Goal: Task Accomplishment & Management: Use online tool/utility

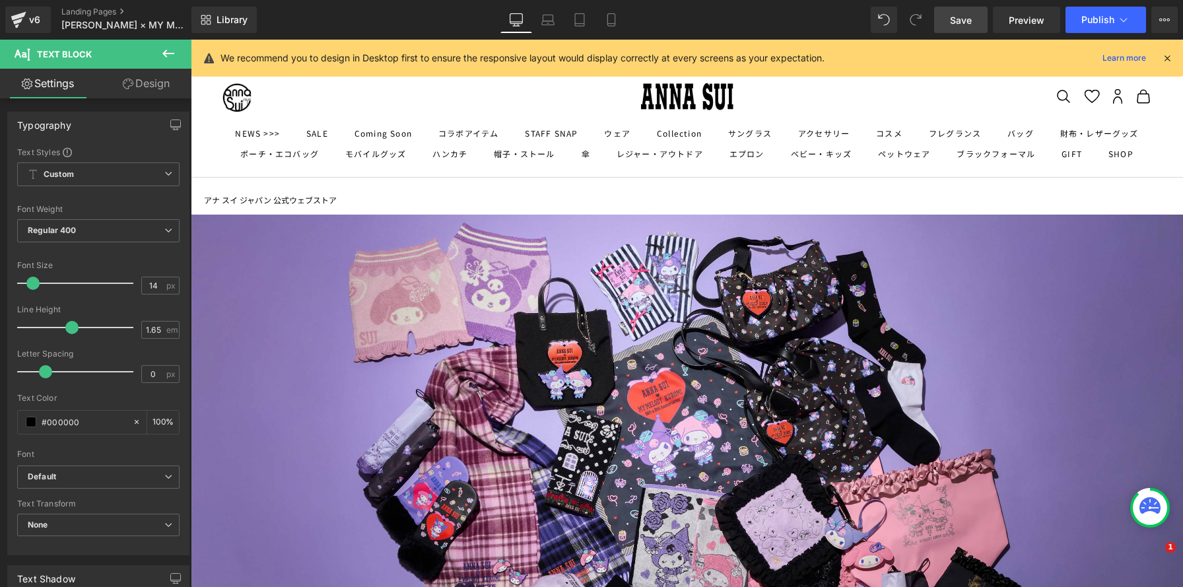
click at [956, 24] on span "Save" at bounding box center [961, 20] width 22 height 14
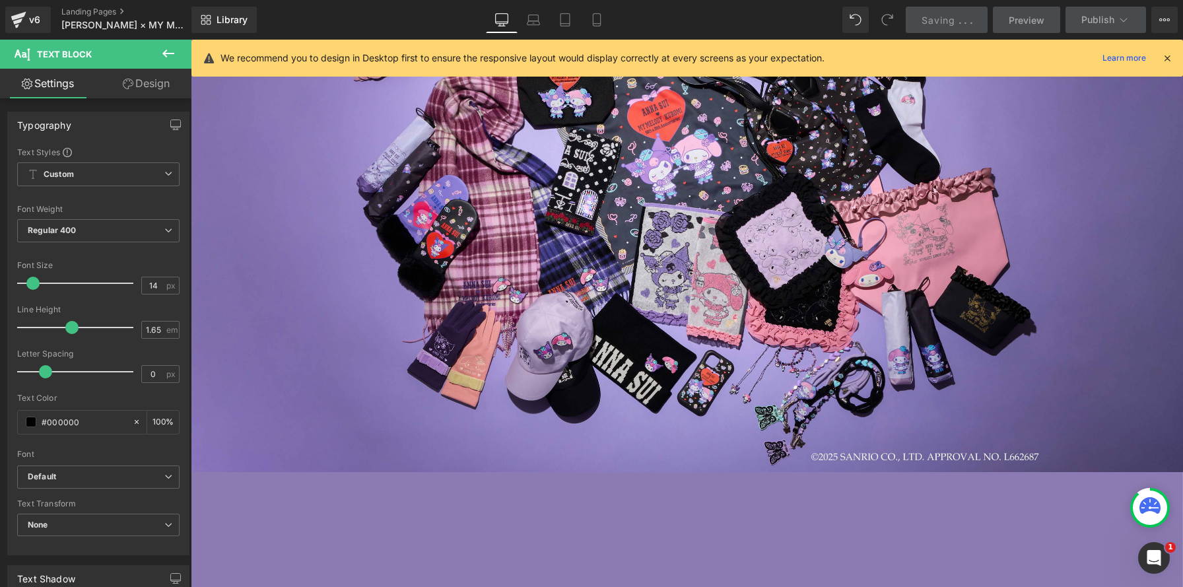
scroll to position [3593, 992]
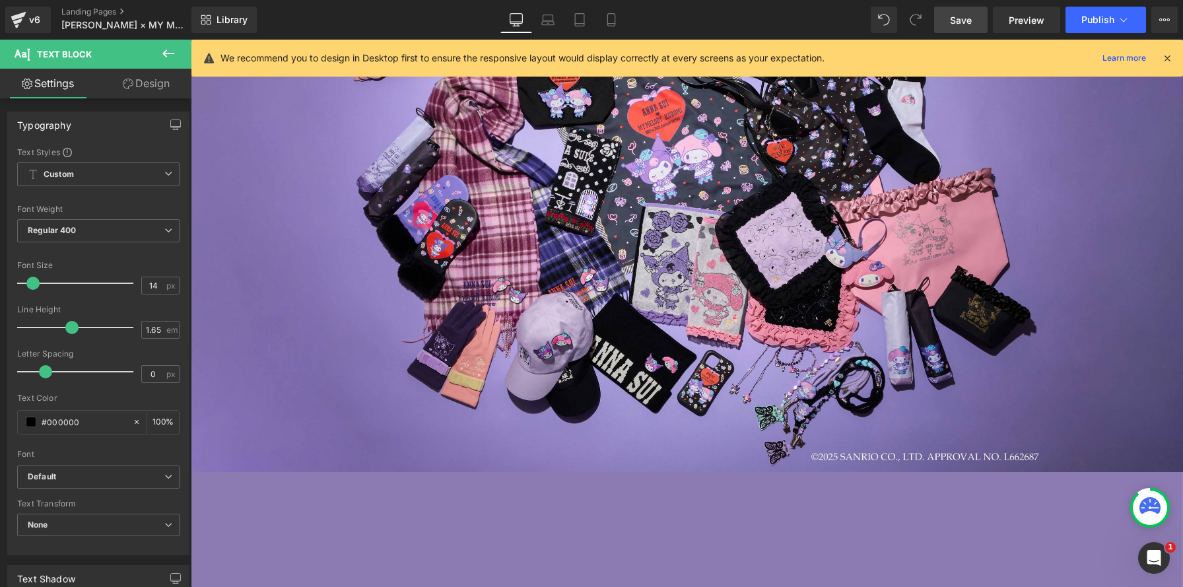
drag, startPoint x: 26, startPoint y: 22, endPoint x: 71, endPoint y: 41, distance: 48.8
click at [26, 22] on div "v6" at bounding box center [34, 19] width 17 height 17
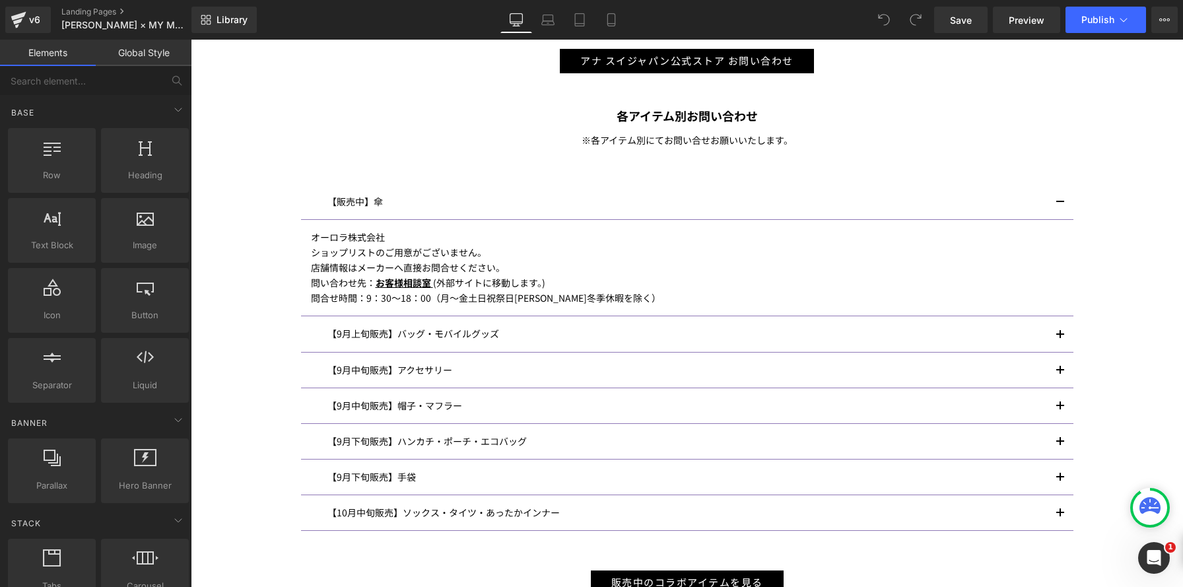
scroll to position [877, 0]
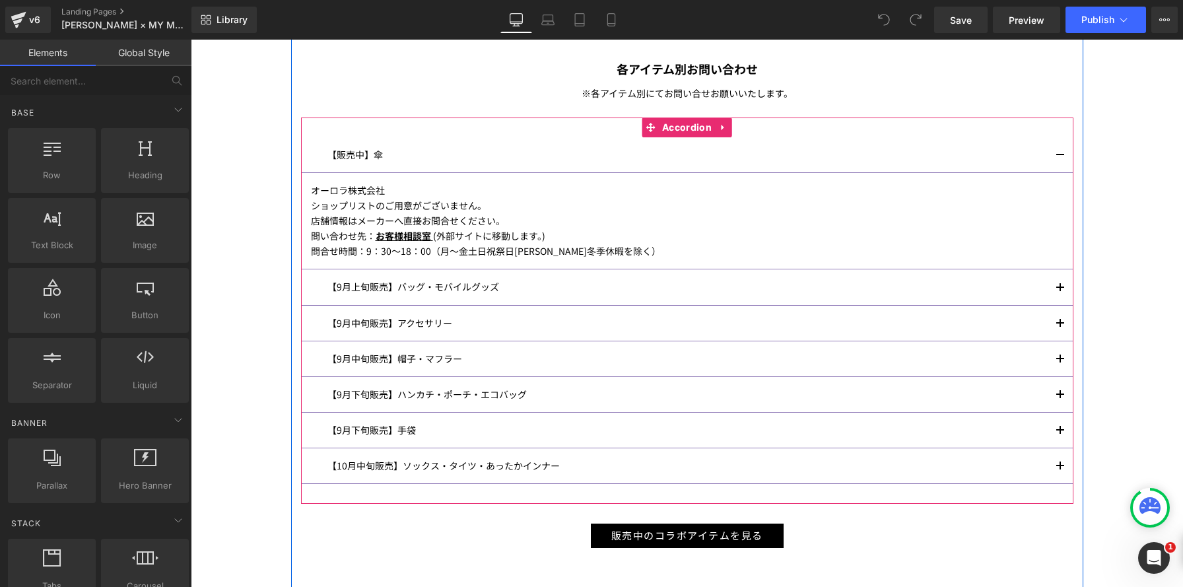
click at [1060, 292] on span "button" at bounding box center [1060, 292] width 0 height 0
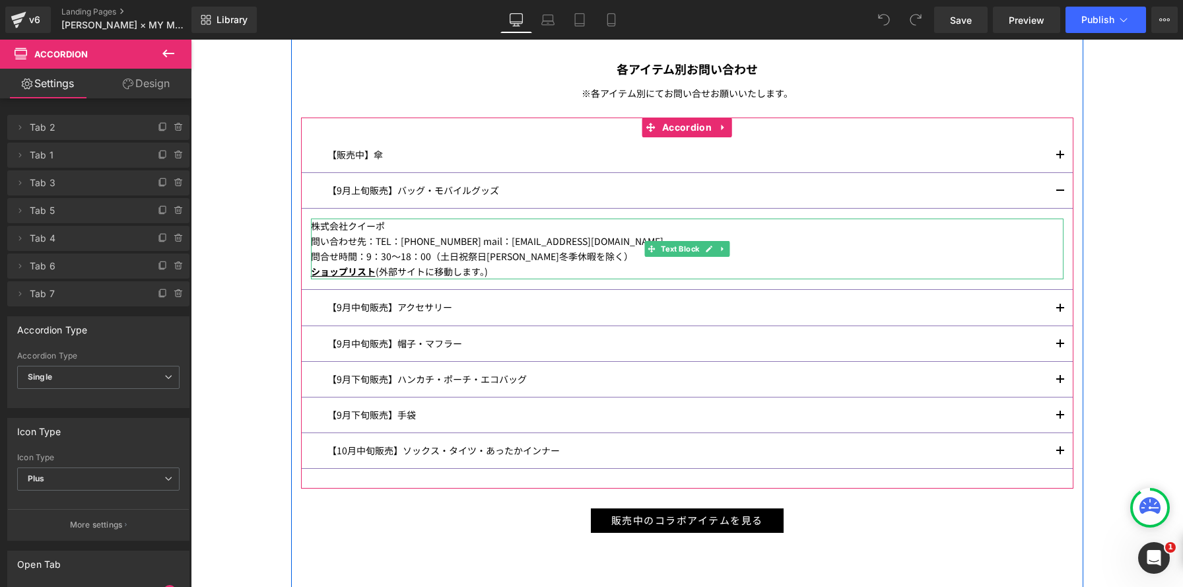
click at [376, 272] on span "(外部サイトに移動します。)" at bounding box center [432, 271] width 112 height 13
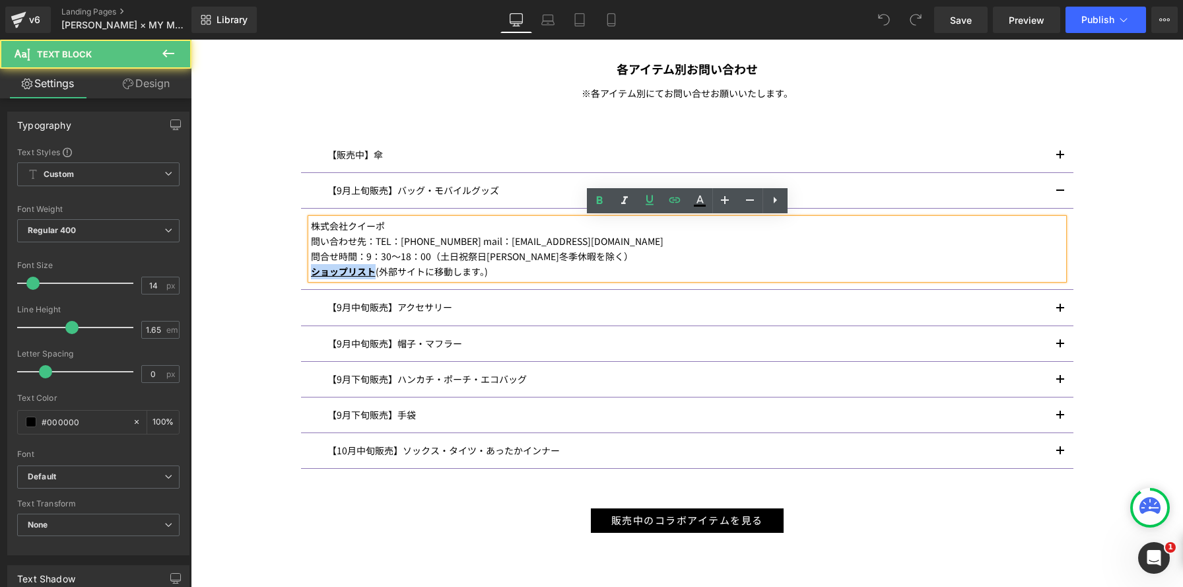
drag, startPoint x: 375, startPoint y: 273, endPoint x: 301, endPoint y: 271, distance: 74.0
click at [301, 271] on article "株式会社クイーポ 問い合わせ先：TEL：03-3268-9111 mail：info@kuipo.co.jp 問合せ時間：9：30～18：00（土日祝祭日夏季…" at bounding box center [687, 249] width 772 height 81
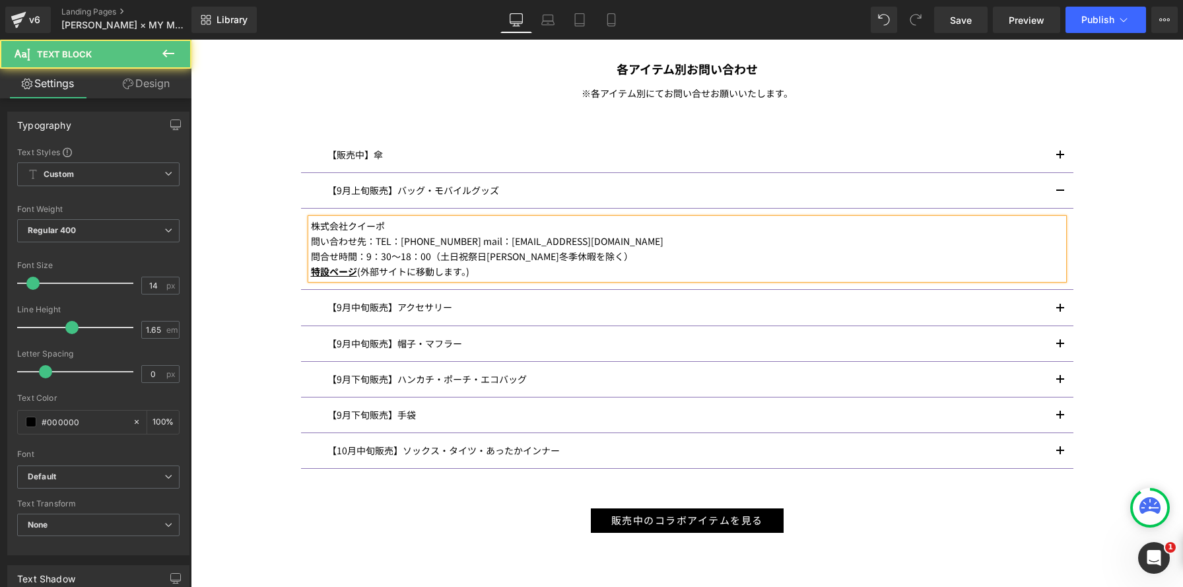
drag, startPoint x: 357, startPoint y: 272, endPoint x: 310, endPoint y: 273, distance: 47.5
click at [311, 273] on div "株式会社クイーポ 問い合わせ先：TEL：03-3268-9111 mail：info@kuipo.co.jp 問合せ時間：9：30～18：00（土日祝祭日夏季…" at bounding box center [687, 248] width 752 height 61
click at [357, 275] on span "特設ページ (外部サイトに移動します。)" at bounding box center [390, 271] width 158 height 13
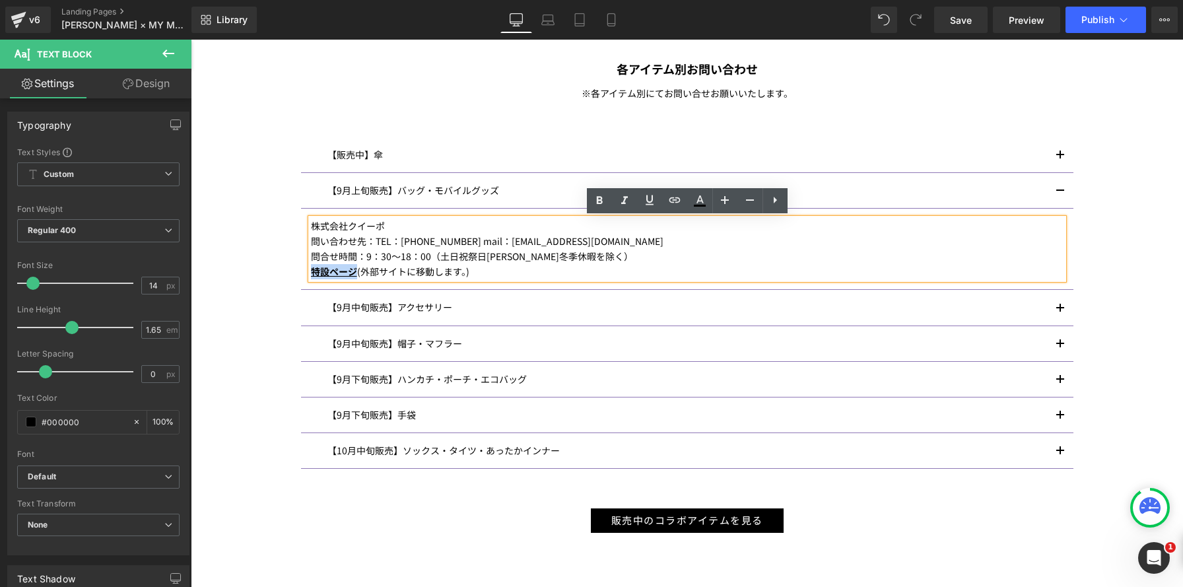
drag, startPoint x: 347, startPoint y: 272, endPoint x: 314, endPoint y: 271, distance: 33.0
click at [312, 271] on span "特設ページ (外部サイトに移動します。)" at bounding box center [390, 271] width 158 height 13
click at [0, 0] on icon at bounding box center [0, 0] width 0 height 0
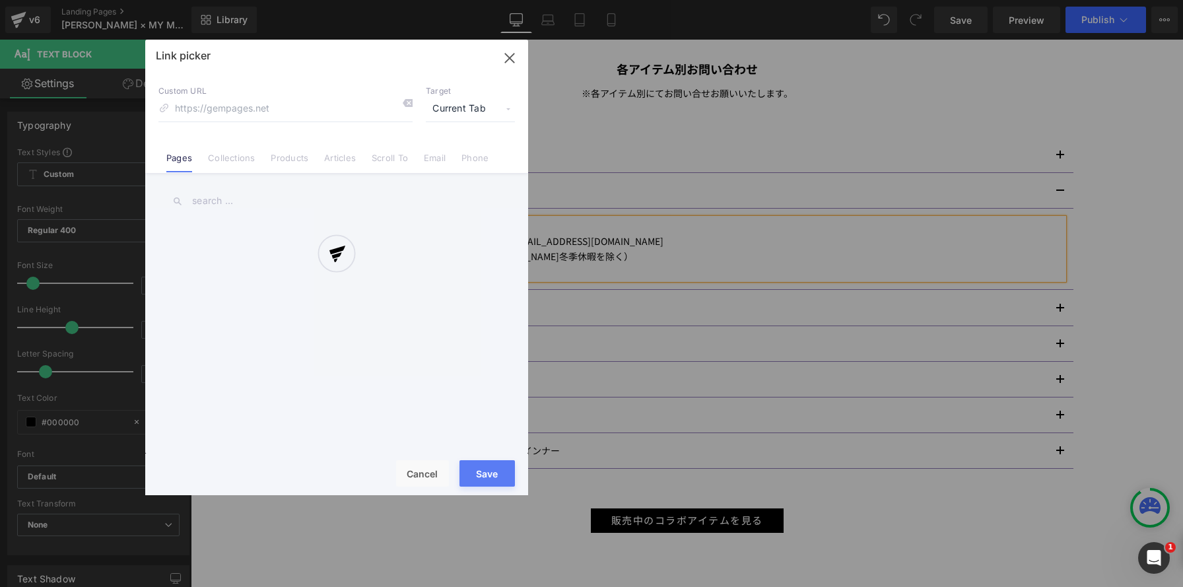
click at [553, 0] on div "Text Color Highlight Color #333333 Edit or remove link: Edit - Unlink - Cancel …" at bounding box center [591, 0] width 1183 height 0
click at [315, 224] on div "Link picker Back to Library Insert Custom URL Target Current Tab Current Tab Ne…" at bounding box center [496, 231] width 752 height 15
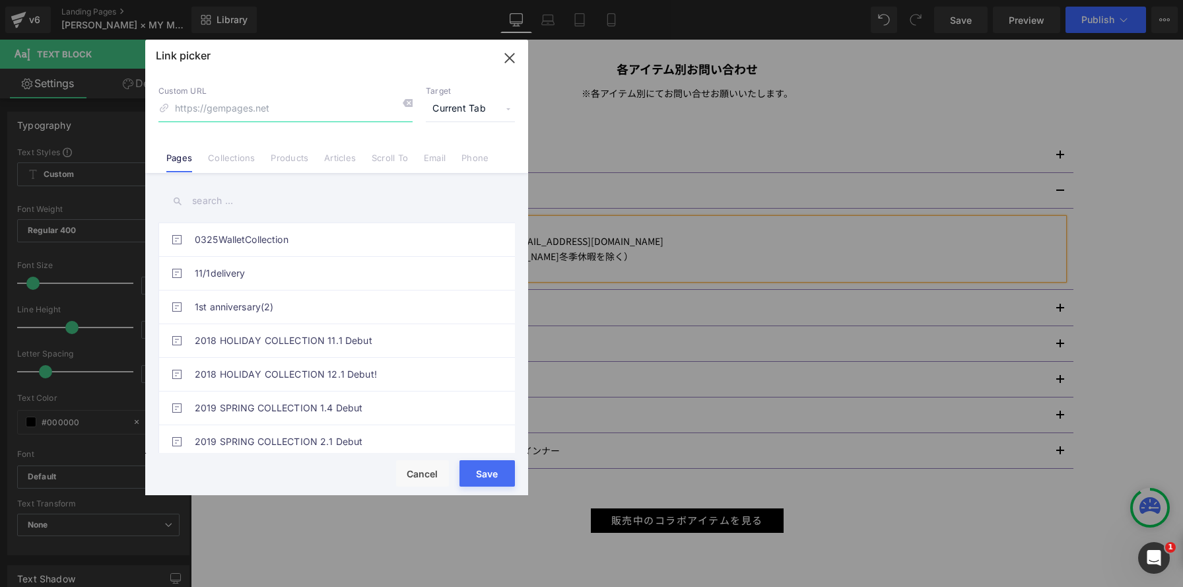
click at [253, 111] on input at bounding box center [285, 108] width 254 height 25
paste input "https://kuipo-onlineshop.jp/cont/as25_mymelo"
type input "https://kuipo-onlineshop.jp/cont/as25_mymelo"
click at [454, 250] on span "Current Tab" at bounding box center [496, 268] width 772 height 36
click at [450, 157] on li "New Tab" at bounding box center [470, 156] width 102 height 23
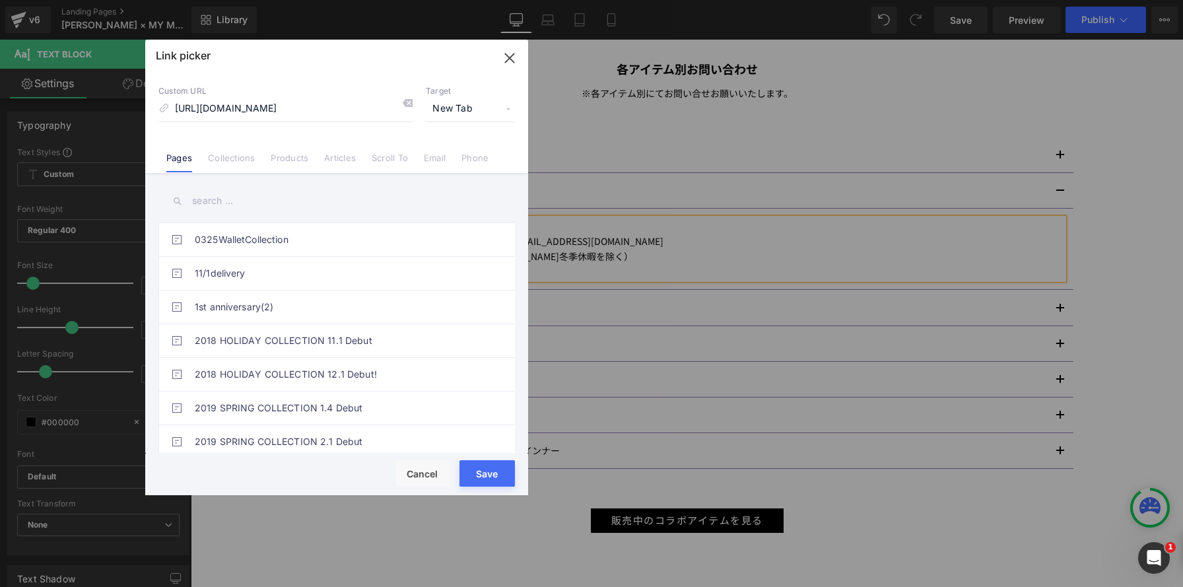
click at [0, 0] on button "Save" at bounding box center [0, 0] width 0 height 0
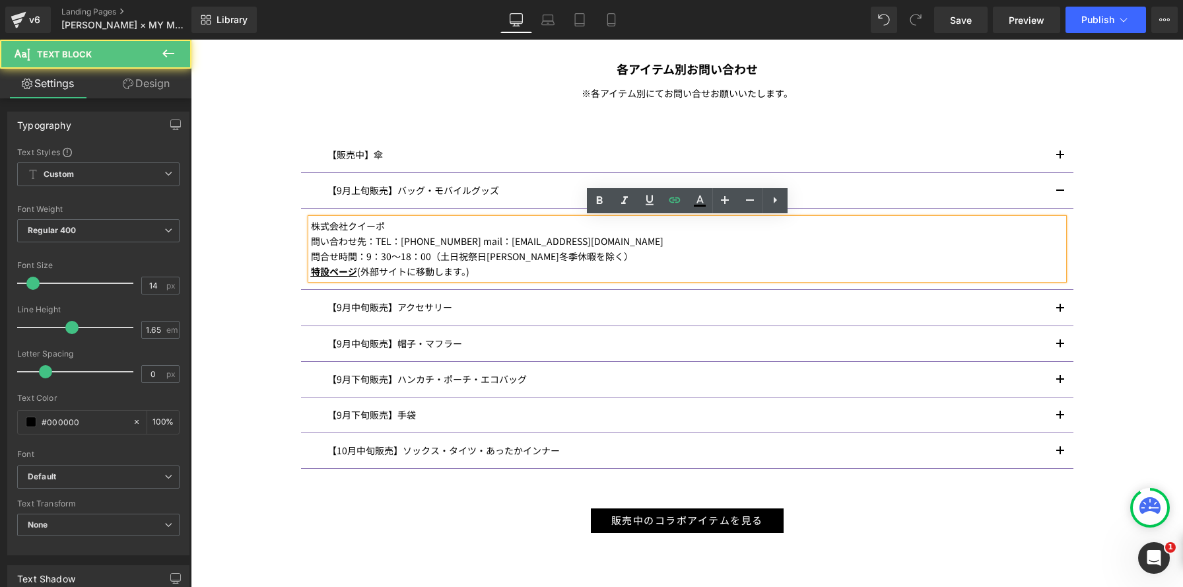
click at [528, 271] on p "特設ページ (外部サイトに移動します。)" at bounding box center [687, 271] width 752 height 15
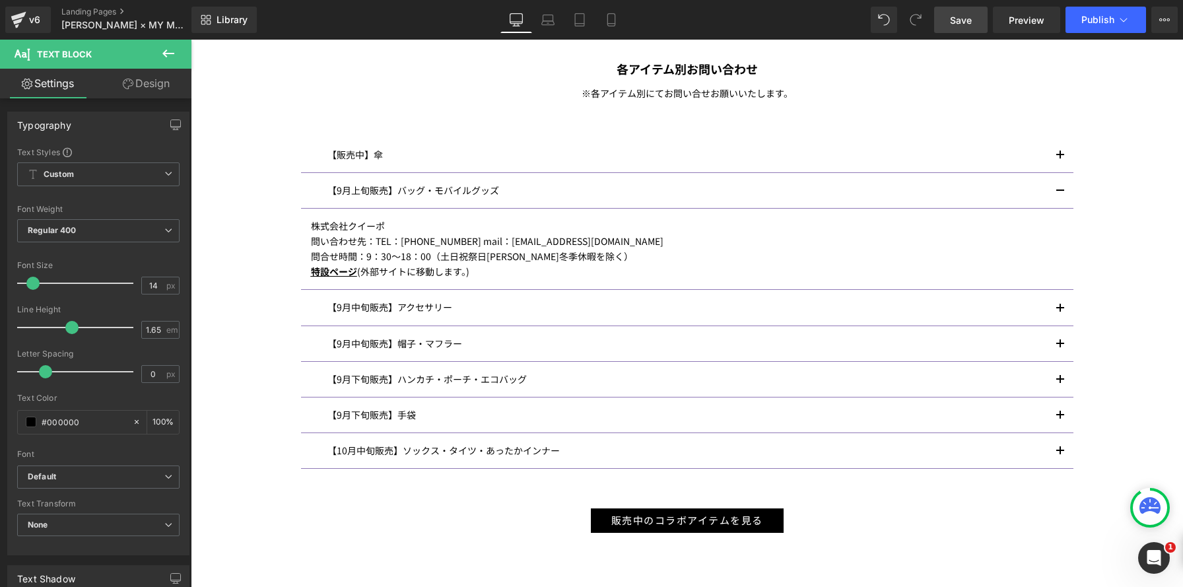
click at [965, 20] on span "Save" at bounding box center [961, 20] width 22 height 14
drag, startPoint x: 956, startPoint y: 15, endPoint x: 1020, endPoint y: 22, distance: 64.4
click at [956, 15] on span "Save" at bounding box center [961, 20] width 22 height 14
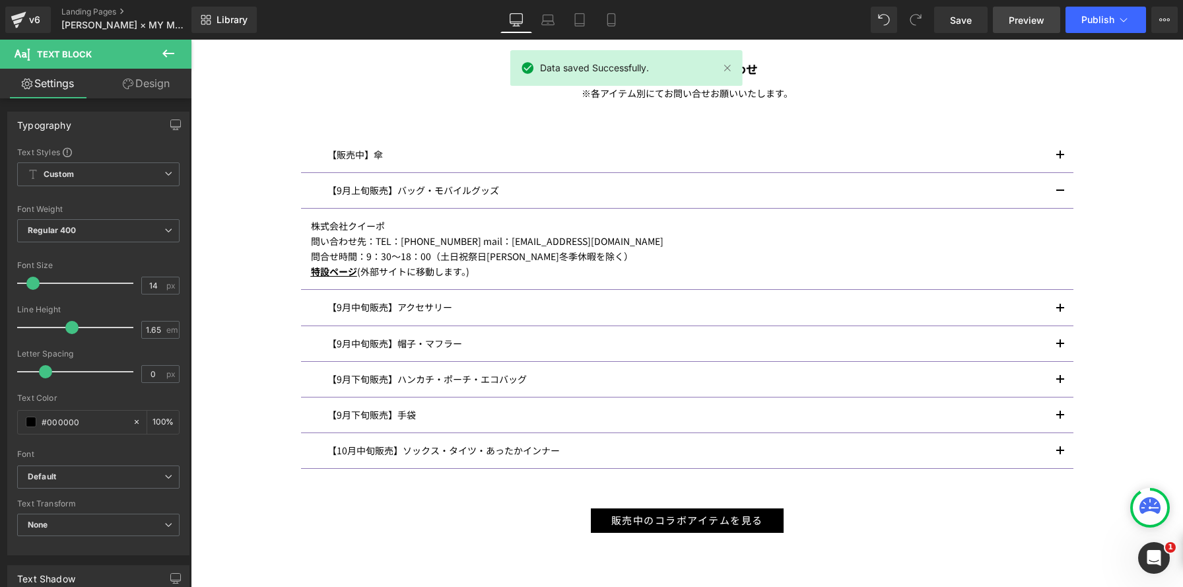
click at [1014, 21] on span "Preview" at bounding box center [1027, 20] width 36 height 14
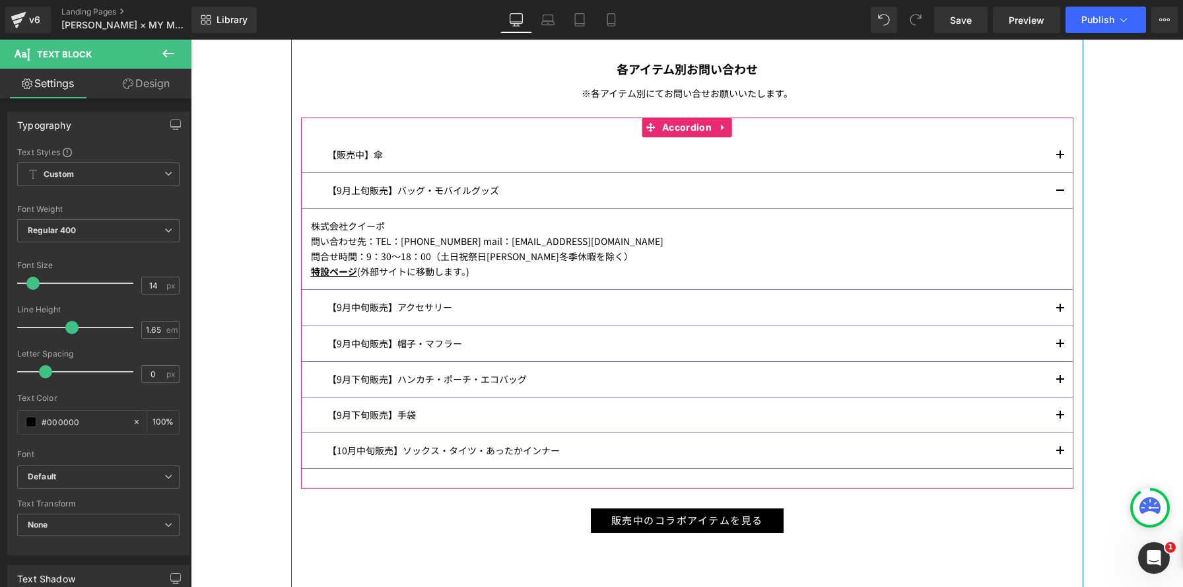
drag, startPoint x: 1059, startPoint y: 415, endPoint x: 820, endPoint y: 451, distance: 241.7
click at [1060, 419] on span "button" at bounding box center [1060, 419] width 0 height 0
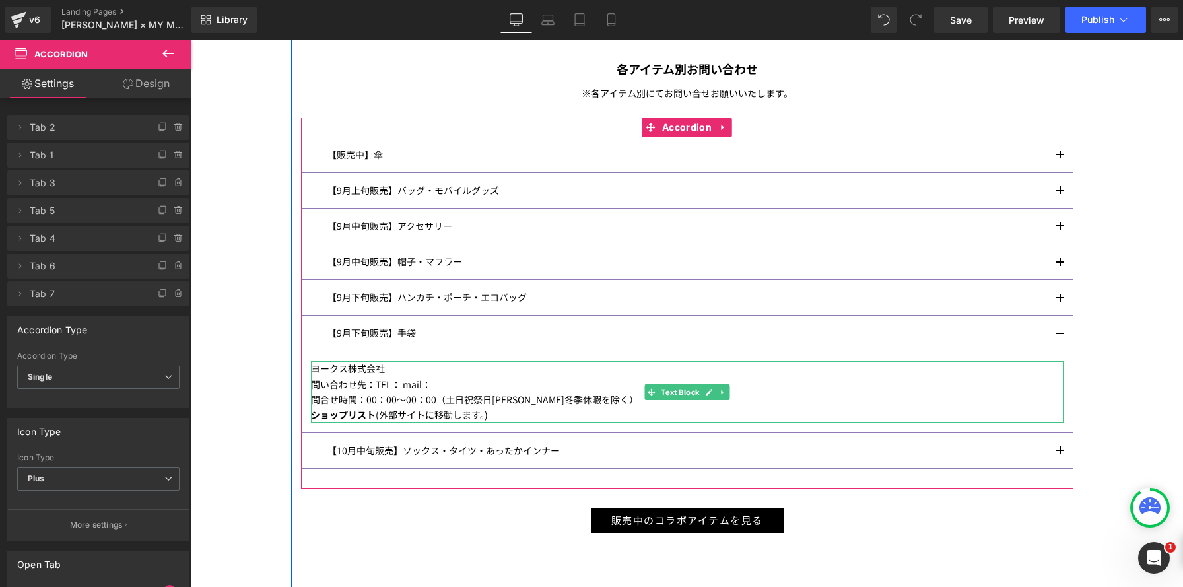
click at [528, 413] on p "ショップリスト (外部サイトに移動します。)" at bounding box center [687, 414] width 752 height 15
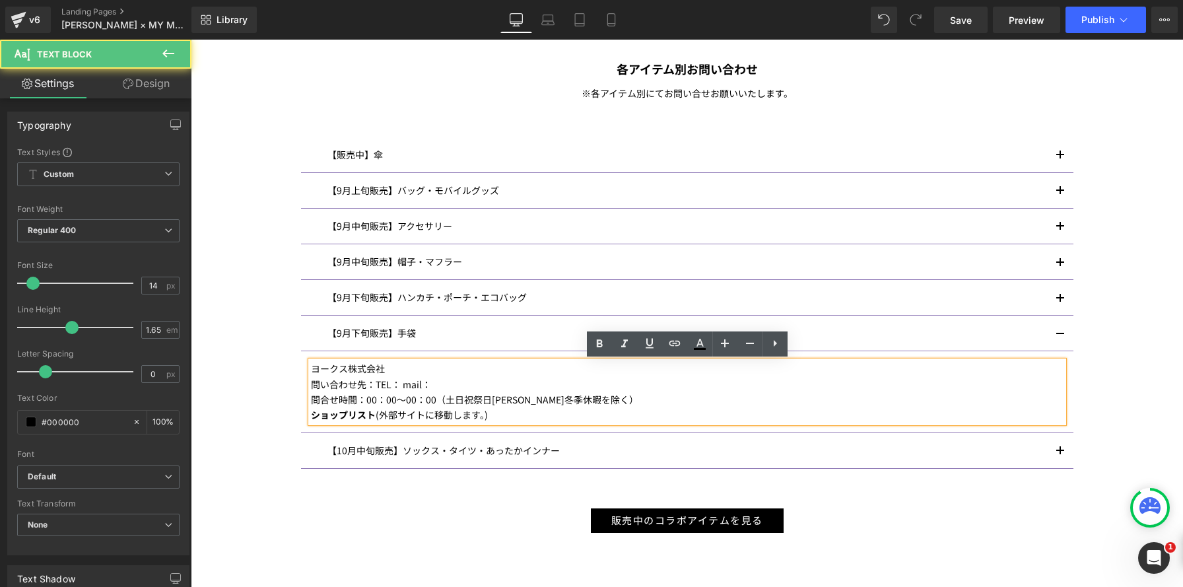
click at [517, 412] on p "ショップリスト (外部サイトに移動します。)" at bounding box center [687, 414] width 752 height 15
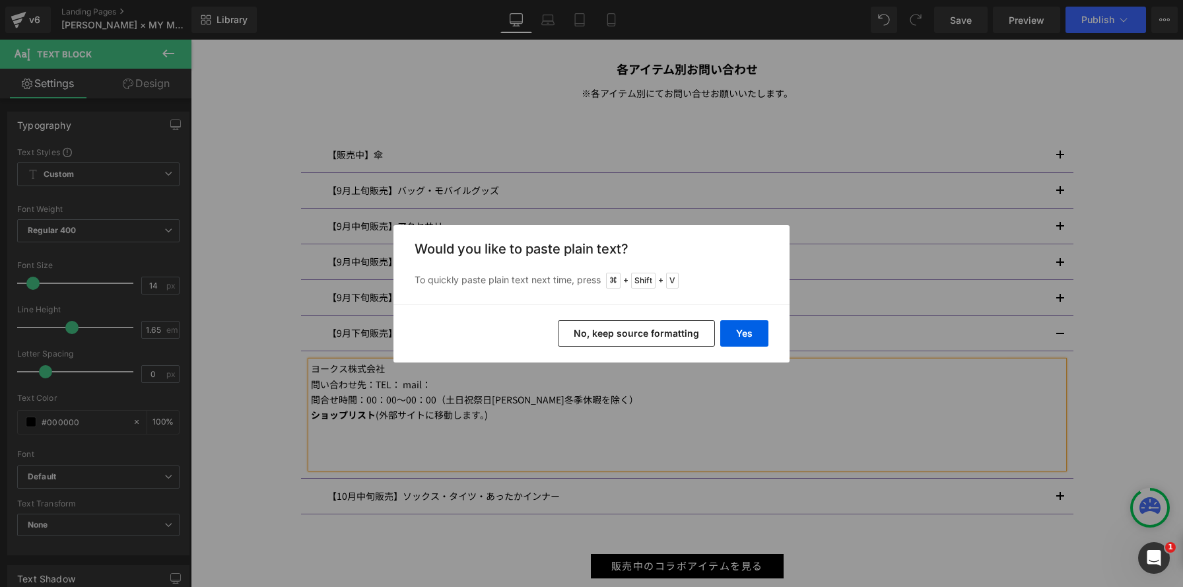
click at [684, 334] on button "No, keep source formatting" at bounding box center [636, 333] width 157 height 26
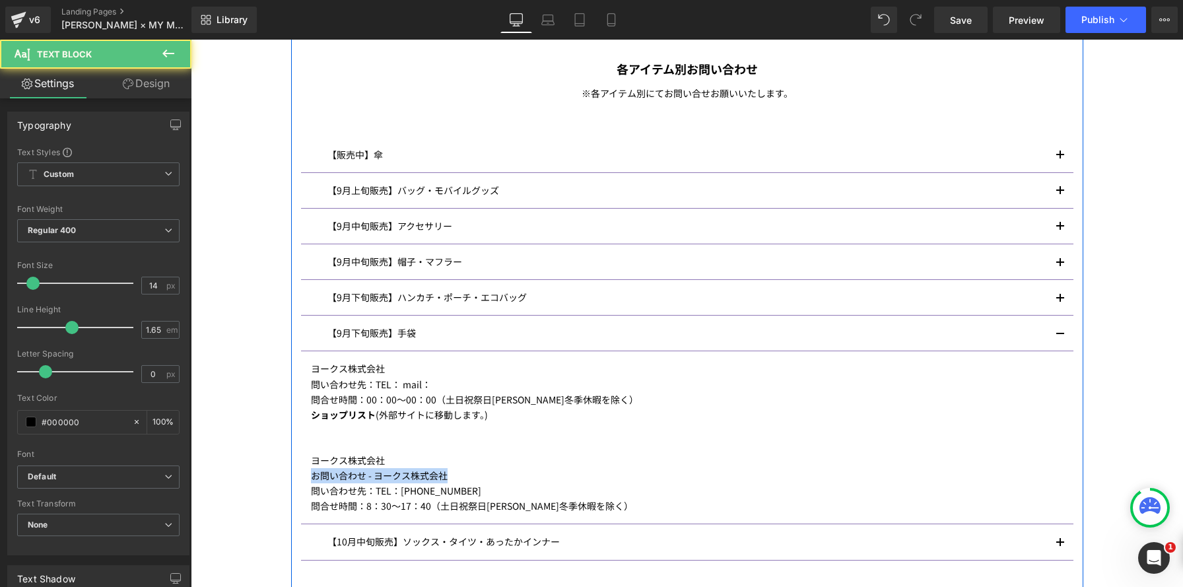
drag, startPoint x: 477, startPoint y: 477, endPoint x: 296, endPoint y: 473, distance: 181.6
click at [296, 473] on div "当サイトでのご購入に関しまして、 チャットまたは、下記よりお問い合わせください。 Text Block アナ スイジャパン公式ストア お問い合わせ Butto…" at bounding box center [687, 288] width 792 height 672
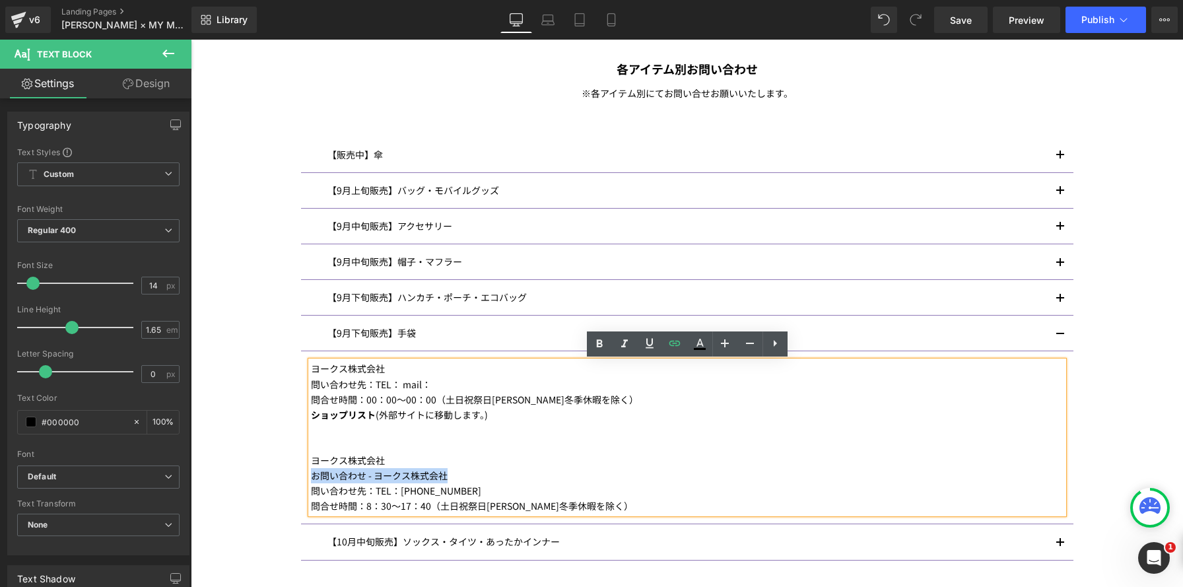
copy link "お問い合わせ - ヨークス株式会社"
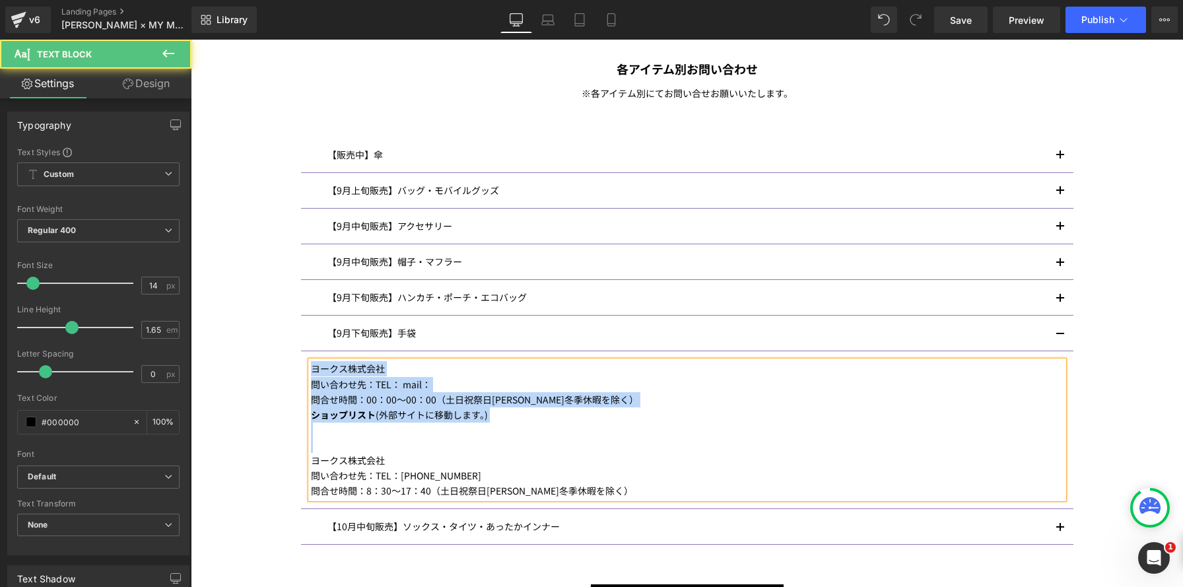
drag, startPoint x: 312, startPoint y: 463, endPoint x: 291, endPoint y: 368, distance: 97.2
click at [291, 368] on div "当サイトでのご購入に関しまして、 チャットまたは、下記よりお問い合わせください。 Text Block アナ スイジャパン公式ストア お問い合わせ Butto…" at bounding box center [687, 280] width 792 height 657
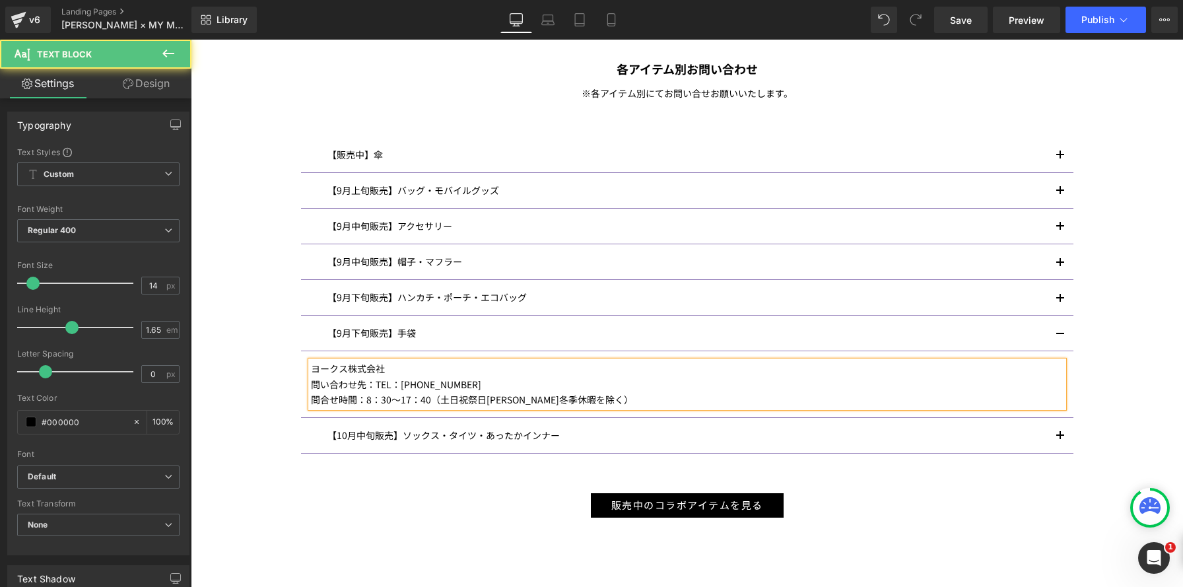
click at [651, 407] on p "問合せ時間：8：30～17：40（土日祝祭日[PERSON_NAME]冬季休暇を除く）" at bounding box center [687, 399] width 752 height 15
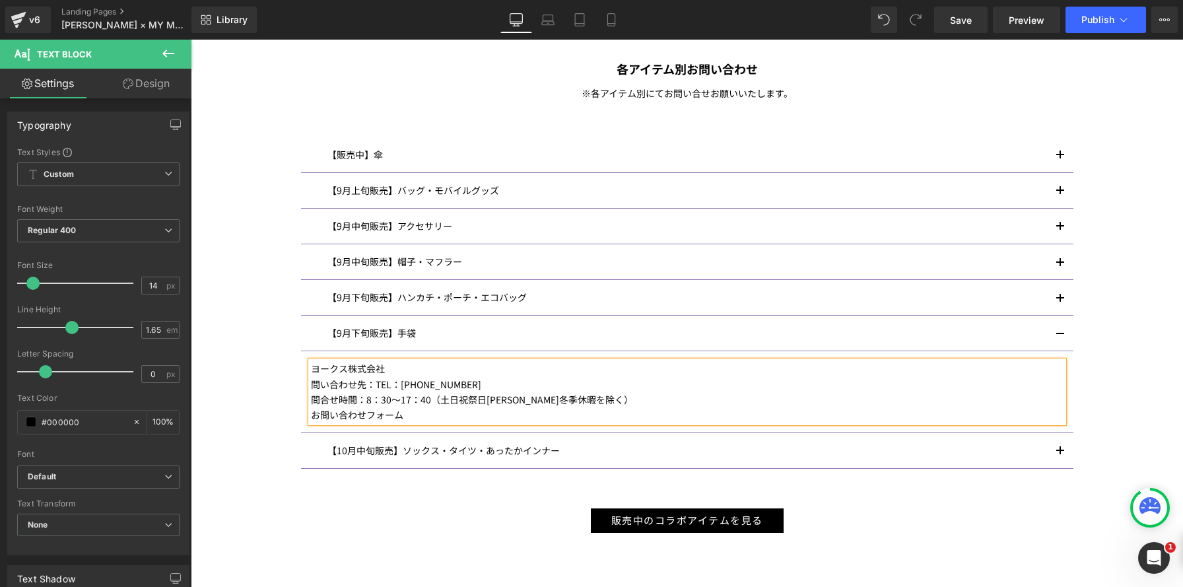
click at [1062, 298] on button "button" at bounding box center [1060, 297] width 26 height 35
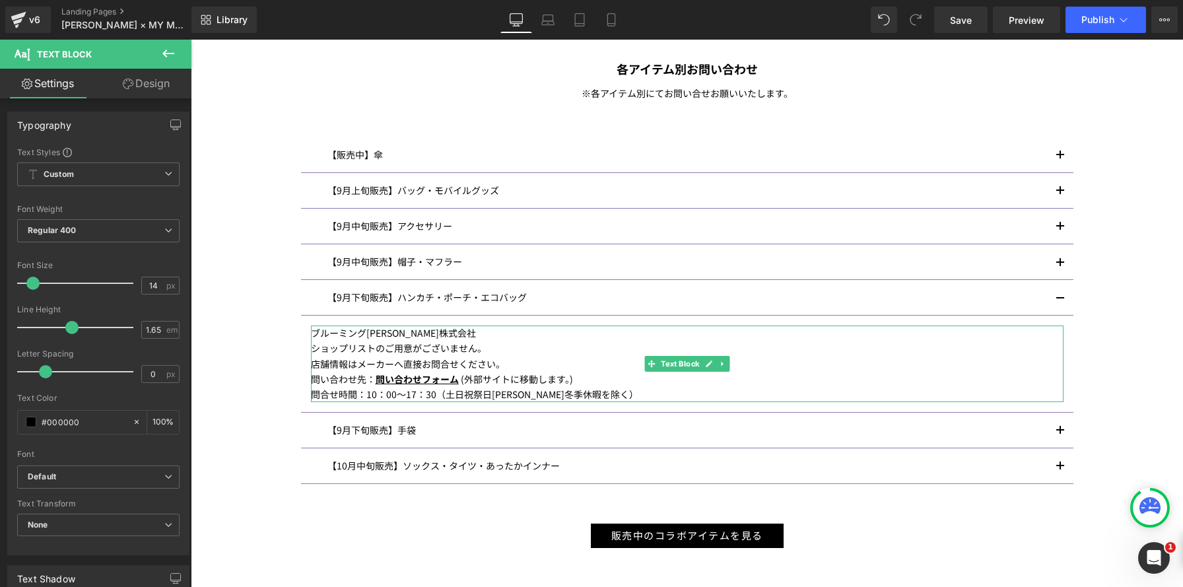
drag, startPoint x: 491, startPoint y: 383, endPoint x: 539, endPoint y: 383, distance: 47.5
click at [460, 380] on div "店舗情報はメーカーへ直接お問合せください。 問い合わせ先： 問い合わせフォーム (外部サイトに移動します。) 問合せ時間：10：00〜17：30（土日祝祭日夏…" at bounding box center [687, 379] width 752 height 46
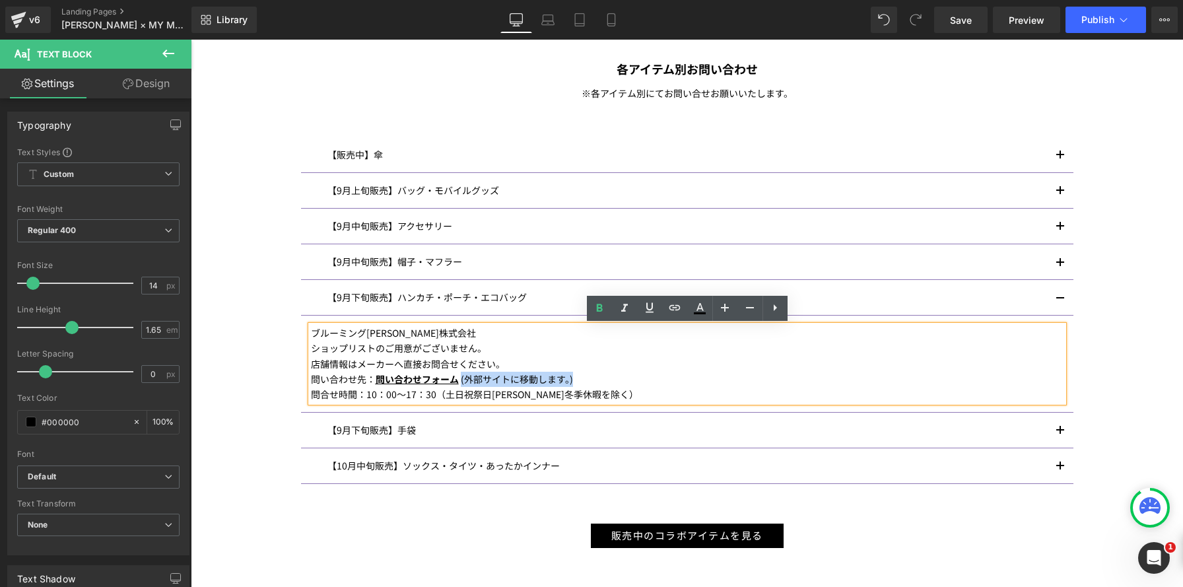
drag, startPoint x: 591, startPoint y: 378, endPoint x: 554, endPoint y: 387, distance: 37.6
click at [461, 377] on div "問い合わせ先： 問い合わせフォーム (外部サイトに移動します。)" at bounding box center [687, 379] width 752 height 15
copy div "(外部サイトに移動します。)"
drag, startPoint x: 1063, startPoint y: 292, endPoint x: 1063, endPoint y: 327, distance: 35.0
click at [1062, 292] on button "button" at bounding box center [1060, 297] width 26 height 35
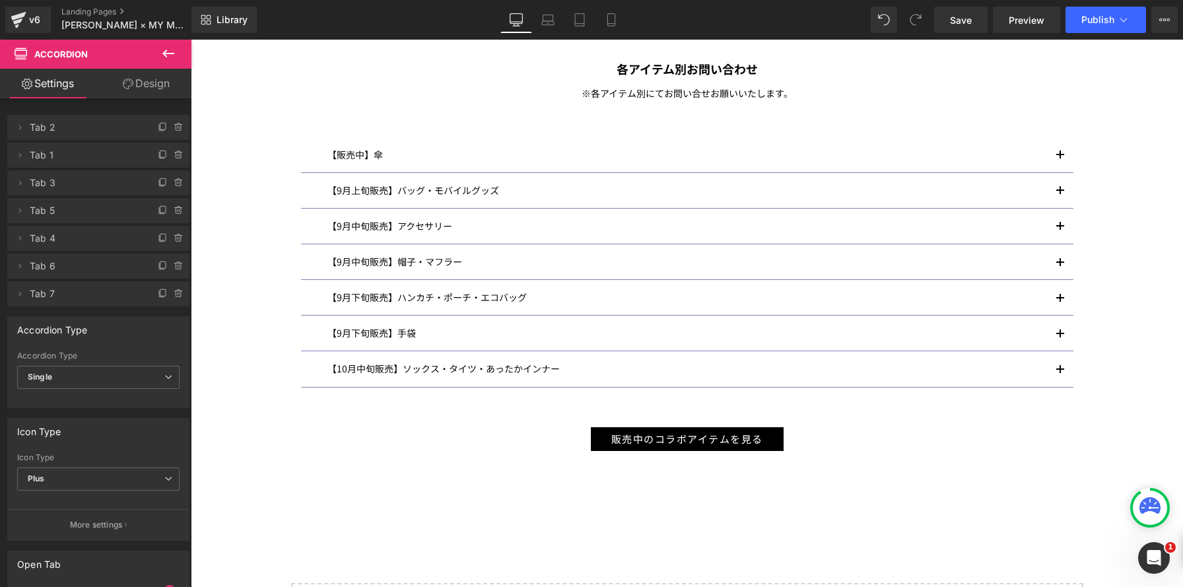
click at [1059, 338] on button "button" at bounding box center [1060, 333] width 26 height 35
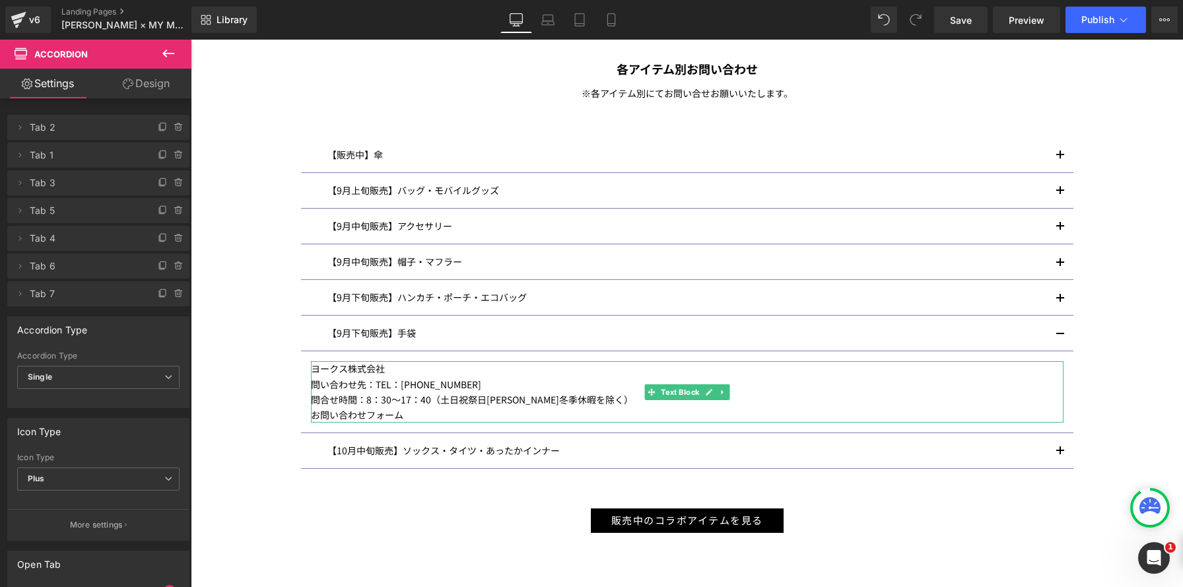
click at [441, 415] on p "お問い合わせフォーム" at bounding box center [687, 414] width 752 height 15
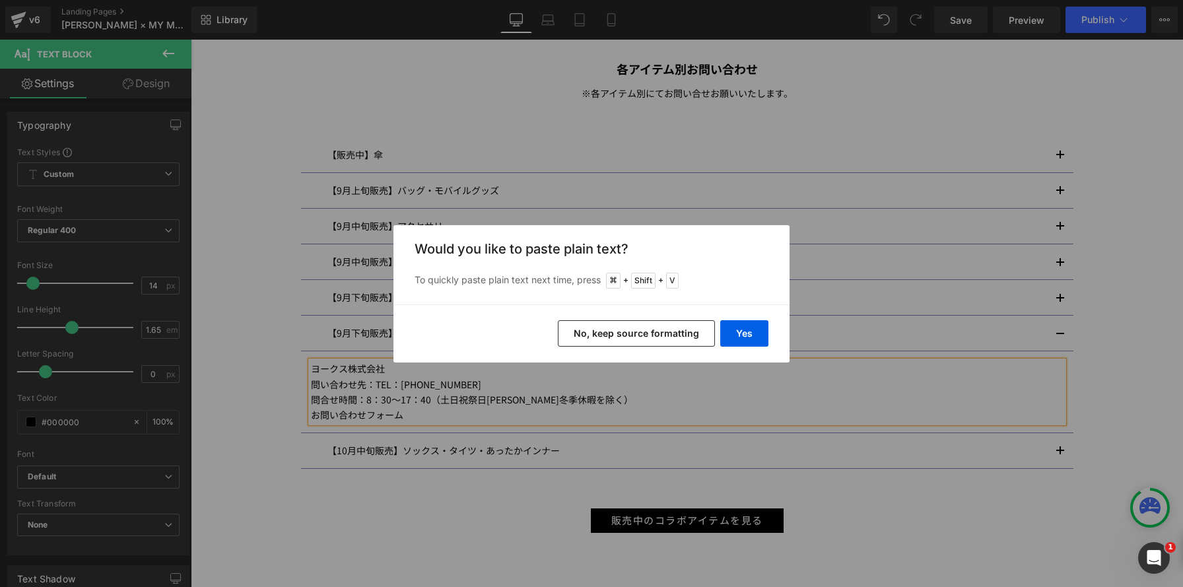
click at [683, 333] on button "No, keep source formatting" at bounding box center [636, 333] width 157 height 26
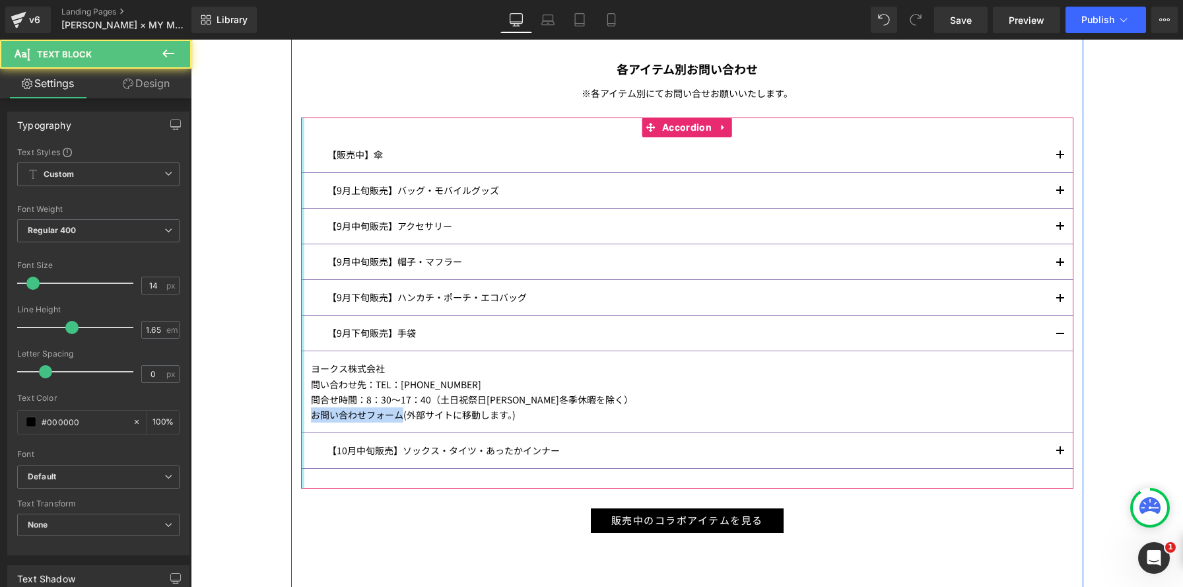
drag, startPoint x: 401, startPoint y: 416, endPoint x: 302, endPoint y: 417, distance: 99.7
click at [302, 417] on div "【販売中】傘 Text Block オーロラ株式会社 ショップリストのご用意がございません。 店舗情報はメーカーへ直接お問合せください。 問い合わせ先： お客…" at bounding box center [687, 302] width 772 height 371
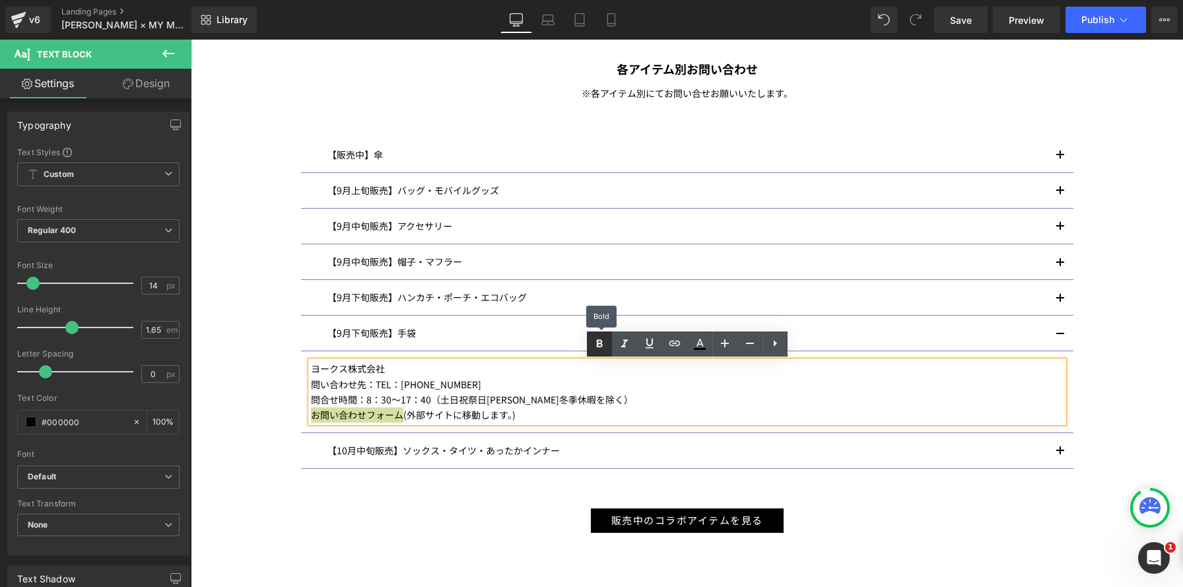
click at [0, 0] on icon at bounding box center [0, 0] width 0 height 0
click at [649, 343] on icon at bounding box center [650, 343] width 16 height 16
click at [0, 0] on icon at bounding box center [0, 0] width 0 height 0
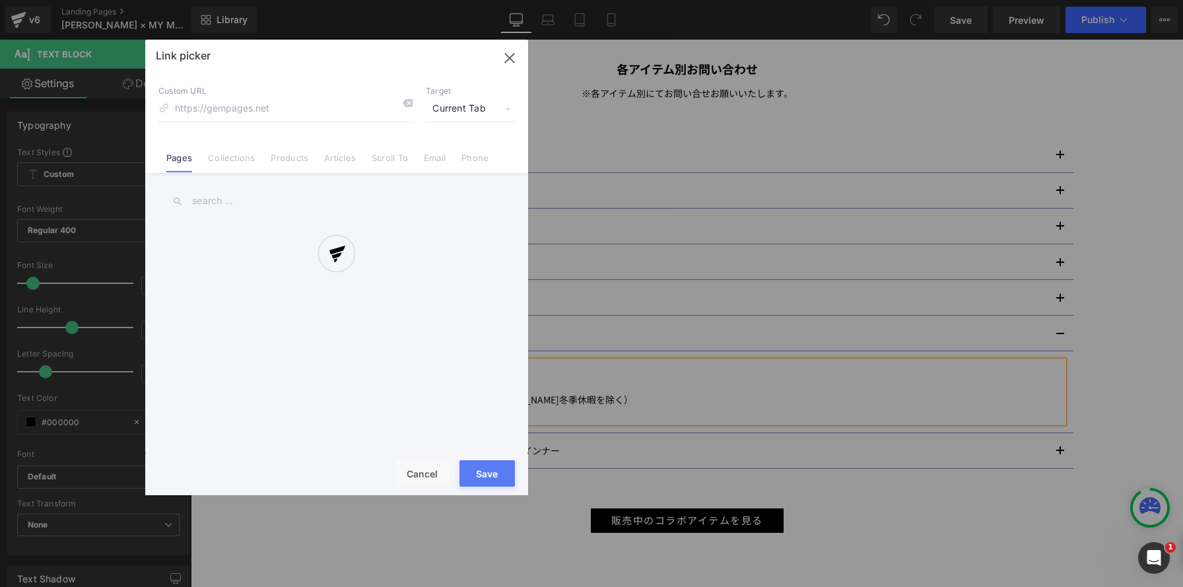
click at [550, 0] on div "Text Color Highlight Color #333333 Edit or remove link: Edit - Unlink - Cancel …" at bounding box center [591, 0] width 1183 height 0
click at [317, 114] on div at bounding box center [336, 267] width 383 height 455
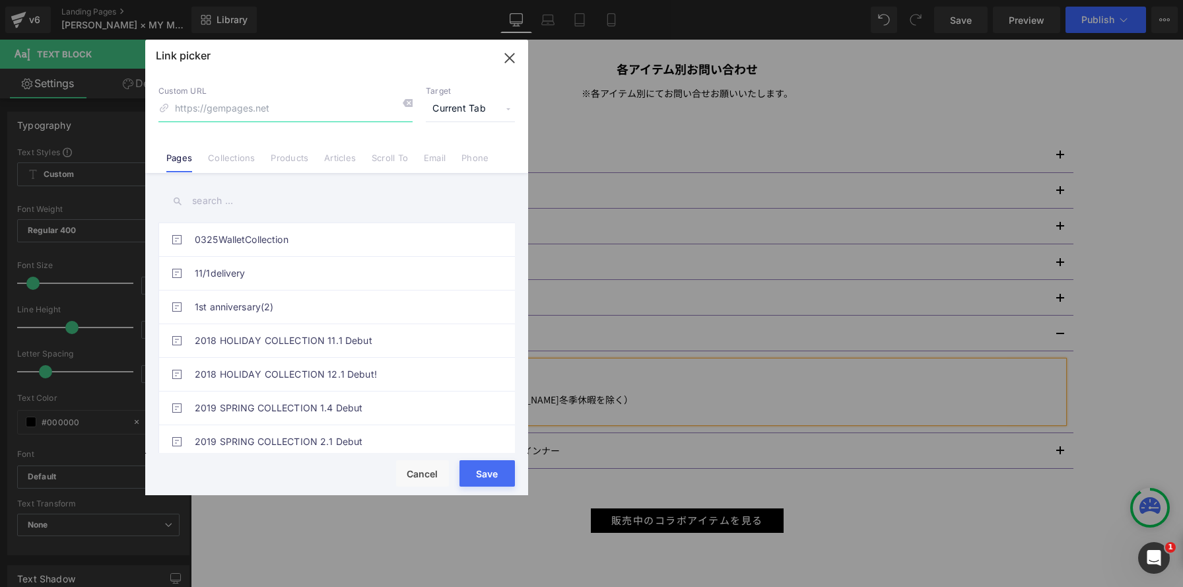
click at [271, 113] on input at bounding box center [285, 108] width 254 height 25
paste input "https://www.yorks.co.jp/form/"
type input "https://www.yorks.co.jp/form/"
click at [473, 106] on span "Current Tab" at bounding box center [470, 108] width 89 height 25
click at [445, 158] on li "New Tab" at bounding box center [470, 156] width 102 height 23
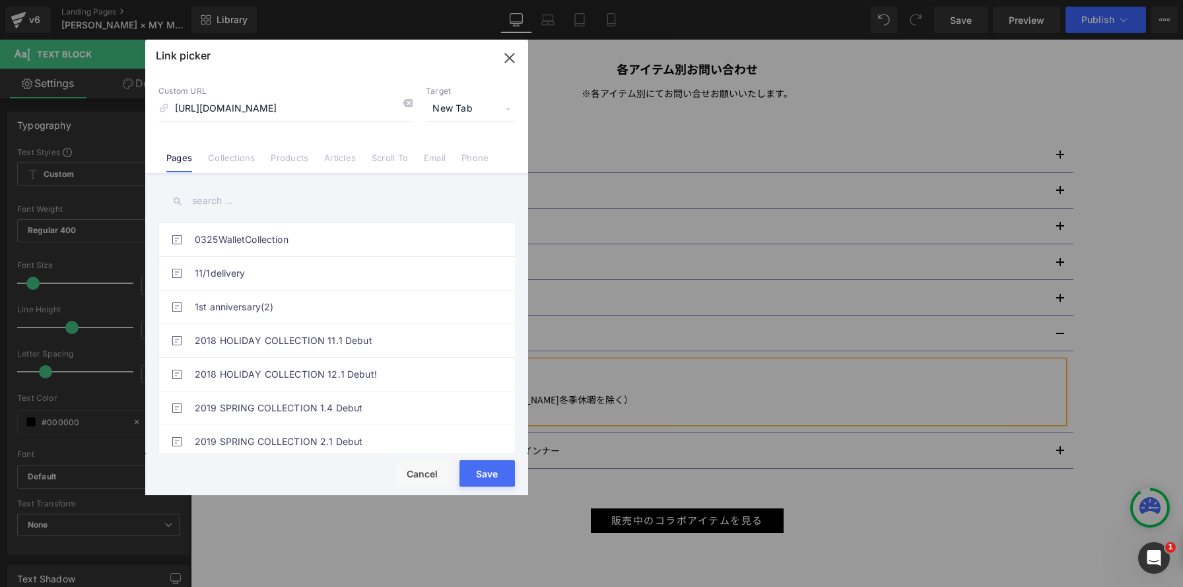
click at [475, 465] on button "Save" at bounding box center [486, 473] width 55 height 26
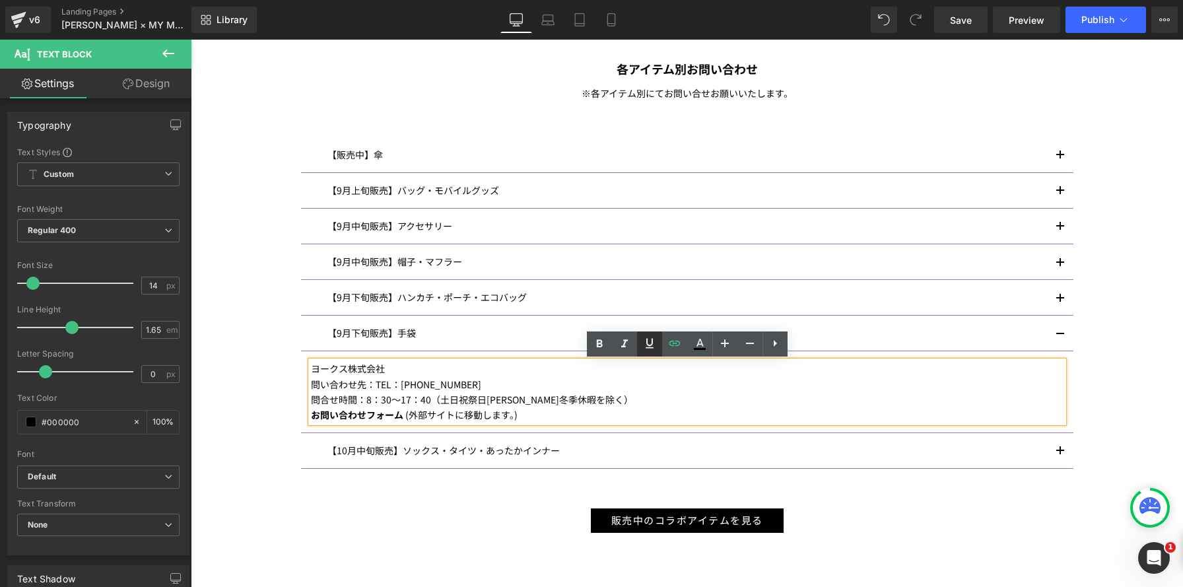
click at [0, 0] on icon at bounding box center [0, 0] width 0 height 0
click at [953, 14] on span "Save" at bounding box center [961, 20] width 22 height 14
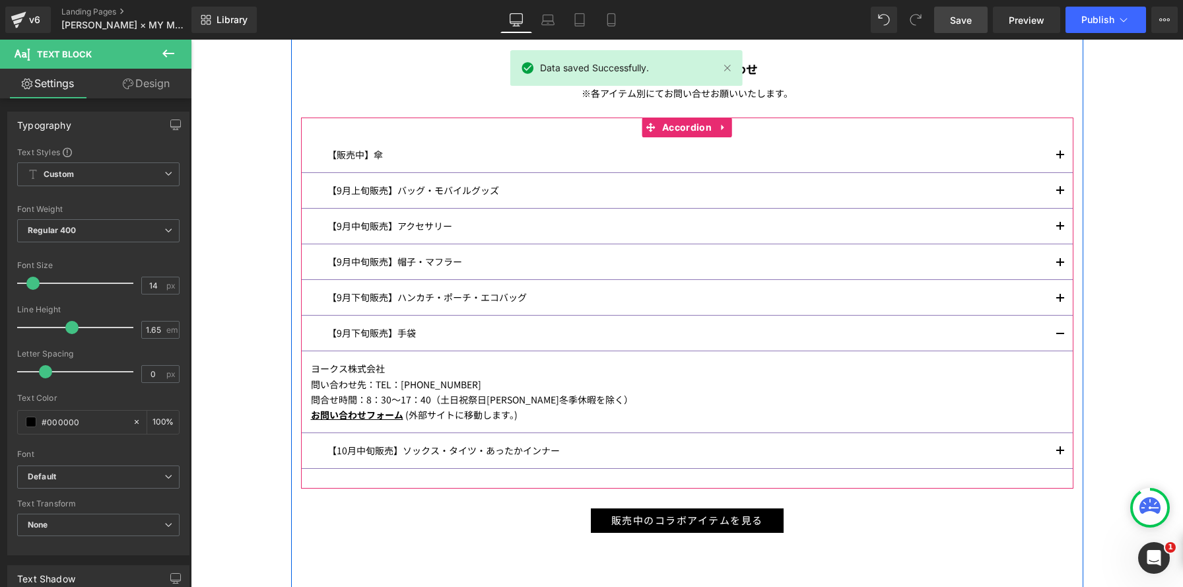
click at [1058, 333] on button "button" at bounding box center [1060, 333] width 26 height 35
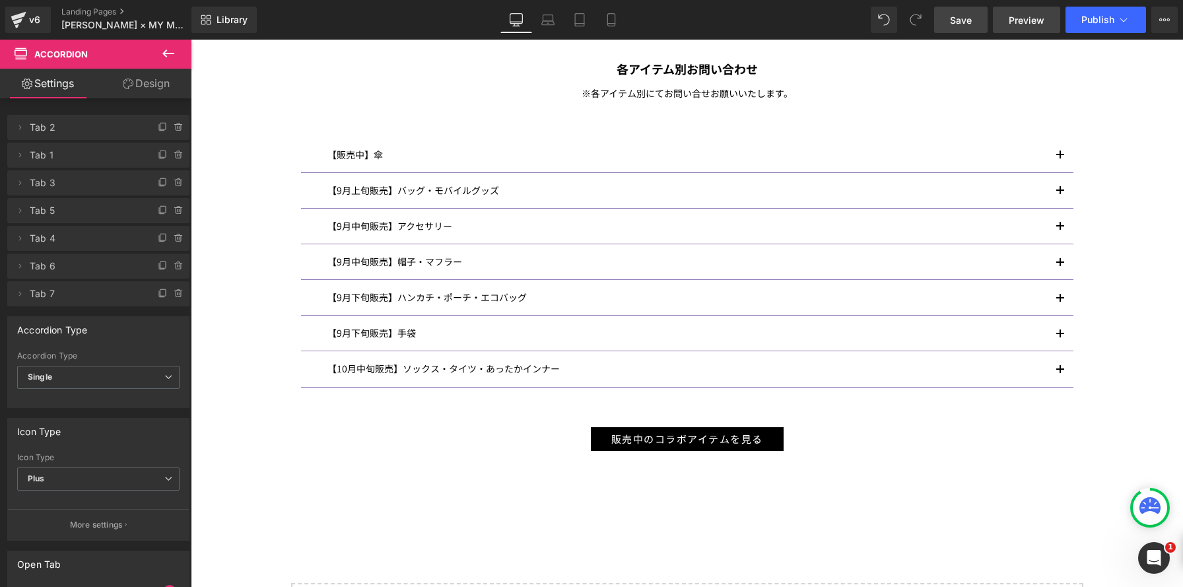
click at [1026, 24] on span "Preview" at bounding box center [1027, 20] width 36 height 14
click at [960, 23] on span "Save" at bounding box center [961, 20] width 22 height 14
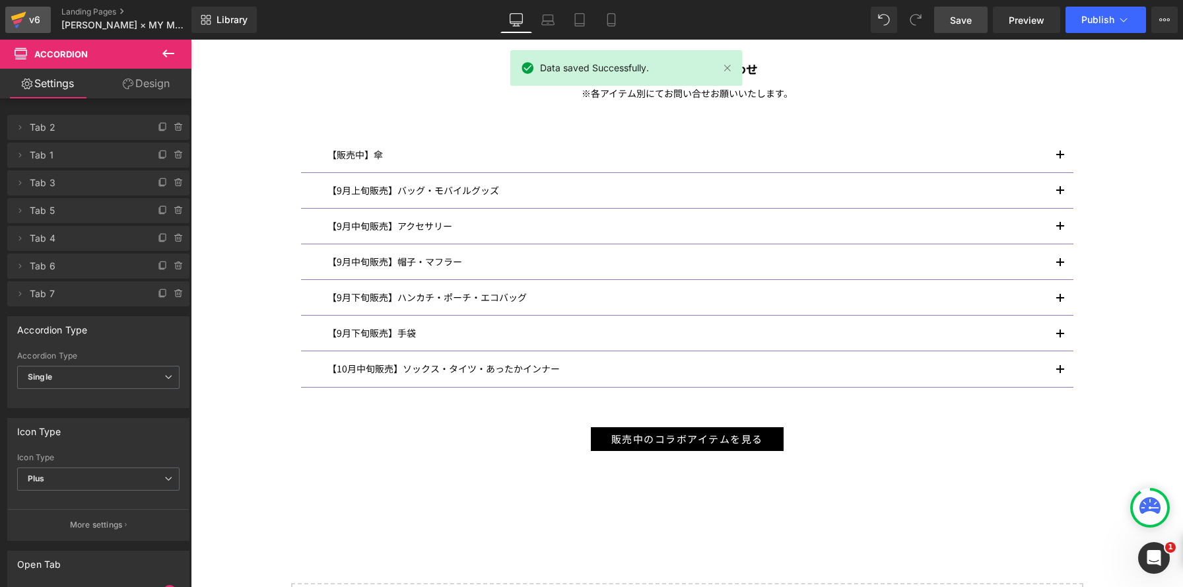
click at [26, 14] on div "v6" at bounding box center [34, 19] width 17 height 17
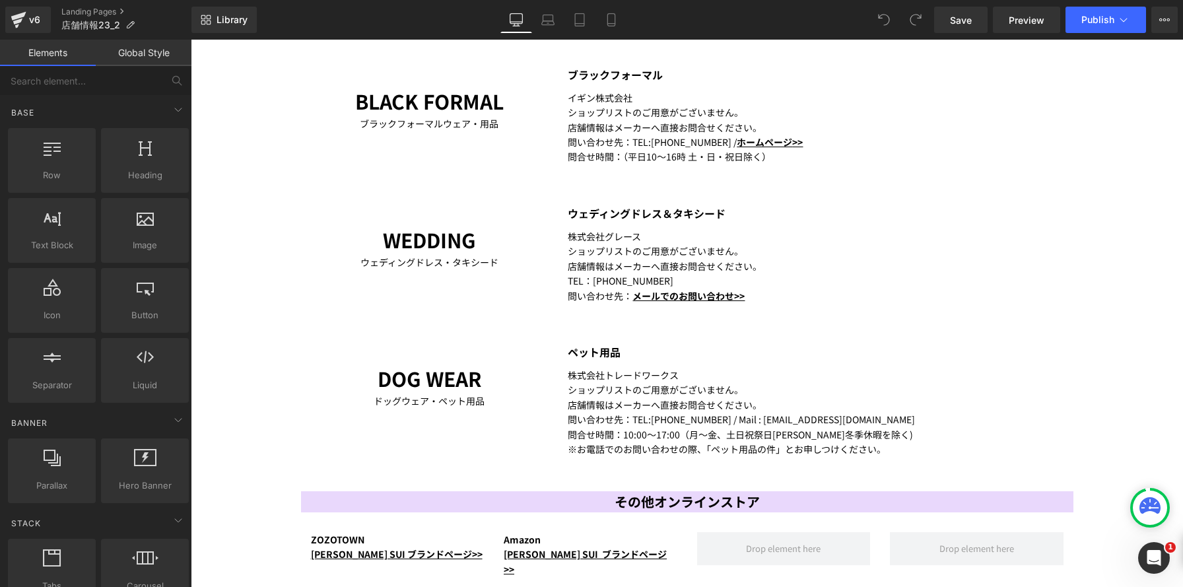
scroll to position [1651, 0]
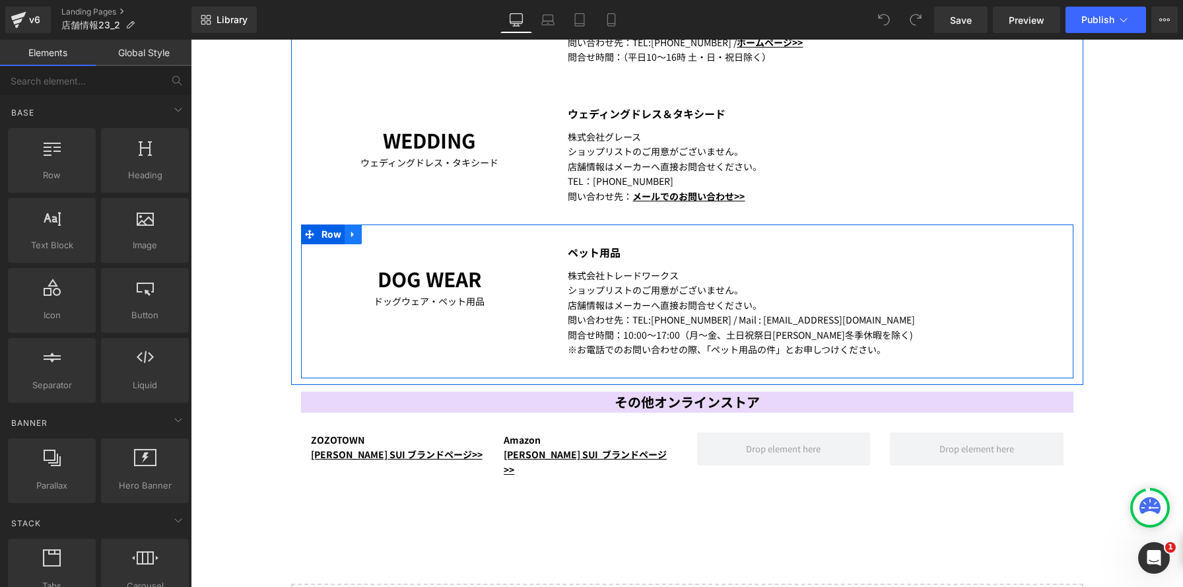
click at [358, 236] on link at bounding box center [353, 234] width 17 height 20
click at [371, 236] on icon at bounding box center [370, 234] width 9 height 9
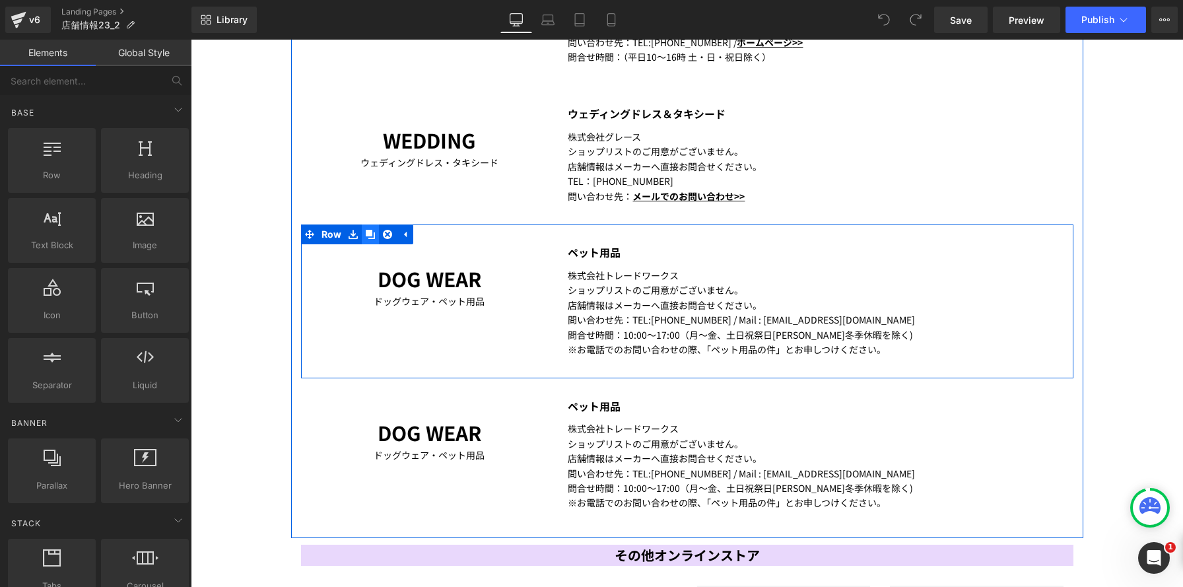
scroll to position [1650, 0]
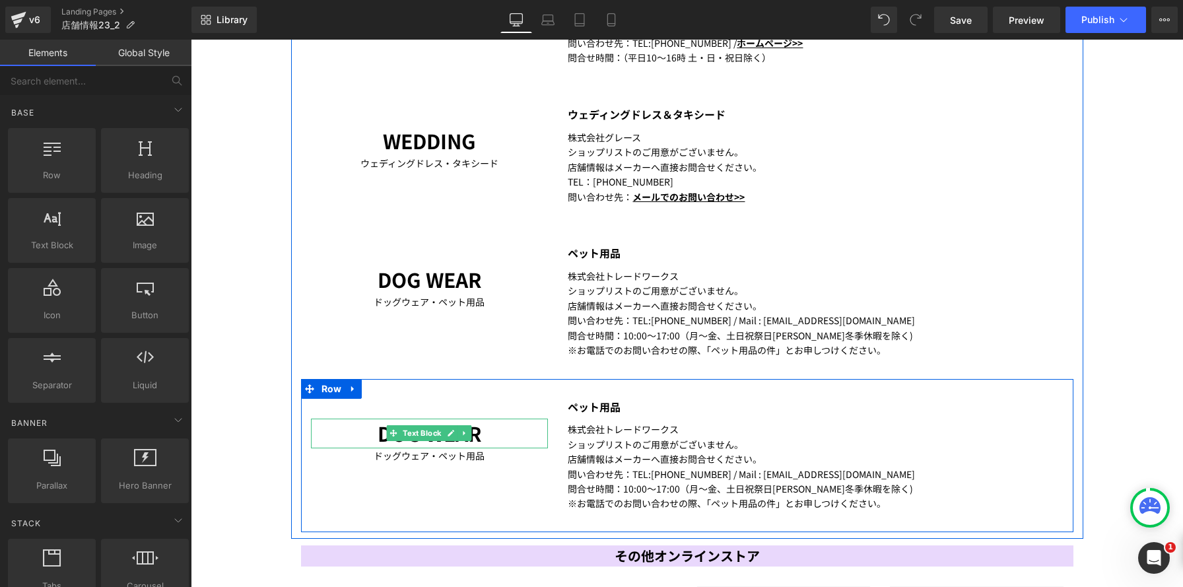
drag, startPoint x: 403, startPoint y: 442, endPoint x: 468, endPoint y: 434, distance: 65.7
click at [403, 442] on b "DOG WEAR" at bounding box center [430, 432] width 104 height 29
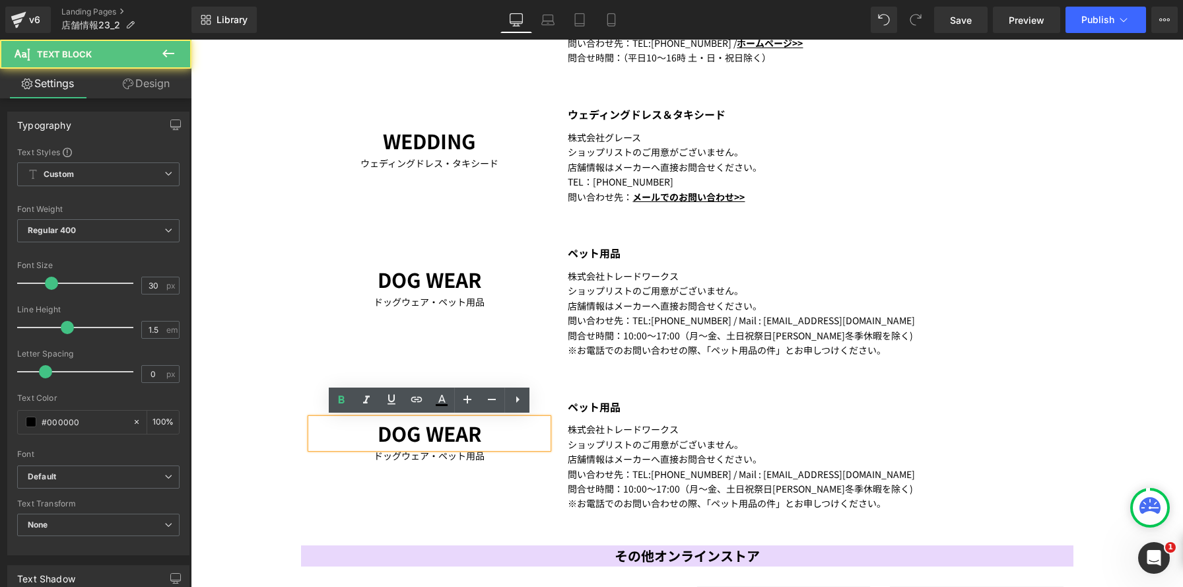
click at [507, 429] on p "DOG WEAR" at bounding box center [430, 433] width 238 height 30
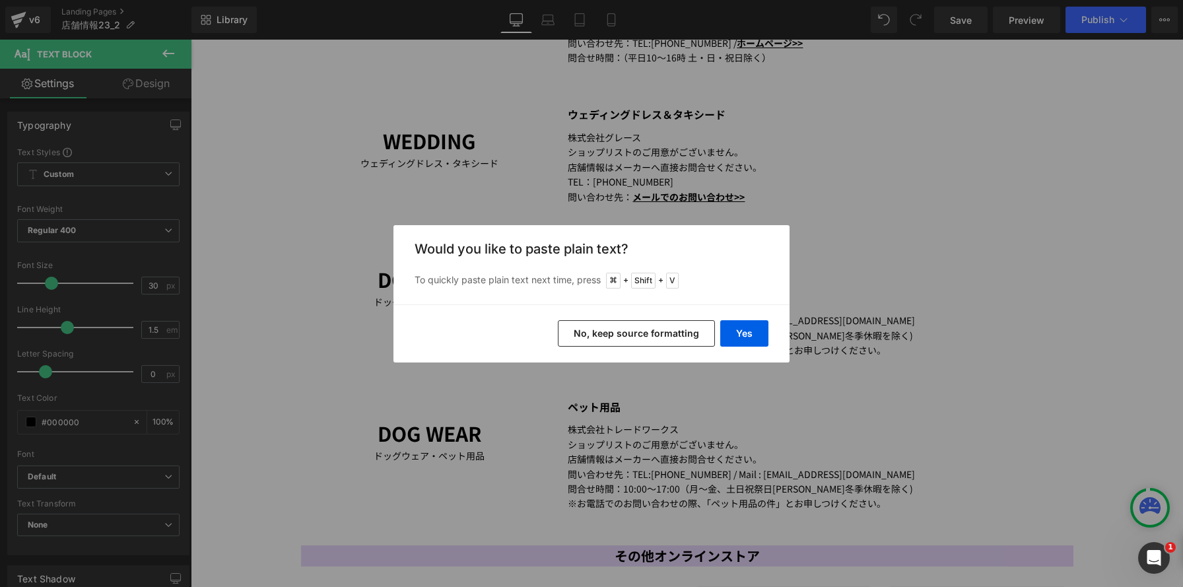
click at [597, 339] on button "No, keep source formatting" at bounding box center [636, 333] width 157 height 26
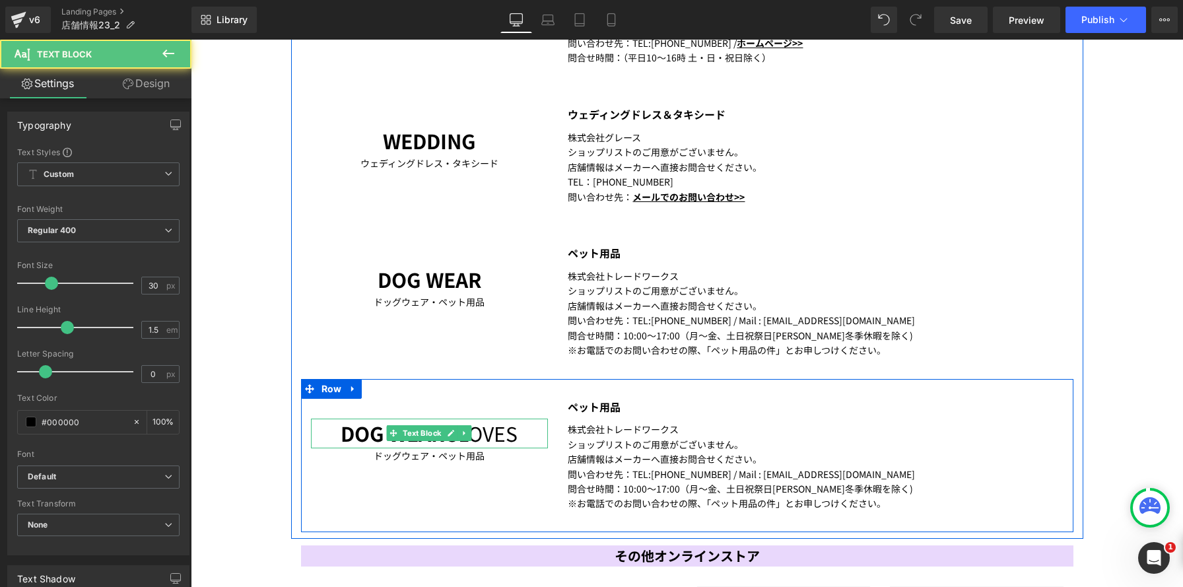
click at [341, 434] on b "DOG WEAR" at bounding box center [393, 432] width 104 height 29
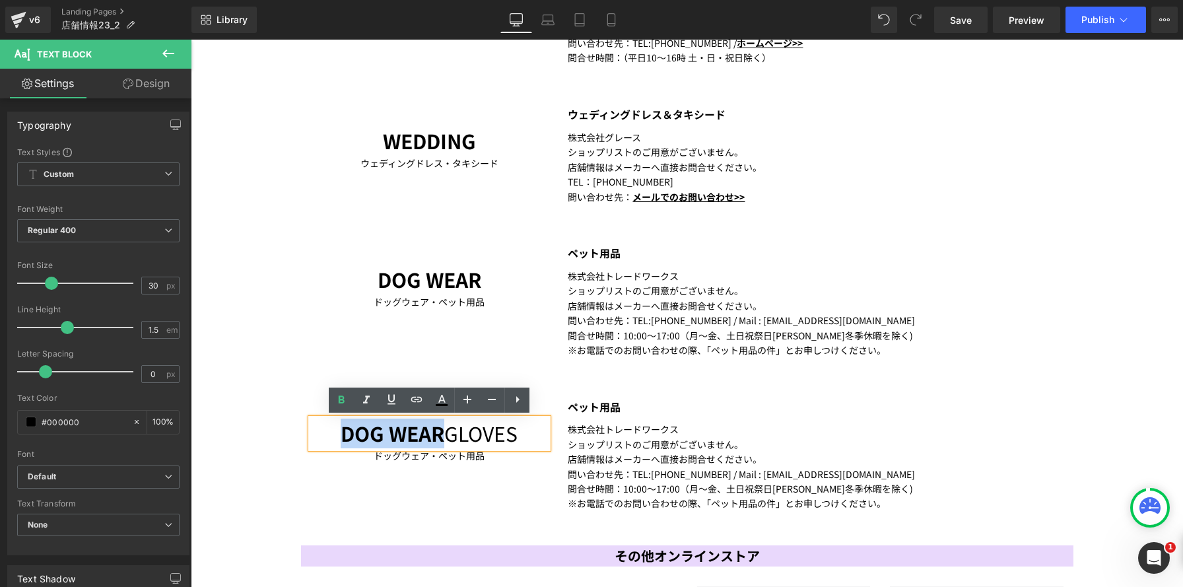
drag, startPoint x: 430, startPoint y: 434, endPoint x: 288, endPoint y: 425, distance: 141.6
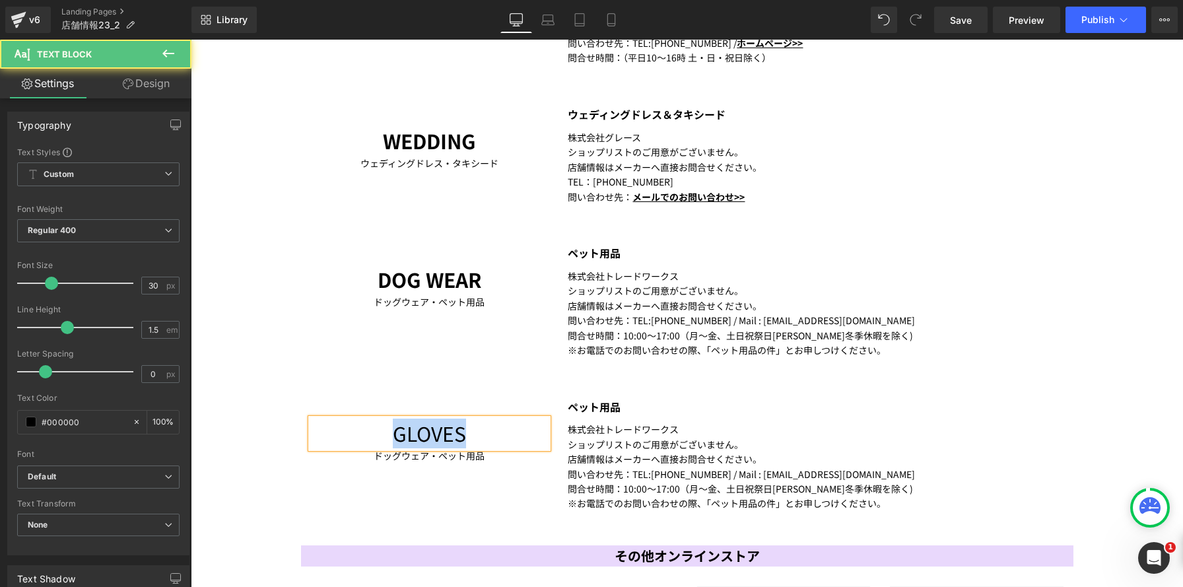
drag, startPoint x: 382, startPoint y: 437, endPoint x: 562, endPoint y: 439, distance: 180.2
click at [562, 439] on div "GLOVES Text Block ドッグウェア・ペット用品 Text Block ペット用品 Text Block 株式会社トレードワークス ショップリスト…" at bounding box center [687, 455] width 772 height 153
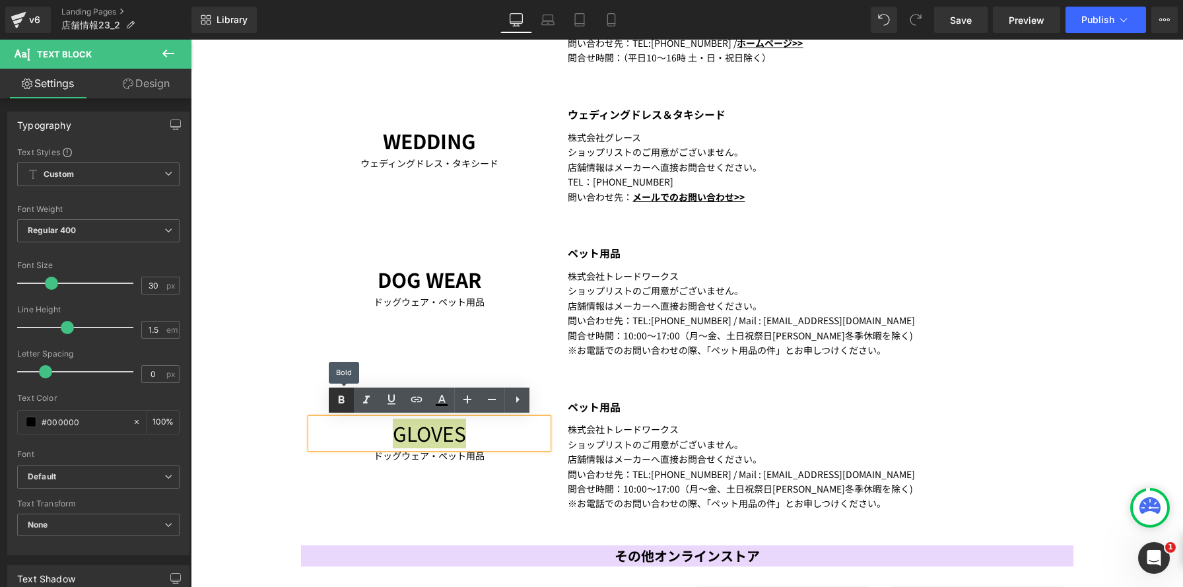
drag, startPoint x: 341, startPoint y: 395, endPoint x: 206, endPoint y: 422, distance: 138.0
click at [0, 0] on icon at bounding box center [0, 0] width 0 height 0
click at [380, 457] on div "ドッグウェア・ペット用品" at bounding box center [430, 455] width 238 height 15
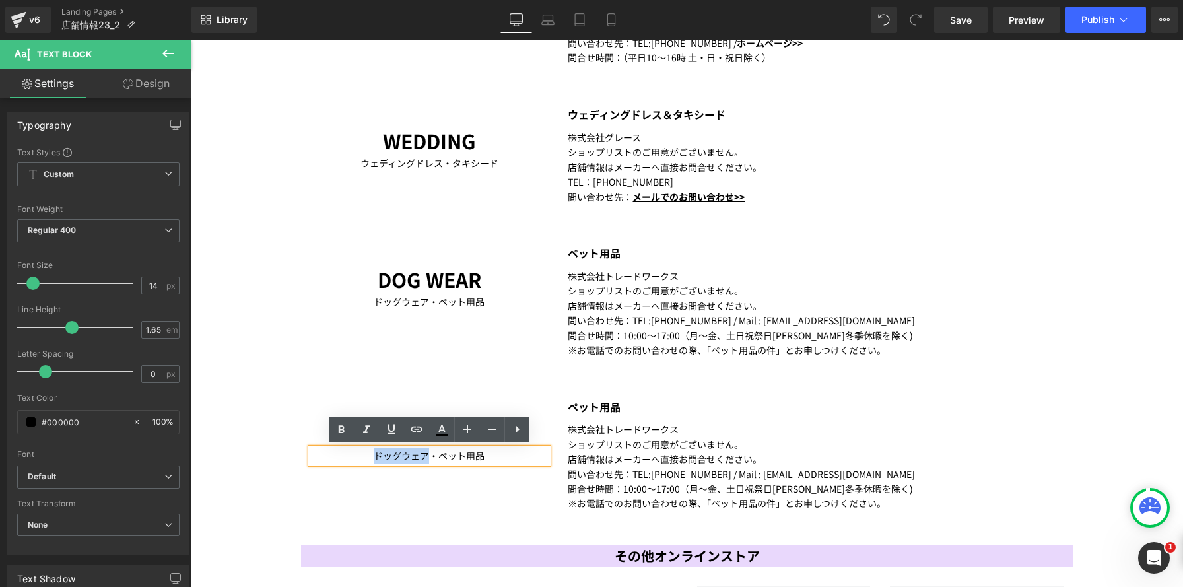
drag, startPoint x: 368, startPoint y: 457, endPoint x: 430, endPoint y: 455, distance: 62.1
click at [430, 455] on div "ドッグウェア・ペット用品" at bounding box center [430, 455] width 238 height 15
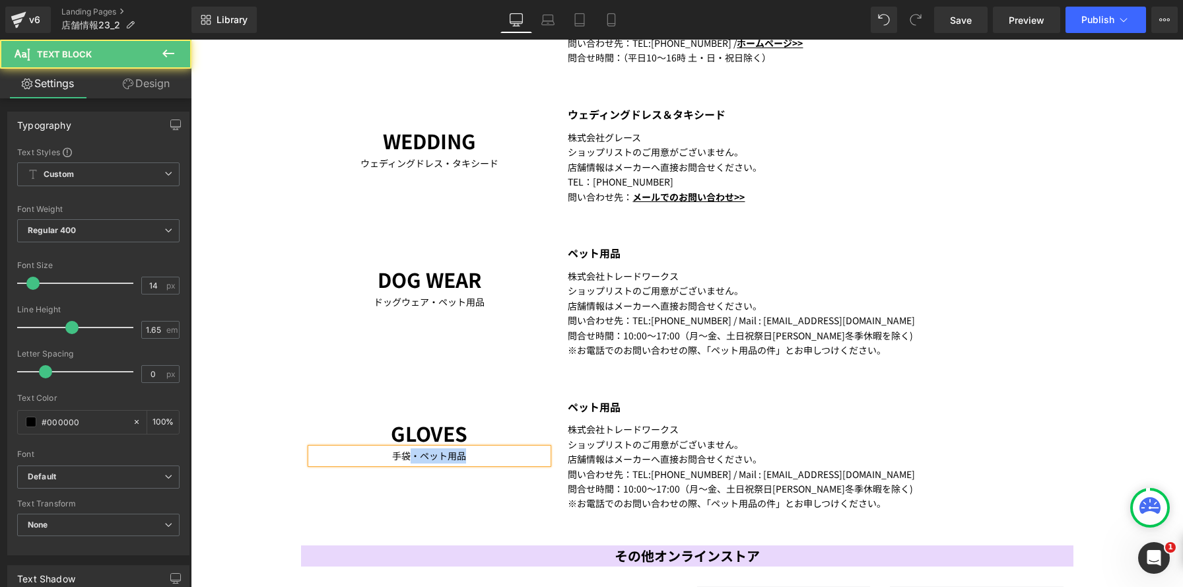
drag, startPoint x: 411, startPoint y: 455, endPoint x: 516, endPoint y: 461, distance: 104.5
click at [516, 461] on div "手袋・ペット用品" at bounding box center [430, 455] width 238 height 15
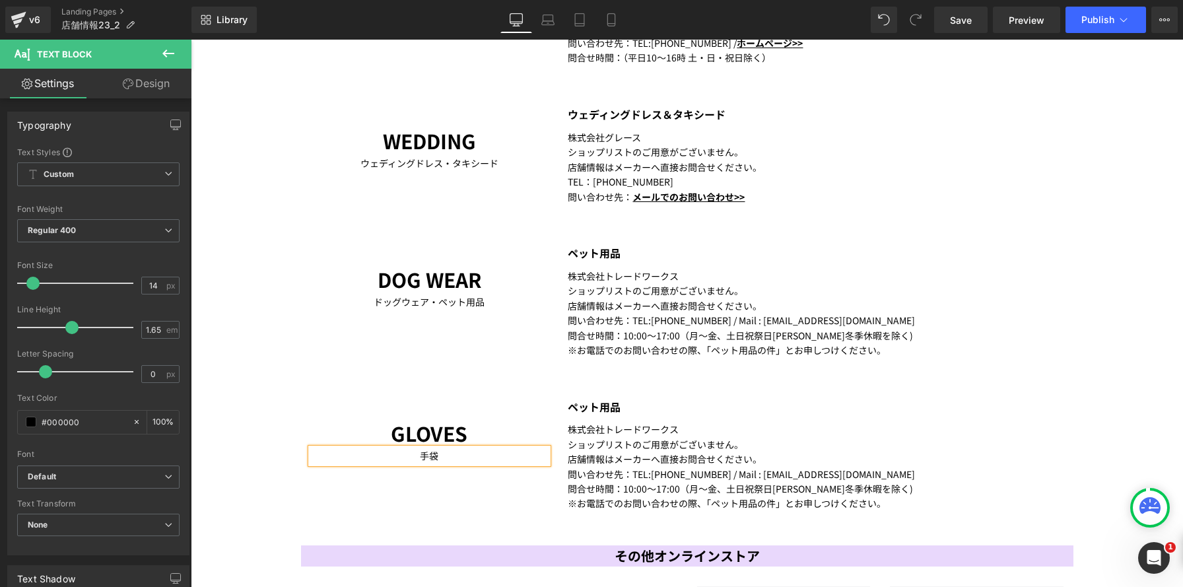
click at [576, 408] on b "ペット用品" at bounding box center [594, 407] width 53 height 16
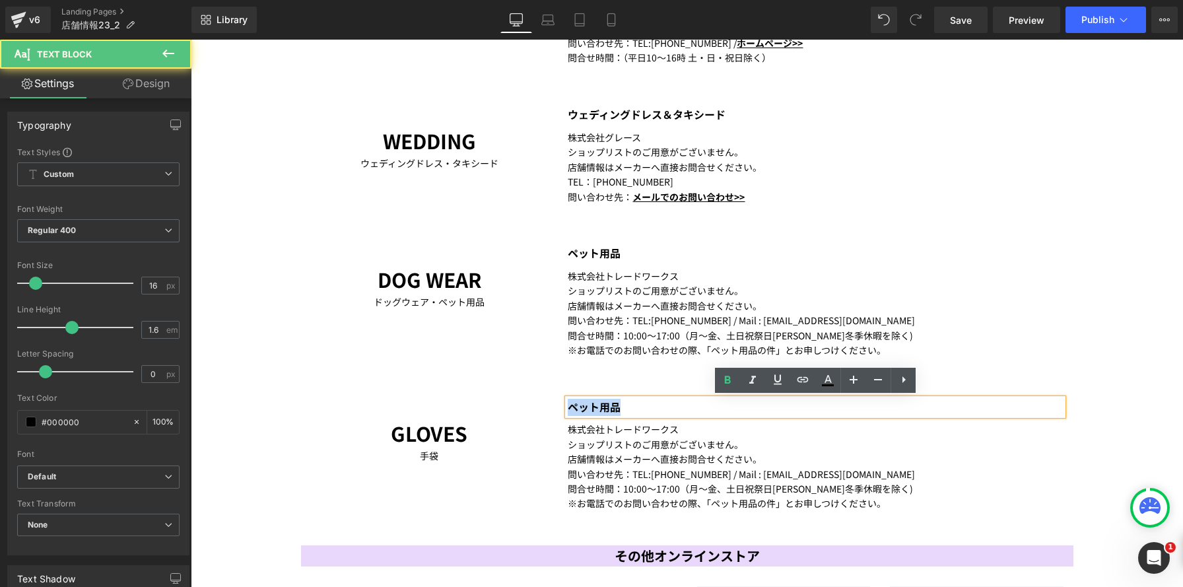
drag, startPoint x: 611, startPoint y: 405, endPoint x: 552, endPoint y: 403, distance: 58.8
click at [552, 403] on div "GLOVES Text Block 手袋 Text Block ペット用品 Text Block 株式会社トレードワークス ショップリストのご用意がございませ…" at bounding box center [687, 455] width 772 height 153
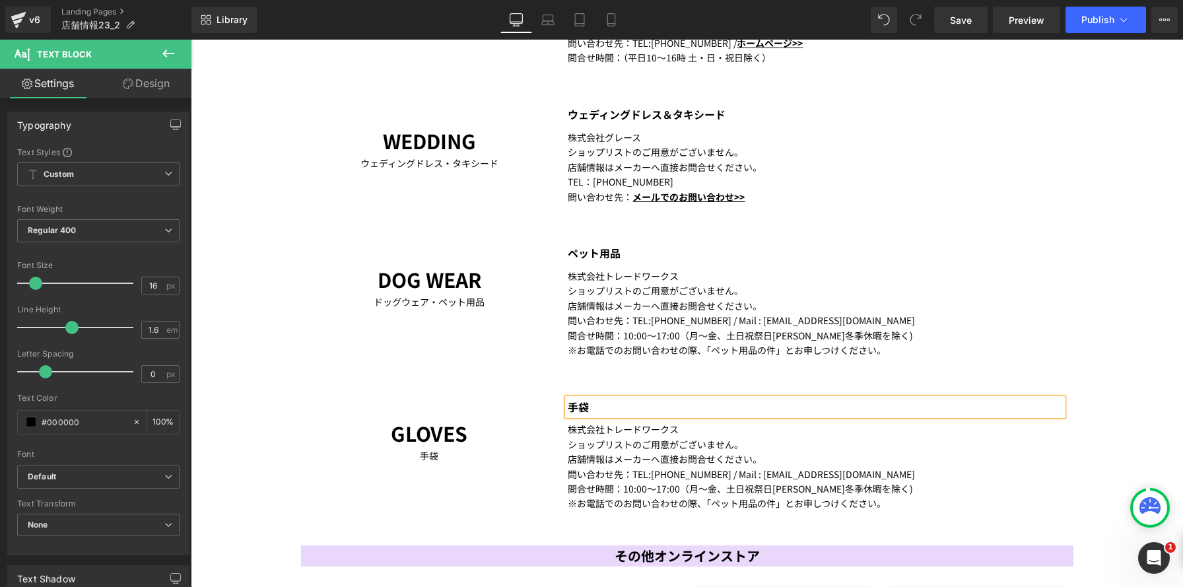
click at [384, 407] on div "GLOVES Text Block 手袋 Text Block" at bounding box center [429, 431] width 257 height 65
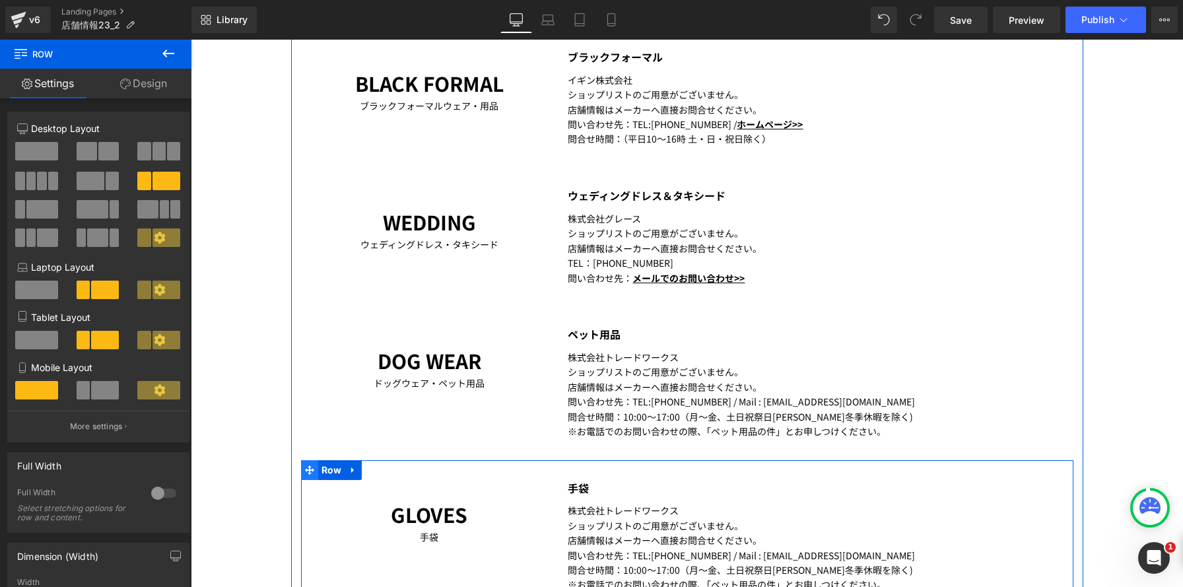
scroll to position [1567, 0]
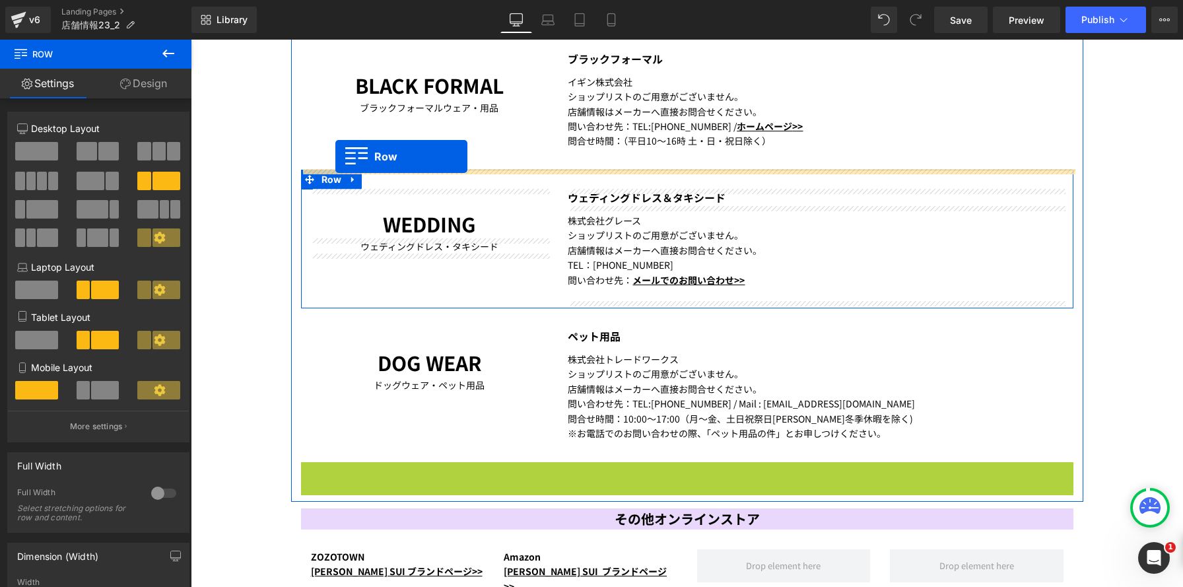
drag, startPoint x: 306, startPoint y: 436, endPoint x: 335, endPoint y: 156, distance: 282.1
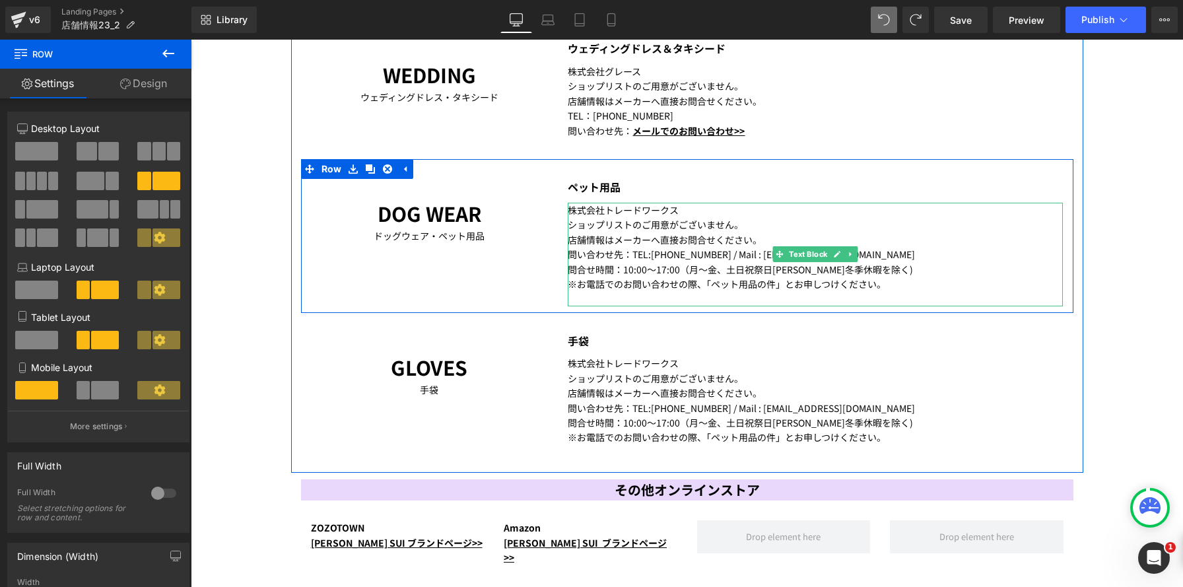
scroll to position [1749, 0]
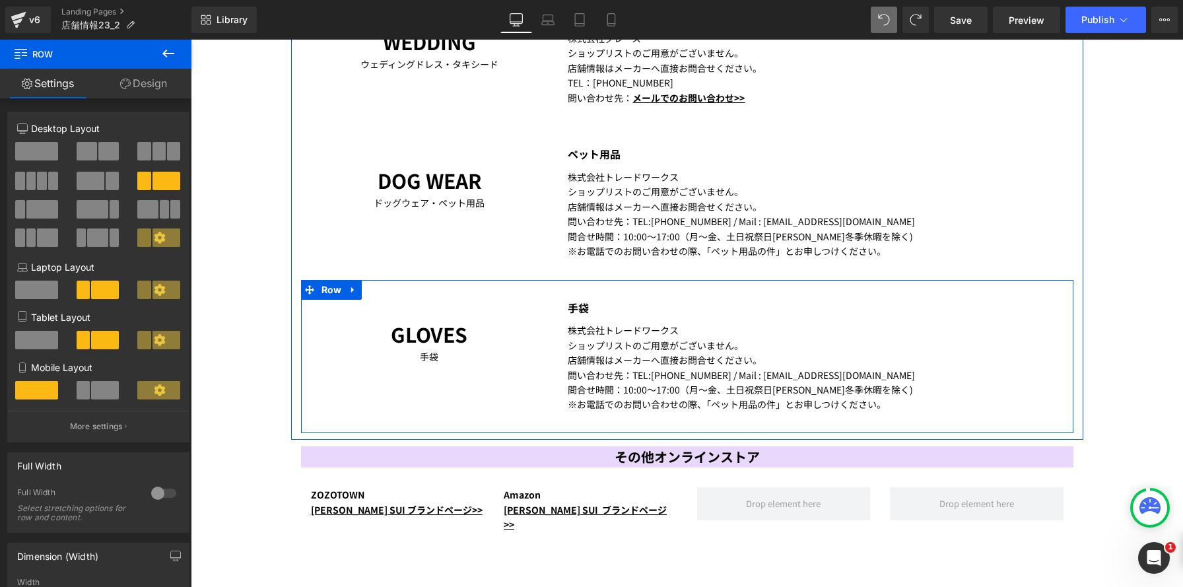
click at [679, 372] on div "問い合わせ先：TEL:[PHONE_NUMBER] / Mail : [EMAIL_ADDRESS][DOMAIN_NAME]" at bounding box center [815, 375] width 495 height 15
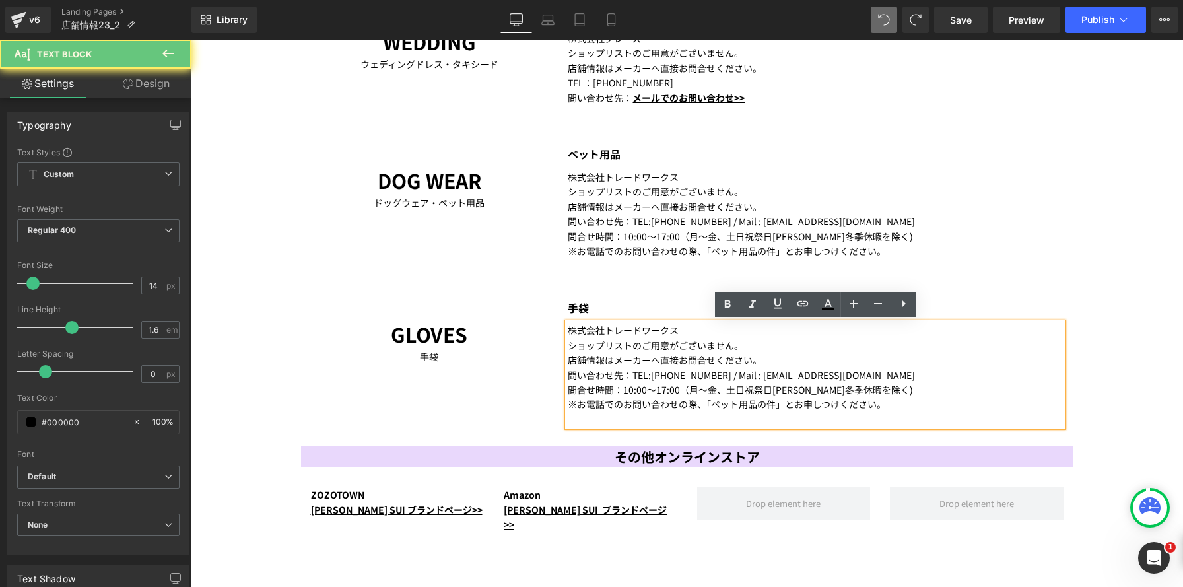
click at [900, 408] on div "※お電話でのお問い合わせの際、「ペット用品の件」とお申しつけください。" at bounding box center [815, 404] width 495 height 15
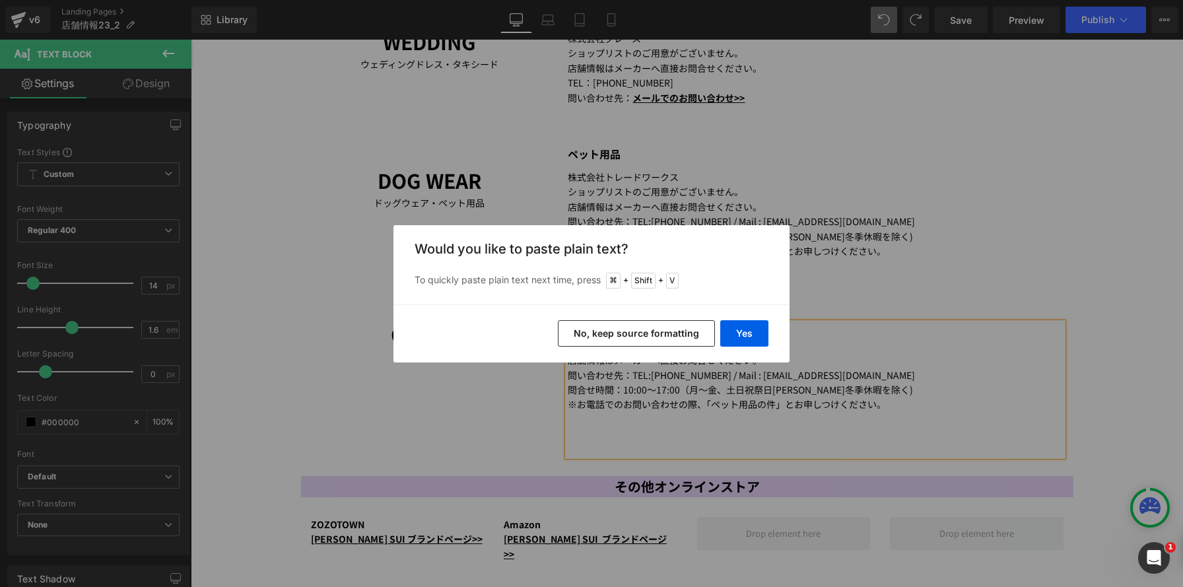
click at [645, 335] on button "No, keep source formatting" at bounding box center [636, 333] width 157 height 26
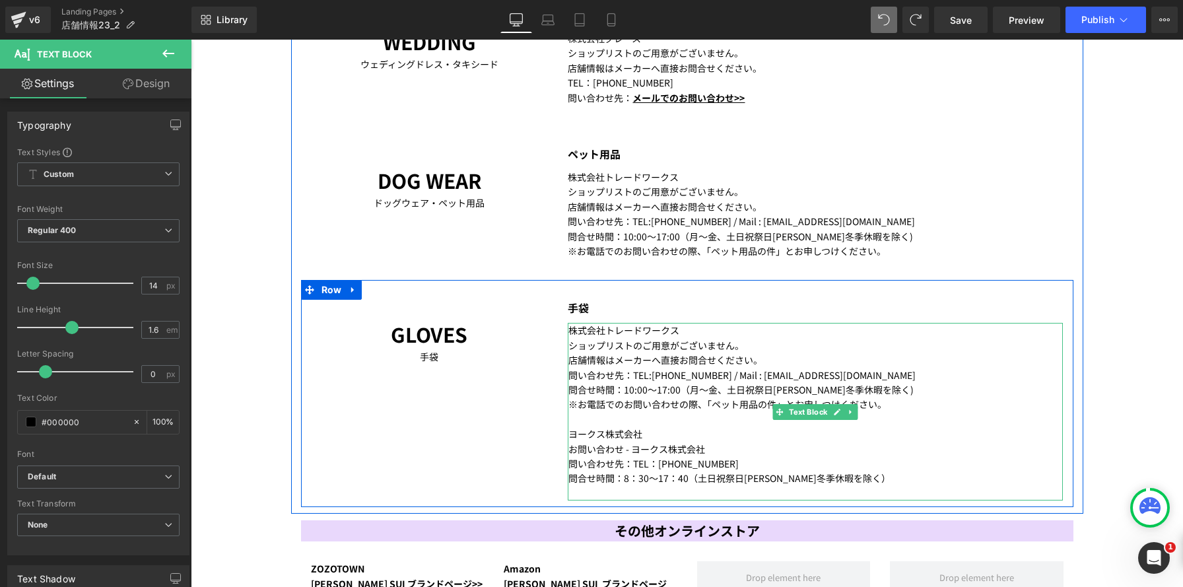
click at [570, 434] on div "株式会社トレードワークス ショップリストのご用意がございません。 店舗情報はメーカーへ直接お問合せください。 問い合わせ先：TEL:0120-937-289 …" at bounding box center [815, 412] width 495 height 178
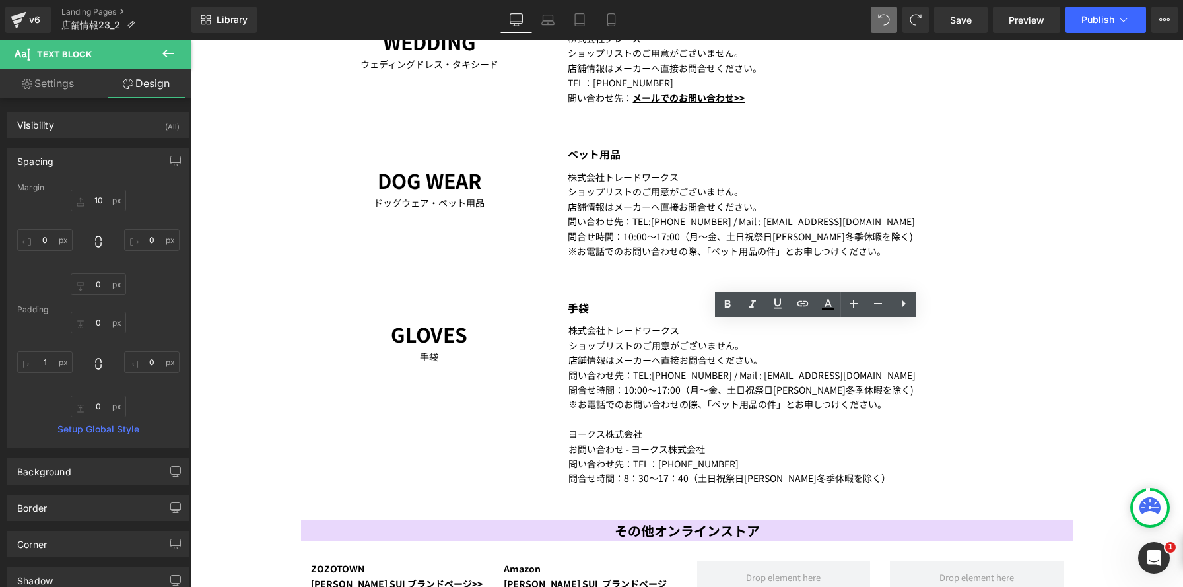
type input "10"
type input "0"
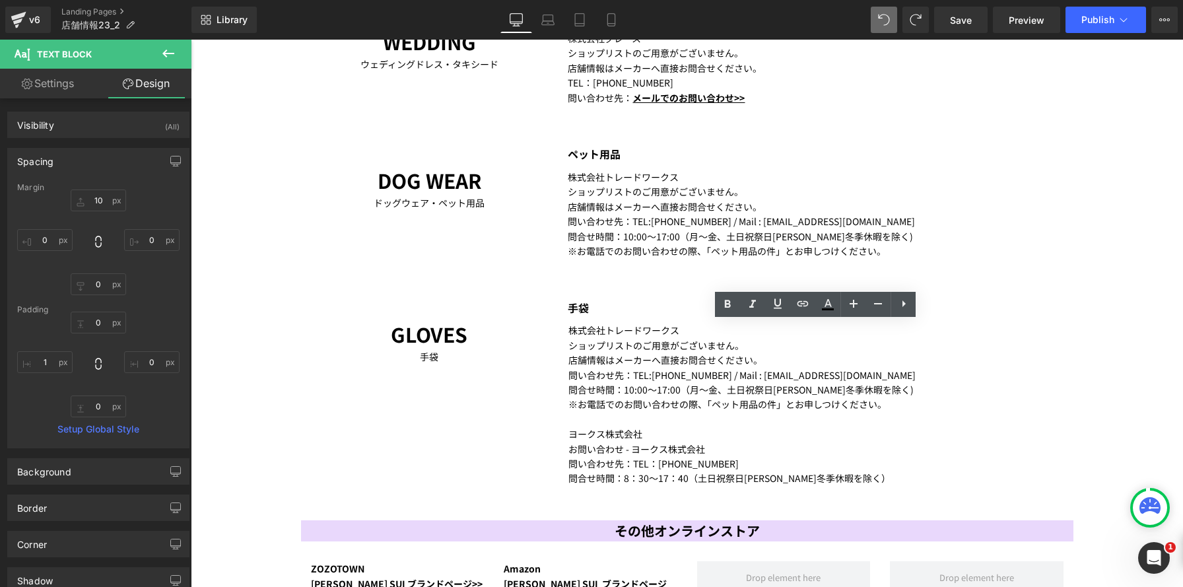
type input "0"
type input "1"
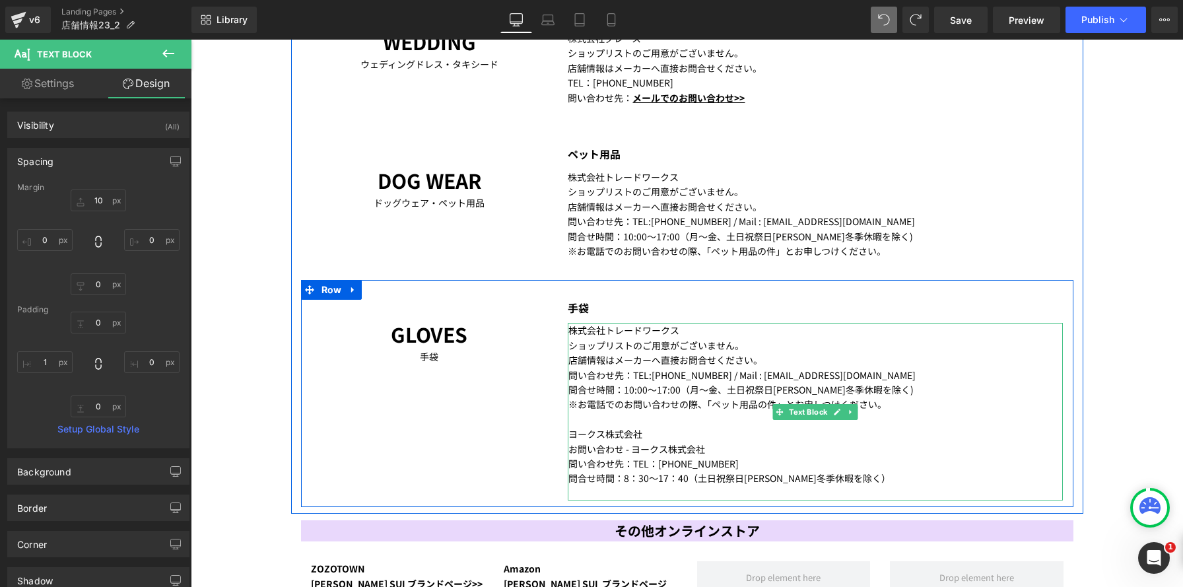
click at [698, 436] on div "ヨークス株式会社" at bounding box center [815, 433] width 494 height 15
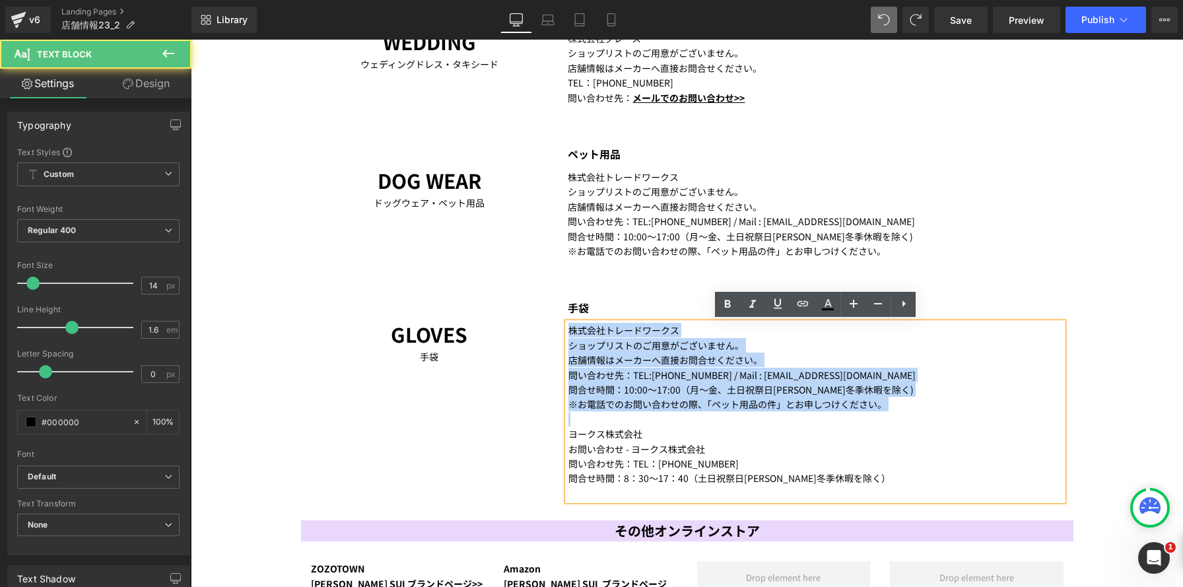
drag, startPoint x: 570, startPoint y: 434, endPoint x: 550, endPoint y: 310, distance: 125.0
click at [550, 310] on div "GLOVES Text Block 手袋 Text Block 手袋 Text Block 株式会社トレードワークス ショップリストのご用意がございません。 …" at bounding box center [687, 393] width 772 height 227
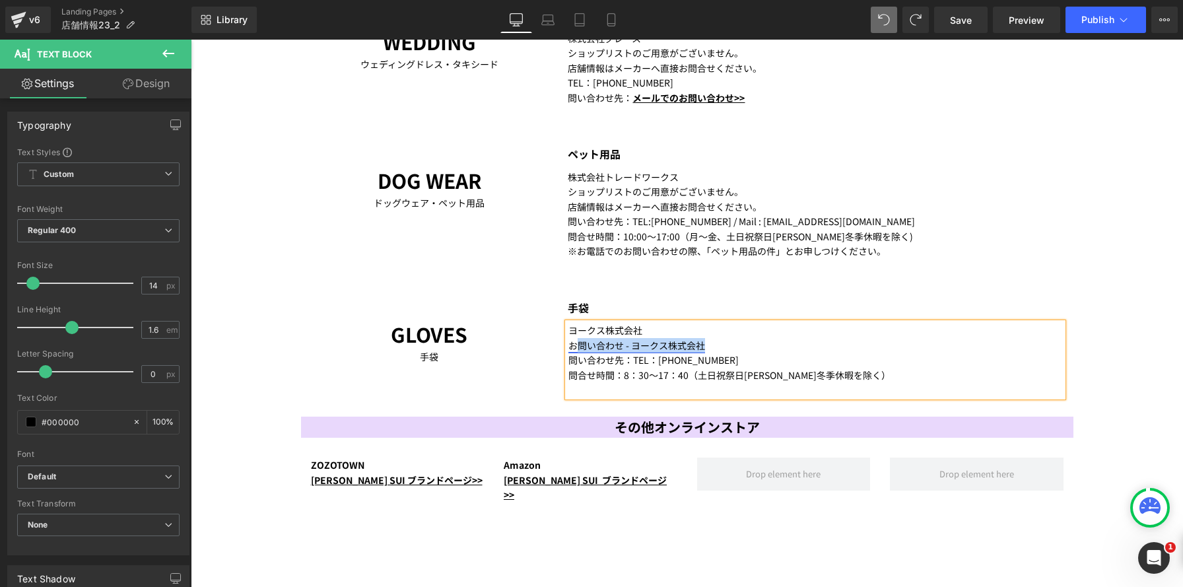
drag, startPoint x: 715, startPoint y: 345, endPoint x: 575, endPoint y: 343, distance: 139.9
click at [575, 343] on div "お問い合わせ - ヨークス株式会社" at bounding box center [815, 345] width 494 height 15
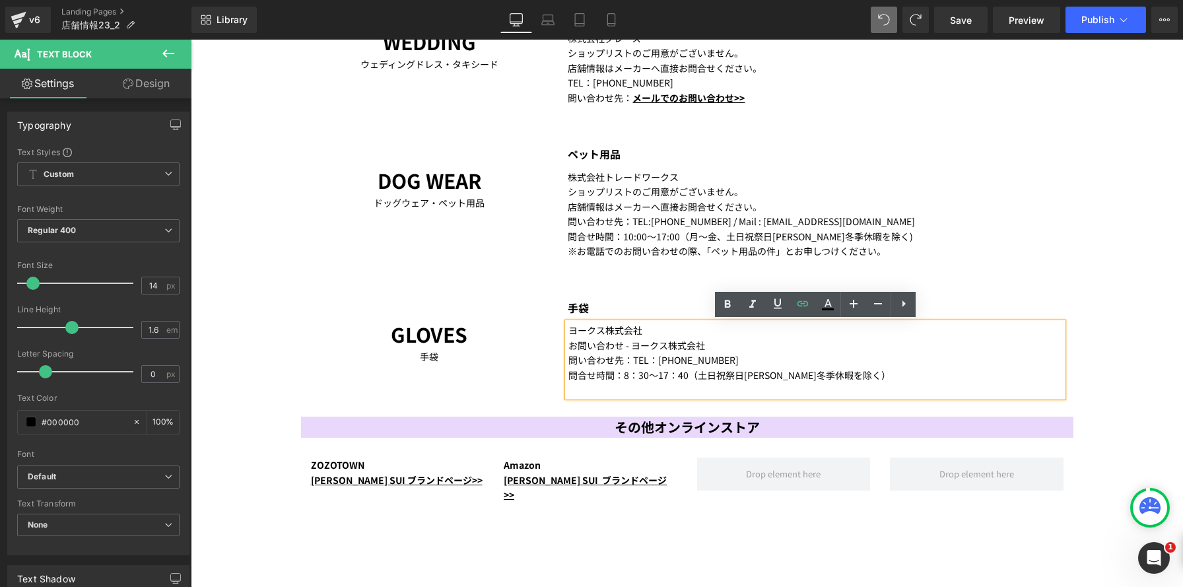
click at [717, 349] on div "お問い合わせ - ヨークス株式会社" at bounding box center [815, 345] width 494 height 15
click at [735, 347] on div "お問い合わせ - ヨークス株式会社" at bounding box center [815, 345] width 494 height 15
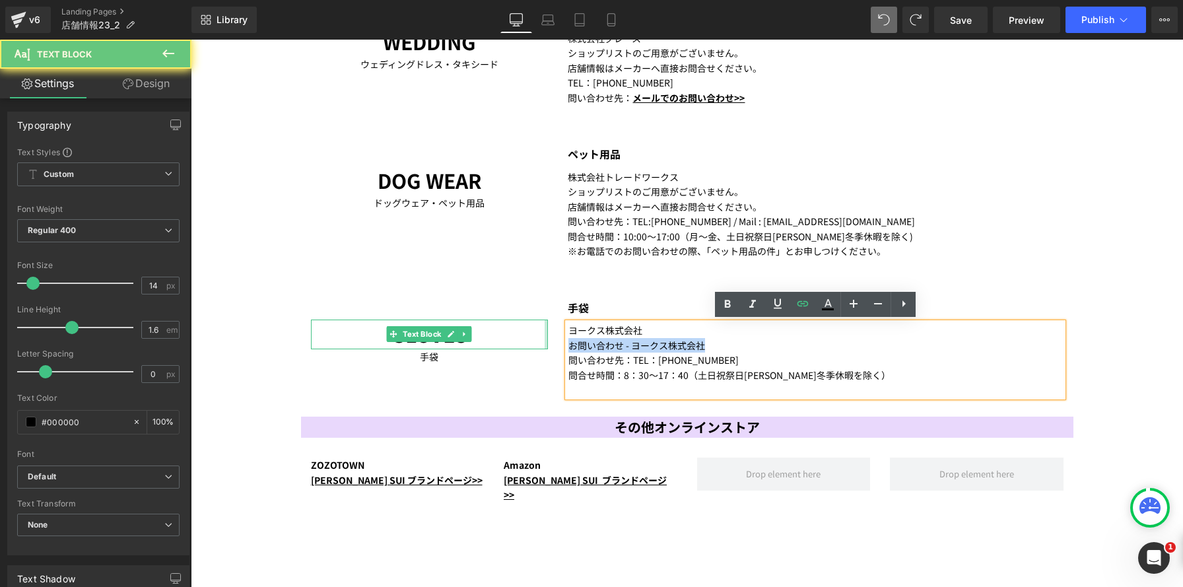
drag, startPoint x: 662, startPoint y: 347, endPoint x: 547, endPoint y: 344, distance: 114.9
click at [547, 344] on div "GLOVES Text Block 手袋 Text Block 手袋 Text Block ヨークス株式会社 お問い合わせ - ヨークス株式会社 問い合わせ先…" at bounding box center [687, 342] width 772 height 124
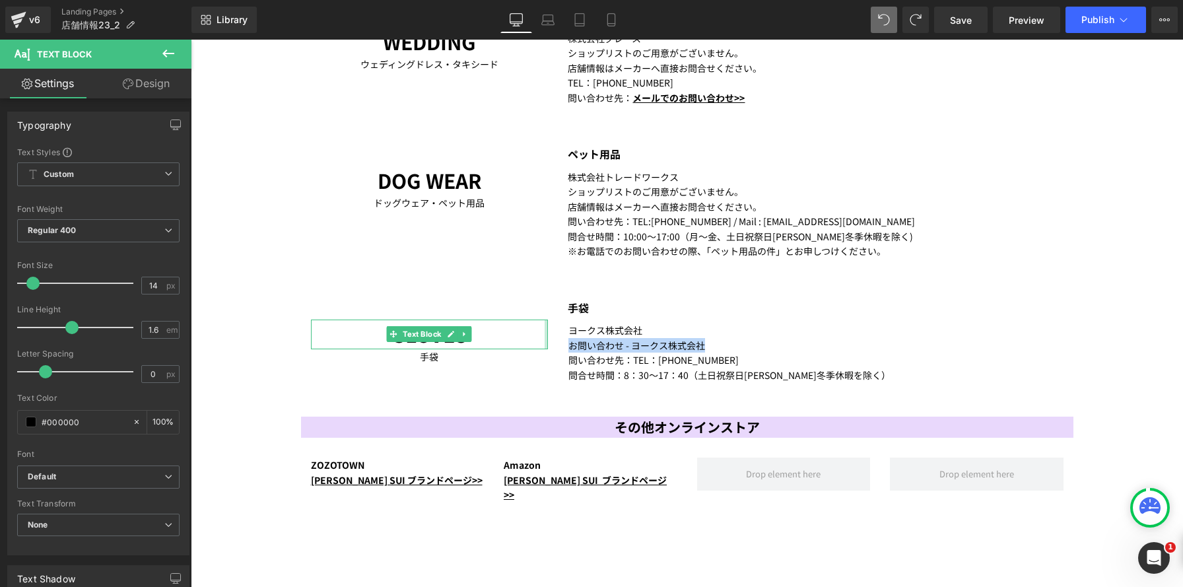
copy link "お問い合わせ - ヨークス株式会社"
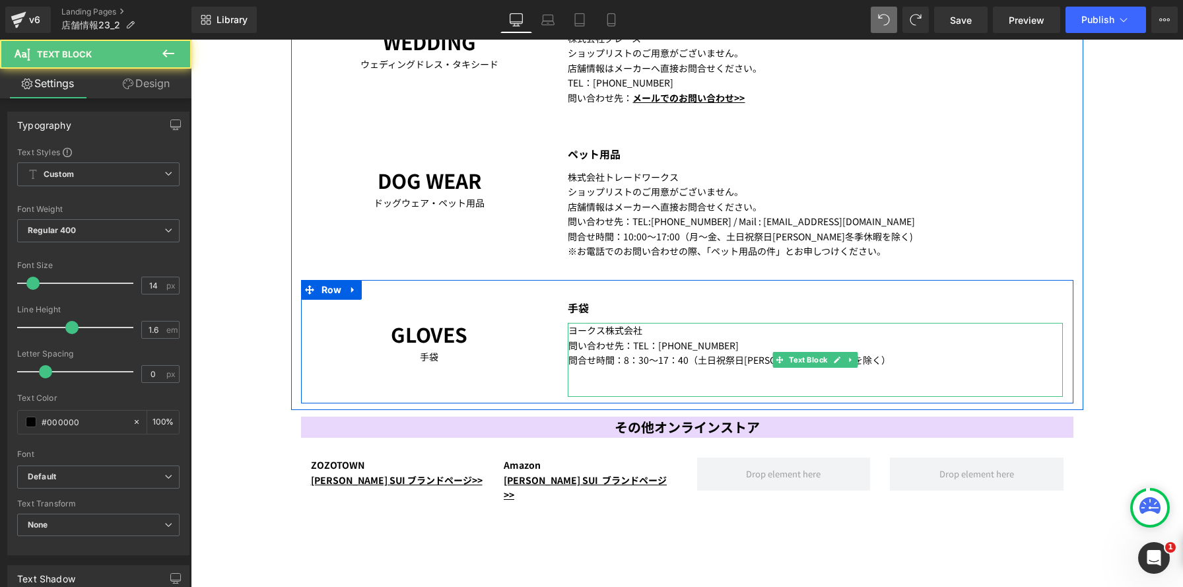
click at [624, 377] on div at bounding box center [815, 383] width 494 height 30
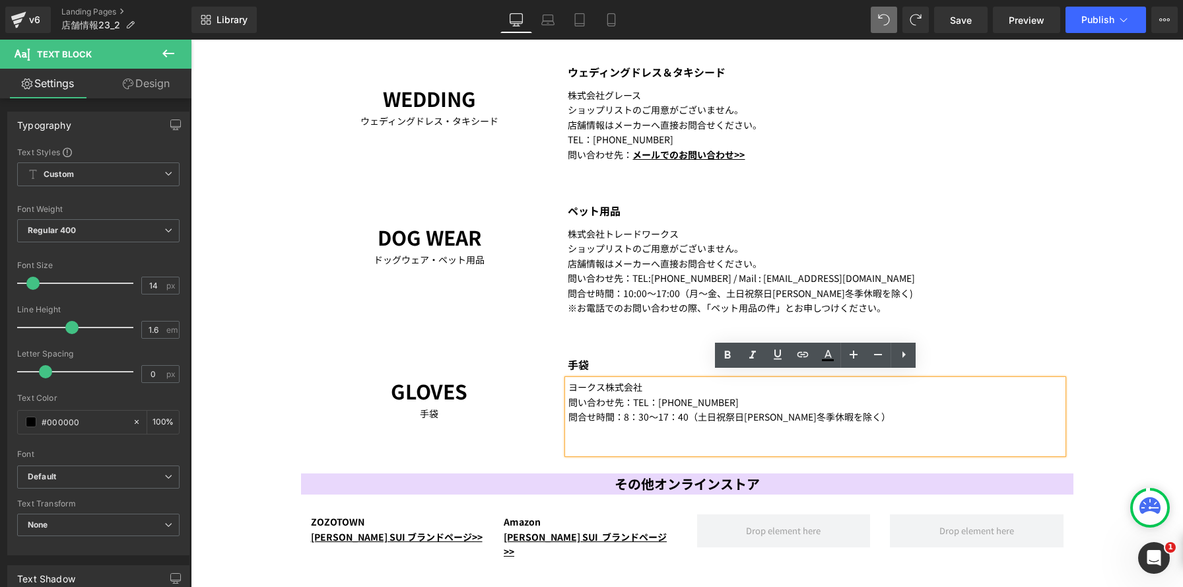
scroll to position [1698, 0]
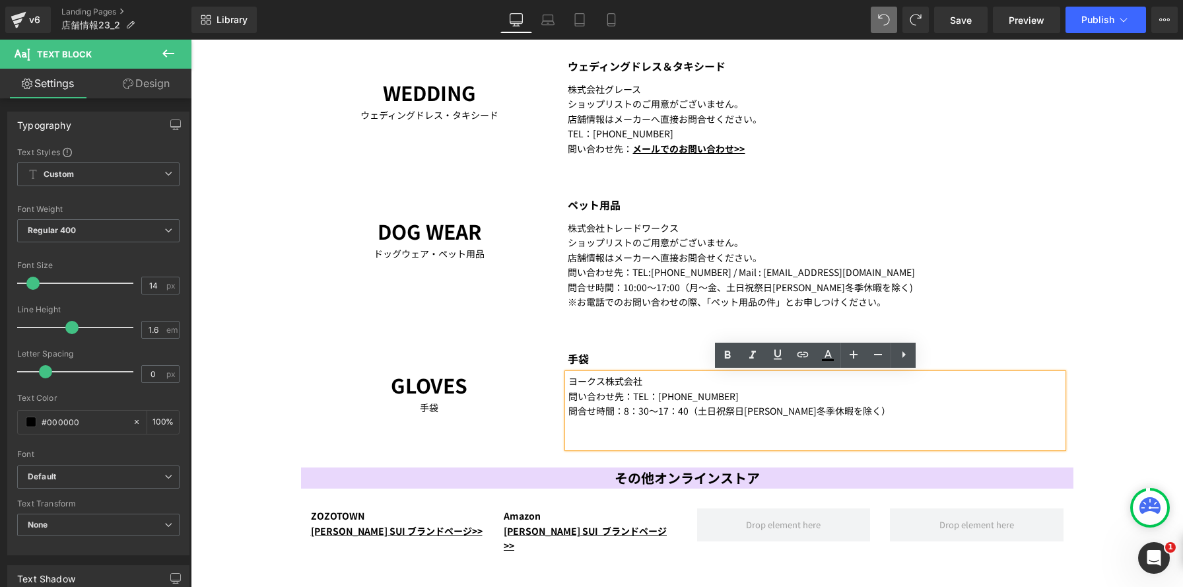
click at [599, 438] on div at bounding box center [815, 433] width 494 height 30
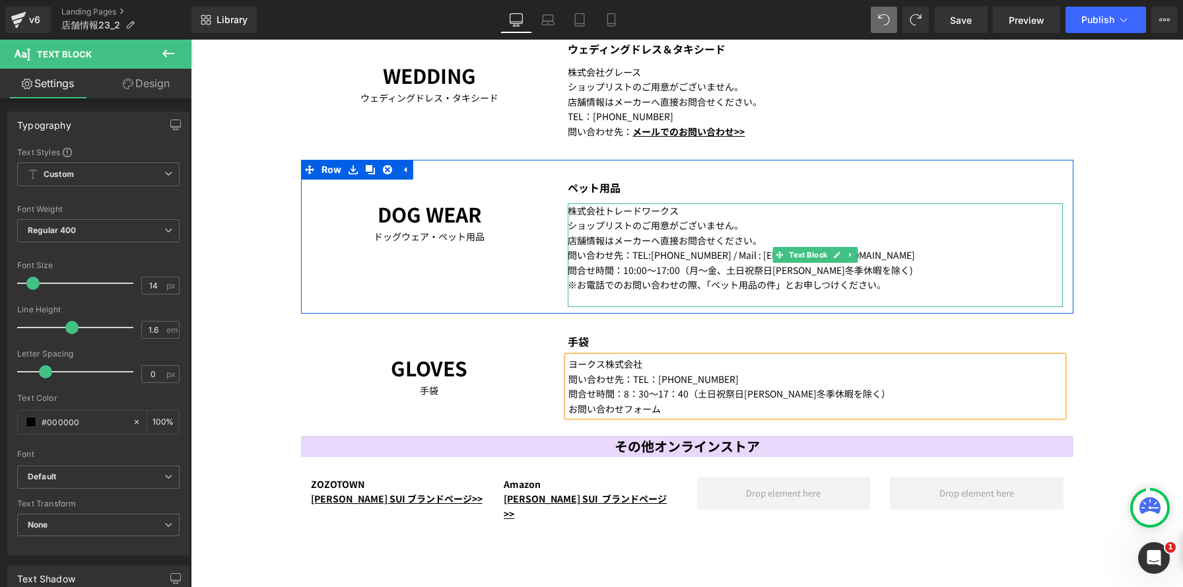
scroll to position [1720, 0]
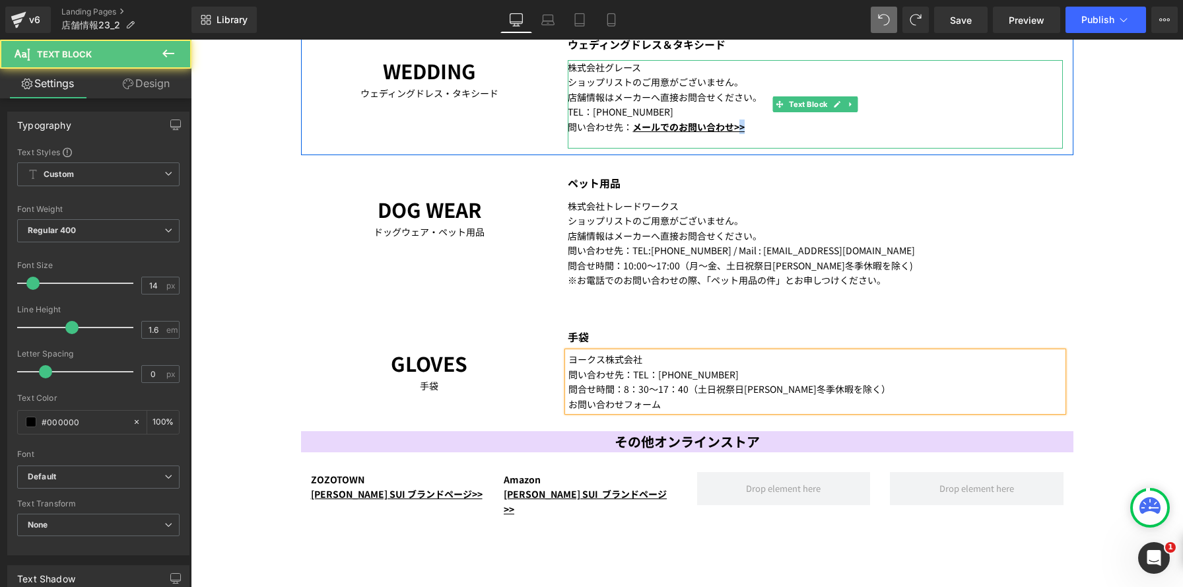
drag, startPoint x: 739, startPoint y: 125, endPoint x: 756, endPoint y: 129, distance: 17.6
click at [739, 125] on div "問い合わせ先： メールでのお問い合わせ>>" at bounding box center [815, 126] width 495 height 15
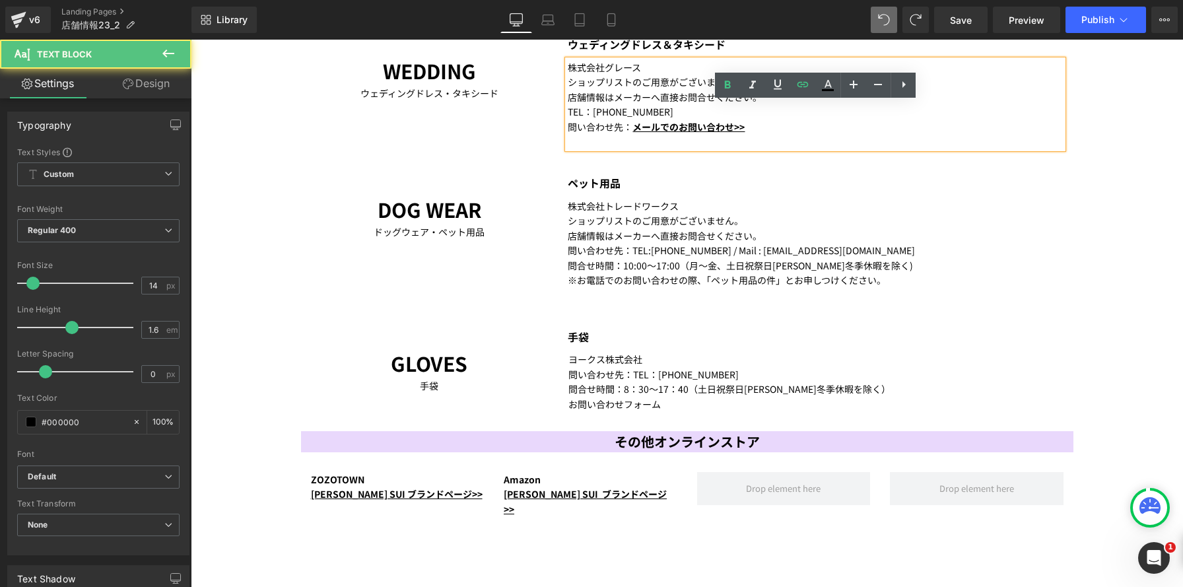
click at [757, 129] on div "問い合わせ先： メールでのお問い合わせ>>" at bounding box center [815, 126] width 495 height 15
drag, startPoint x: 744, startPoint y: 125, endPoint x: 763, endPoint y: 168, distance: 46.4
click at [733, 125] on div "問い合わせ先： メールでのお問い合わせ>>" at bounding box center [815, 126] width 495 height 15
copy link ">>"
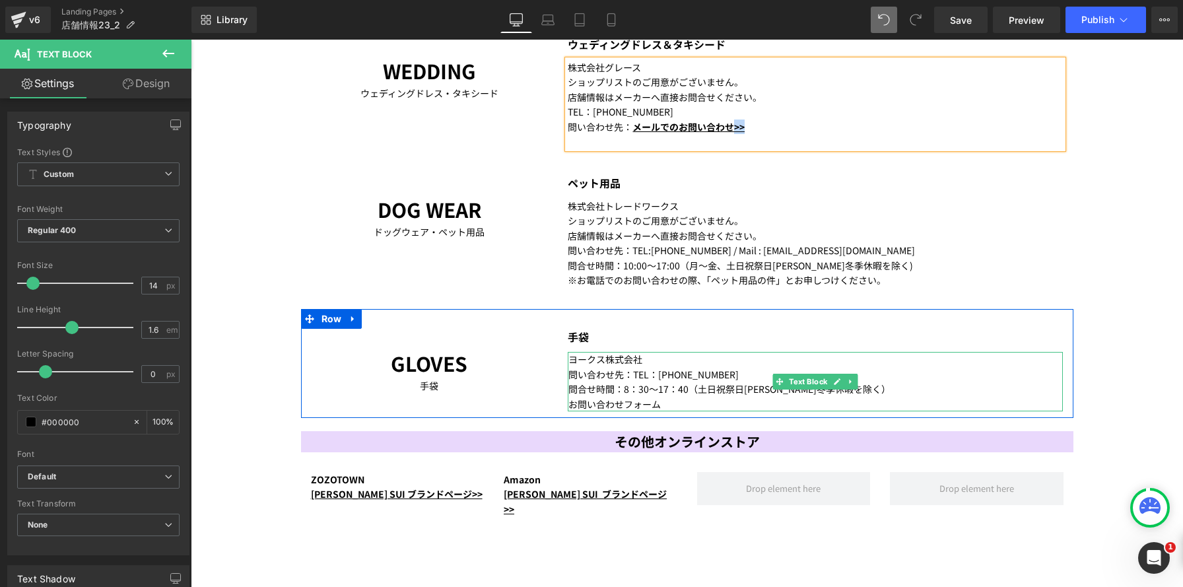
click at [681, 405] on div "お問い合わせフォーム" at bounding box center [815, 404] width 494 height 15
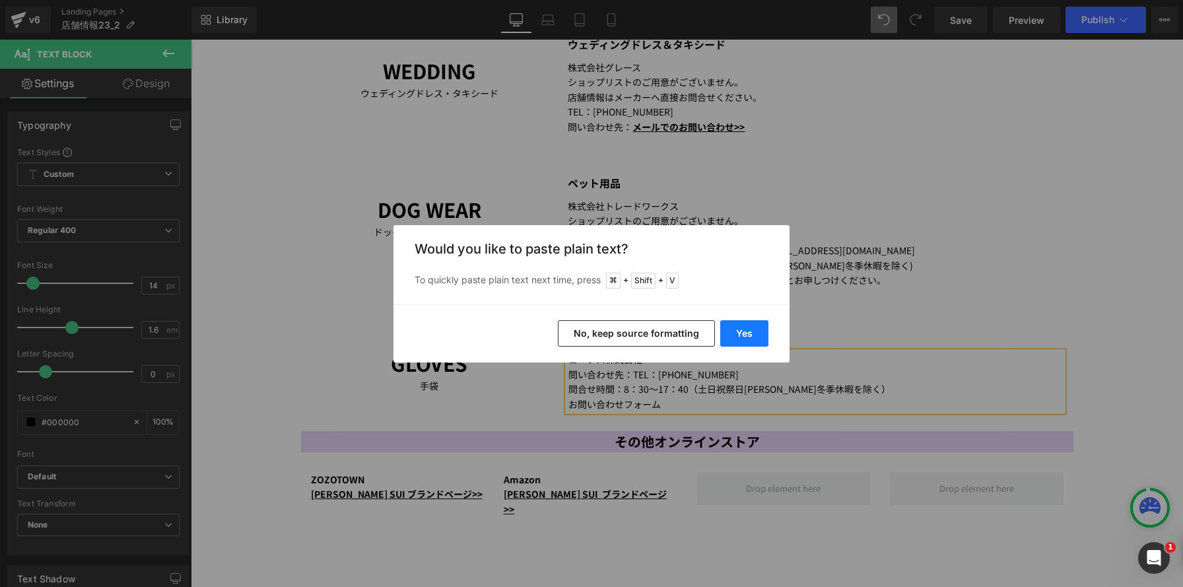
click at [736, 334] on button "Yes" at bounding box center [744, 333] width 48 height 26
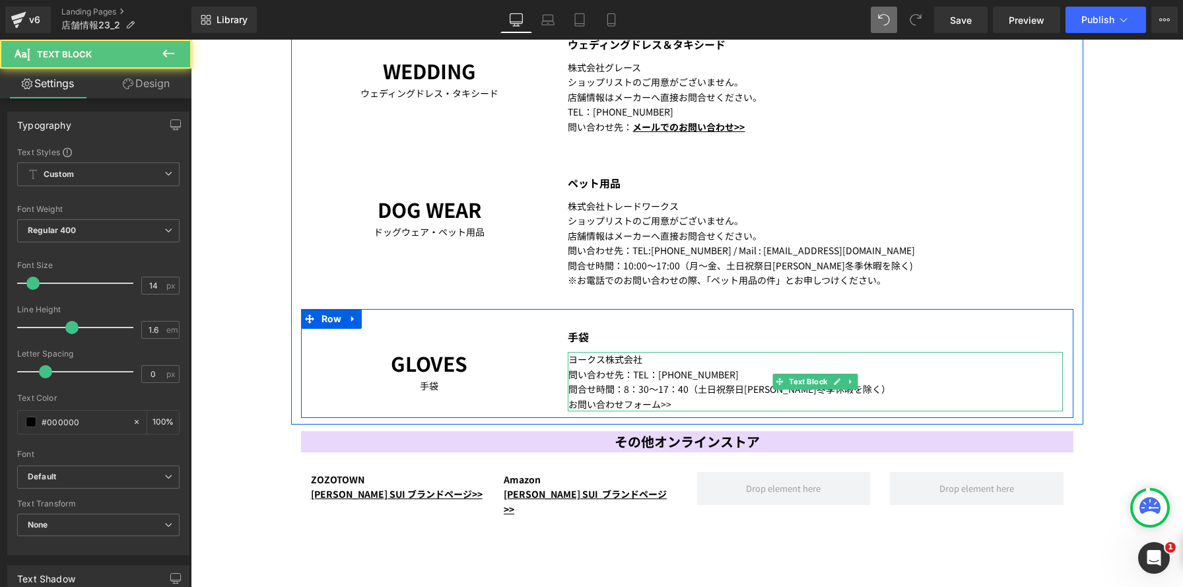
click at [681, 405] on div "お問い合わせフォーム>>" at bounding box center [815, 404] width 494 height 15
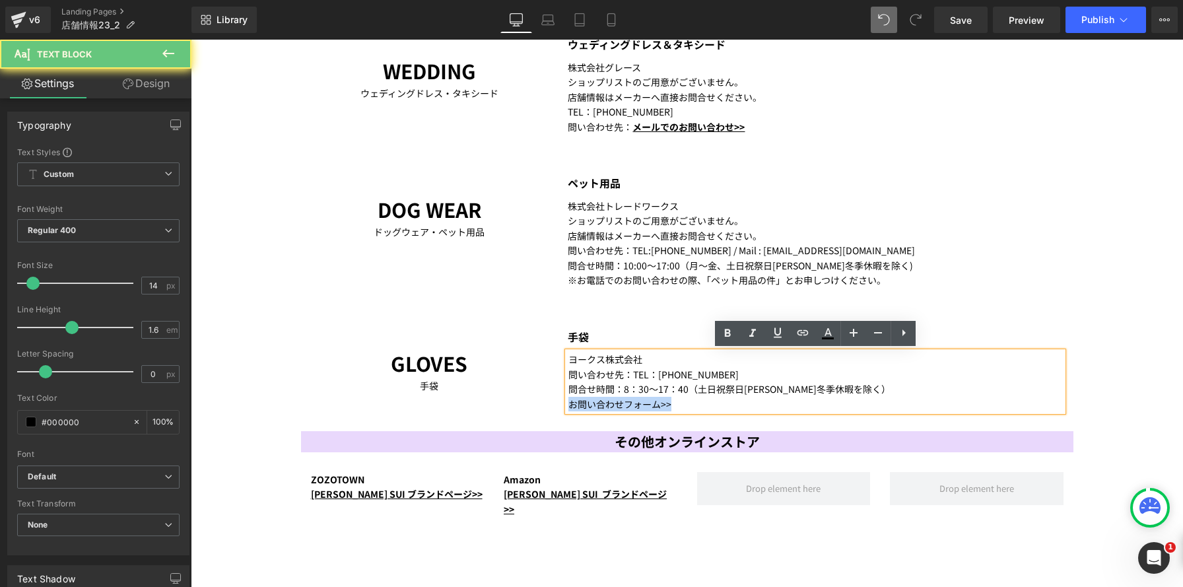
drag, startPoint x: 672, startPoint y: 406, endPoint x: 551, endPoint y: 401, distance: 120.9
click at [551, 401] on div "GLOVES Text Block 手袋 Text Block 手袋 Text Block ヨークス株式会社 問い合わせ先：TEL：0879-25-5151 …" at bounding box center [687, 363] width 772 height 109
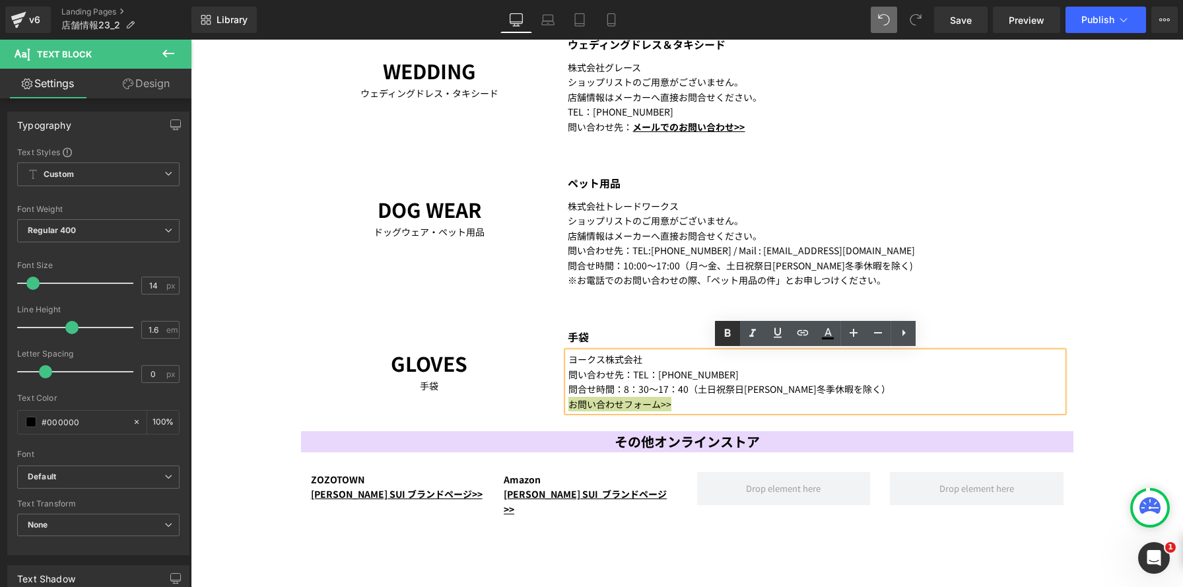
click at [0, 0] on icon at bounding box center [0, 0] width 0 height 0
click at [776, 329] on icon at bounding box center [778, 333] width 16 height 16
click at [0, 0] on icon at bounding box center [0, 0] width 0 height 0
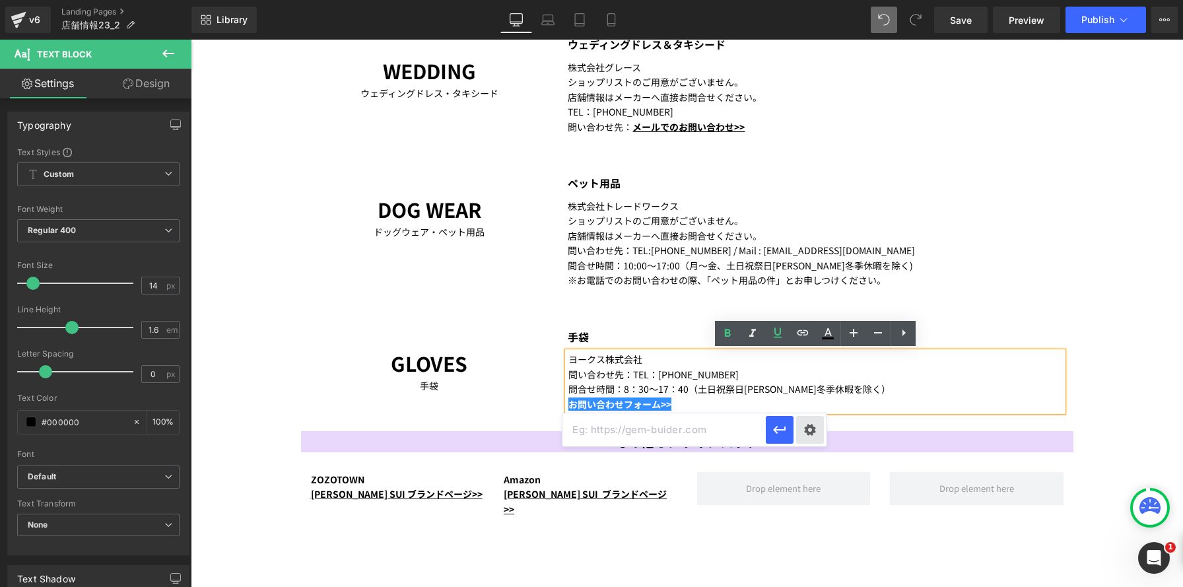
click at [0, 0] on div "Text Color Highlight Color #333333 Edit or remove link: Edit - Unlink - Cancel" at bounding box center [0, 0] width 0 height 0
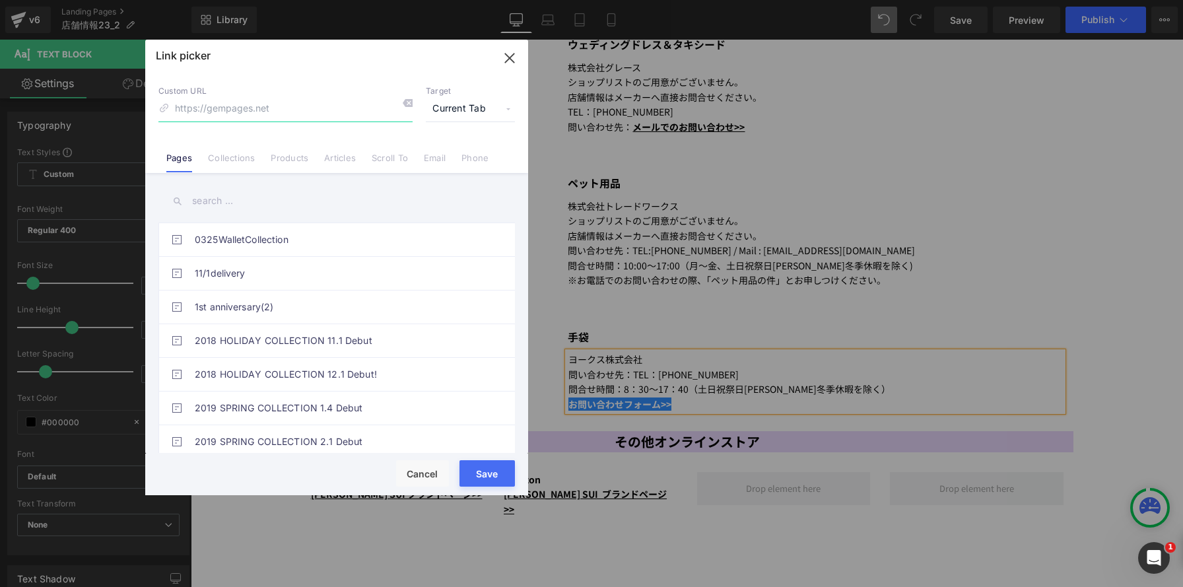
click at [314, 113] on input at bounding box center [285, 108] width 254 height 25
paste input "https://www.yorks.co.jp/form/"
type input "https://www.yorks.co.jp/form/"
click at [470, 109] on span "Current Tab" at bounding box center [470, 108] width 89 height 25
click at [446, 156] on li "New Tab" at bounding box center [470, 156] width 102 height 23
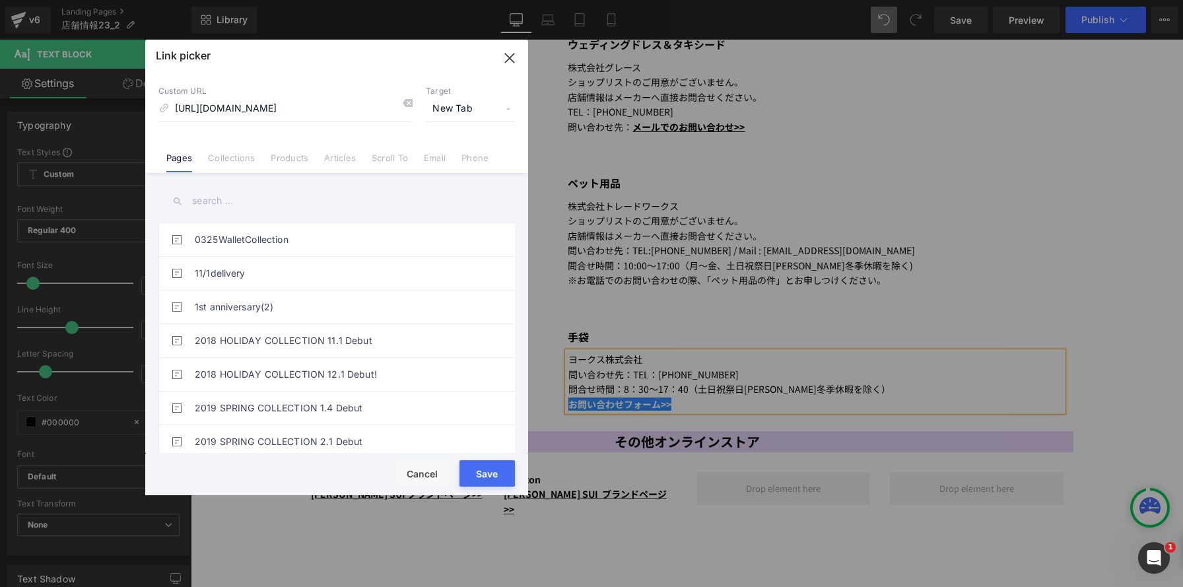
click at [484, 473] on button "Save" at bounding box center [486, 473] width 55 height 26
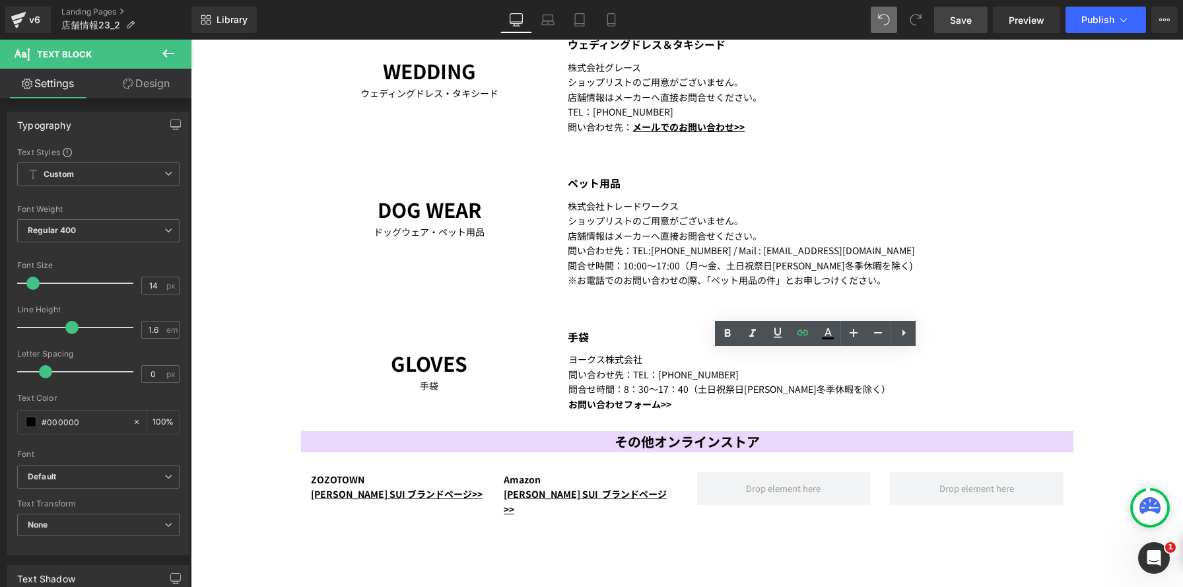
click at [945, 18] on link "Save" at bounding box center [960, 20] width 53 height 26
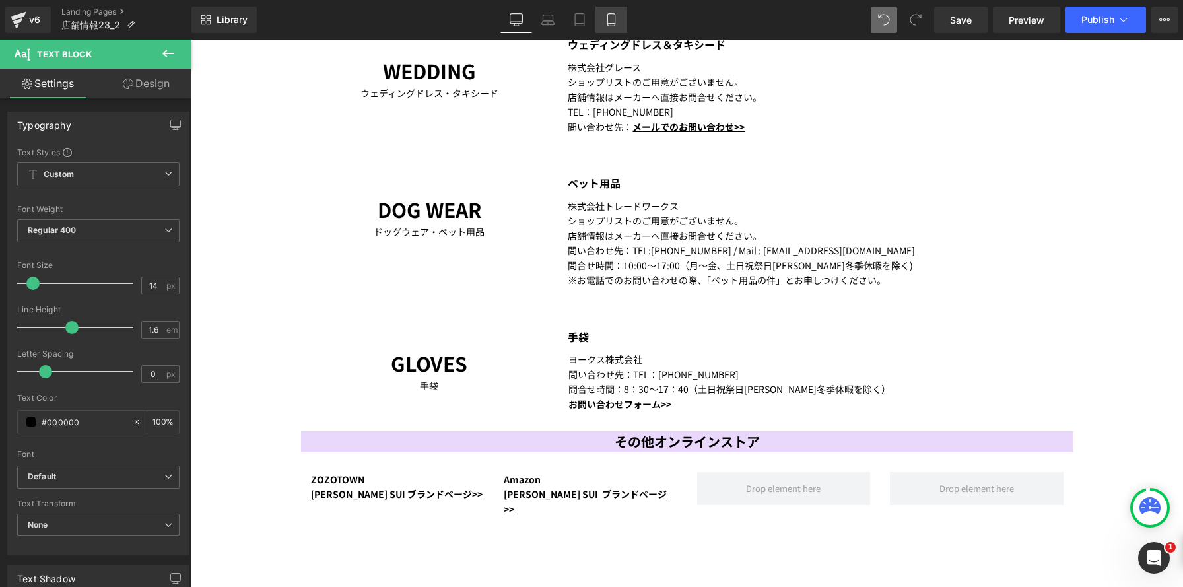
click at [602, 19] on link "Mobile" at bounding box center [611, 20] width 32 height 26
type input "100"
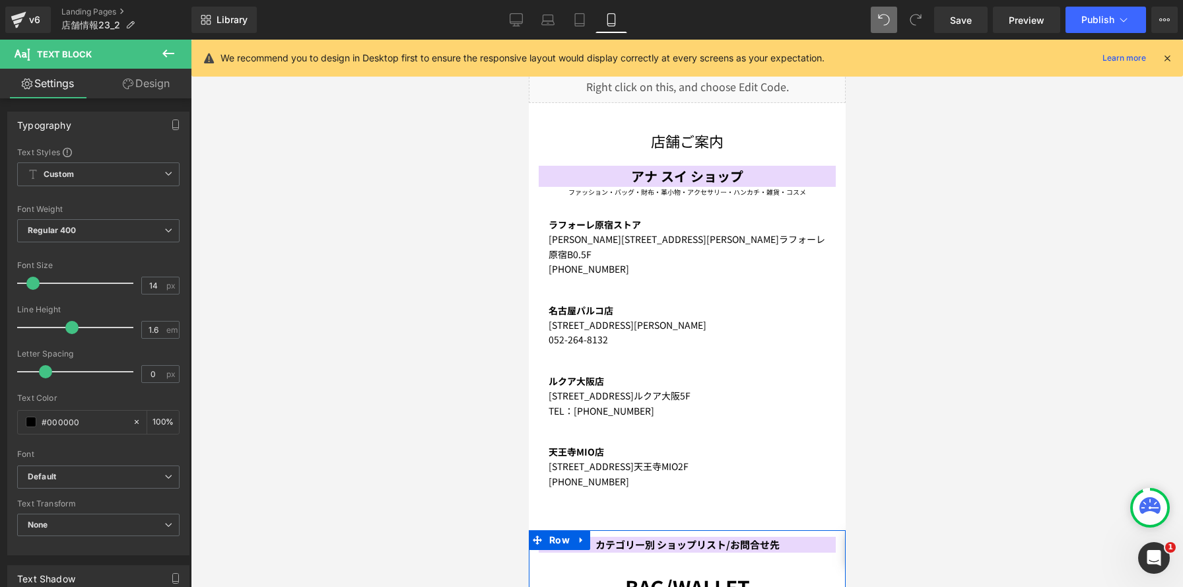
scroll to position [0, 0]
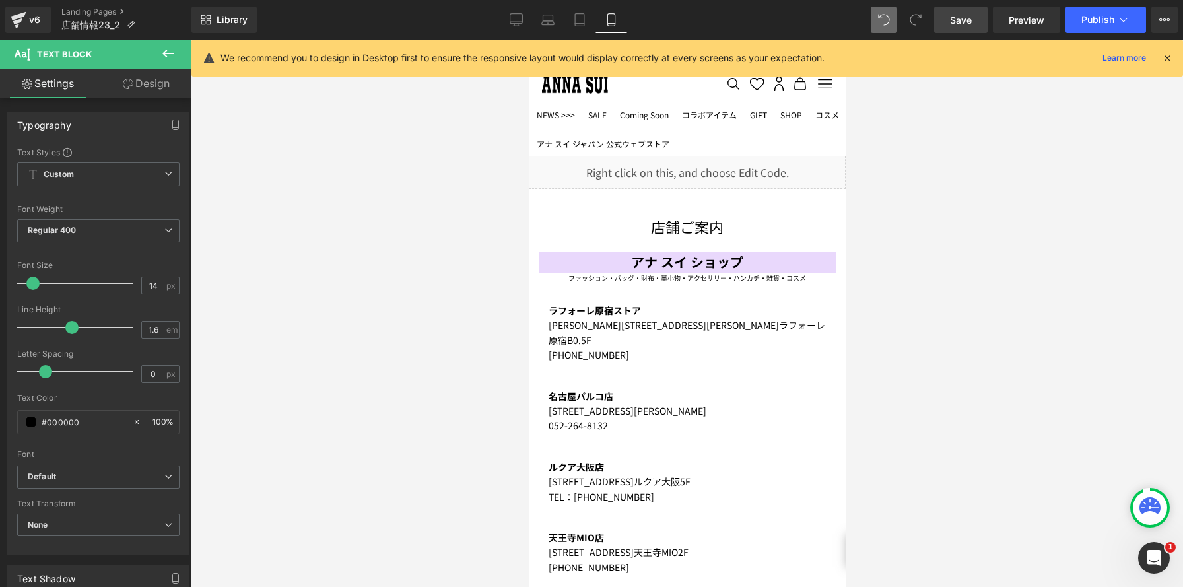
click at [960, 13] on span "Save" at bounding box center [961, 20] width 22 height 14
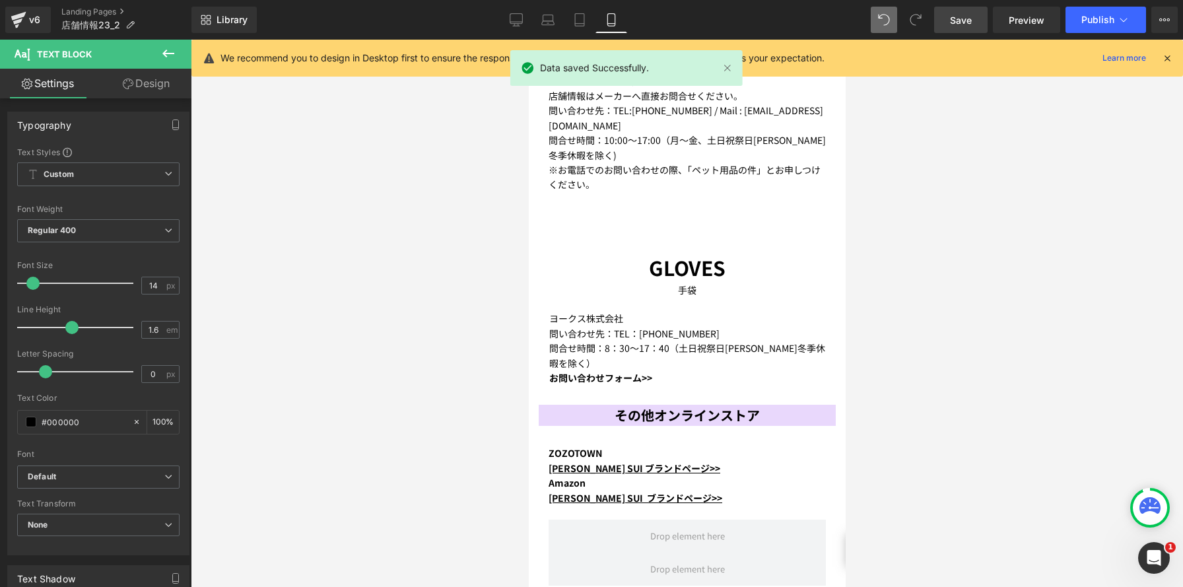
scroll to position [2488, 0]
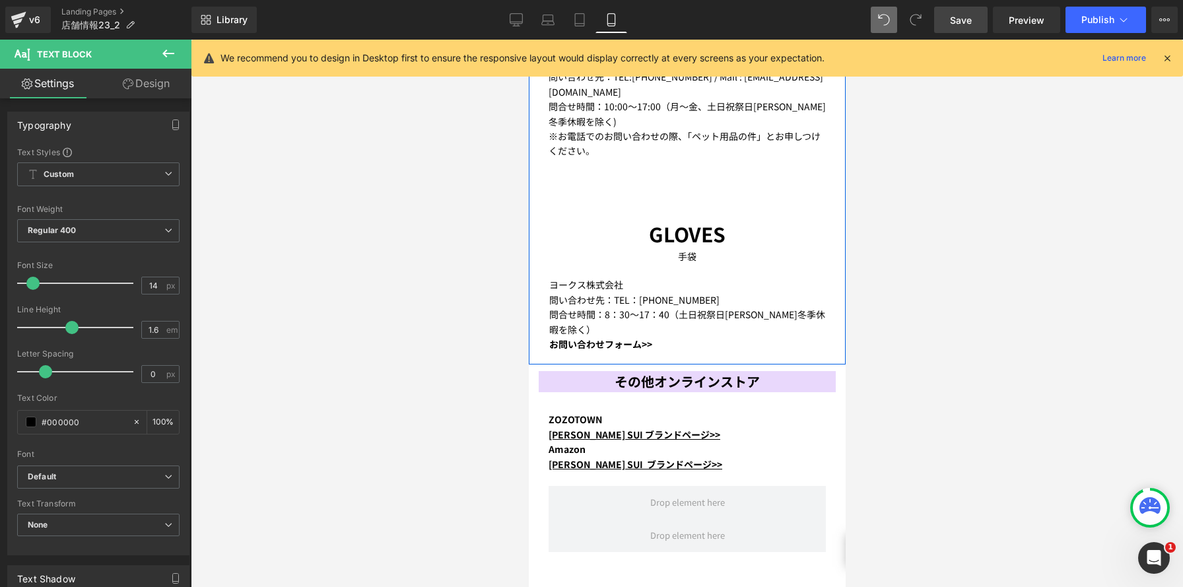
click at [712, 220] on div "GLOVES Text Block 手袋 Text Block 手袋 Text Block ヨークス株式会社 問い合わせ先：TEL：0879-25-5151 …" at bounding box center [686, 269] width 297 height 178
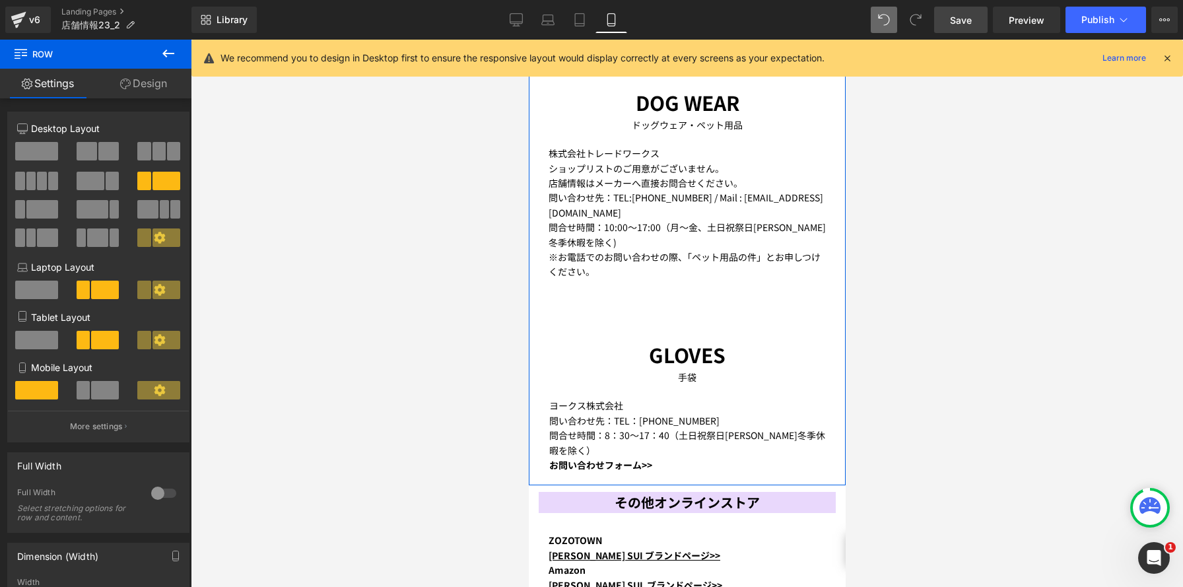
scroll to position [2386, 0]
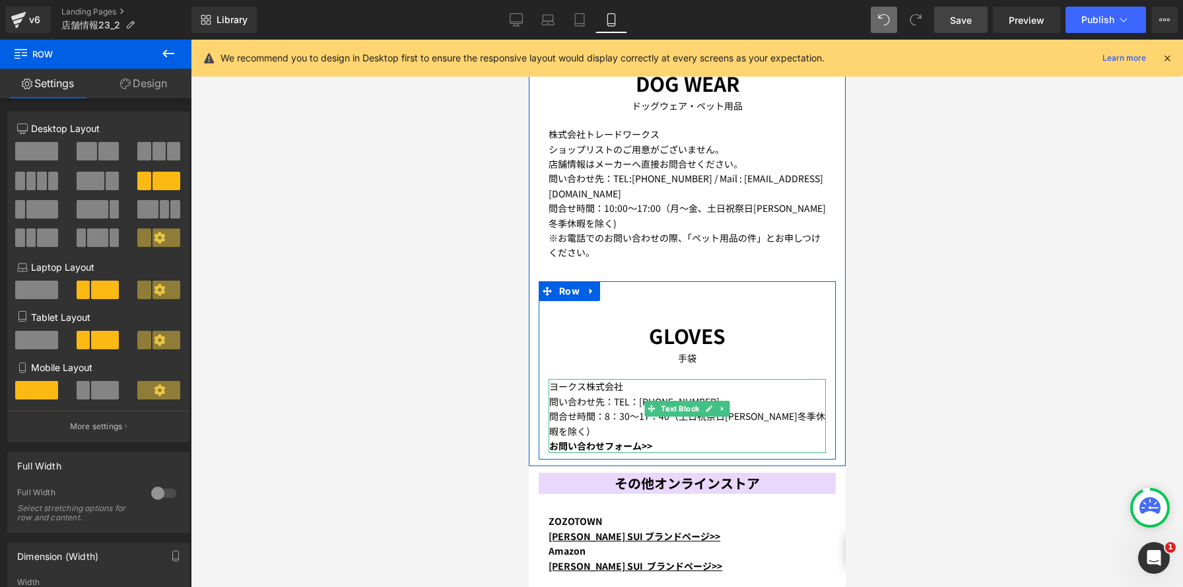
click at [652, 438] on div "お問い合わせフォーム>>" at bounding box center [687, 445] width 277 height 15
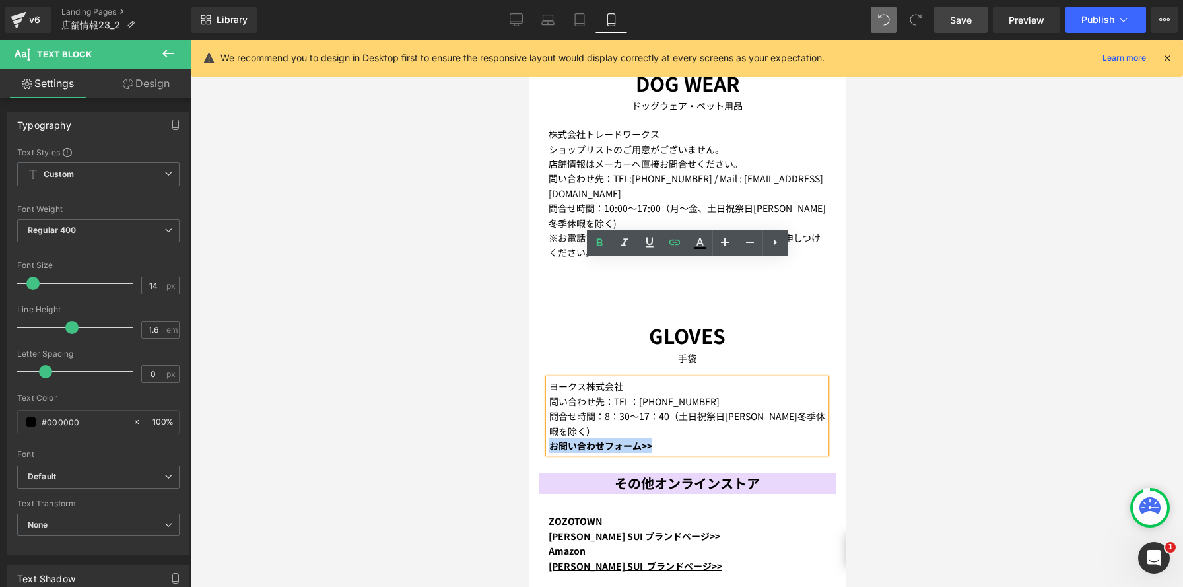
drag, startPoint x: 655, startPoint y: 315, endPoint x: 542, endPoint y: 313, distance: 113.5
click at [542, 366] on div "手袋 Text Block ヨークス株式会社 問い合わせ先：TEL：0879-25-5151 問合せ時間：8：30～17：40（土日祝祭日夏季冬季休暇を除く）…" at bounding box center [686, 409] width 297 height 87
click at [644, 245] on icon at bounding box center [650, 242] width 16 height 16
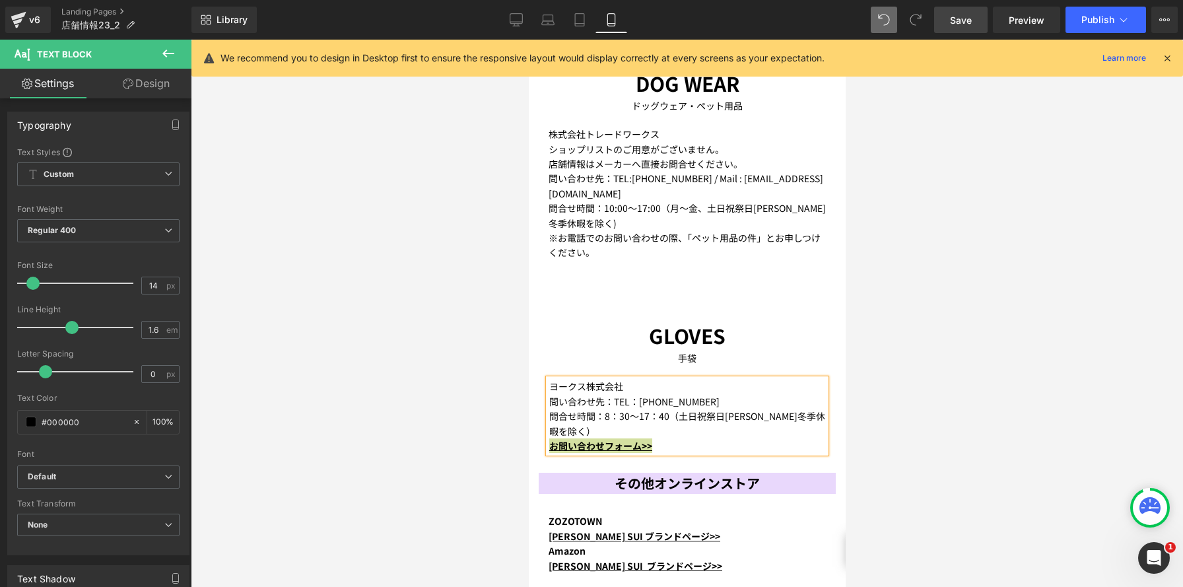
click at [961, 30] on link "Save" at bounding box center [960, 20] width 53 height 26
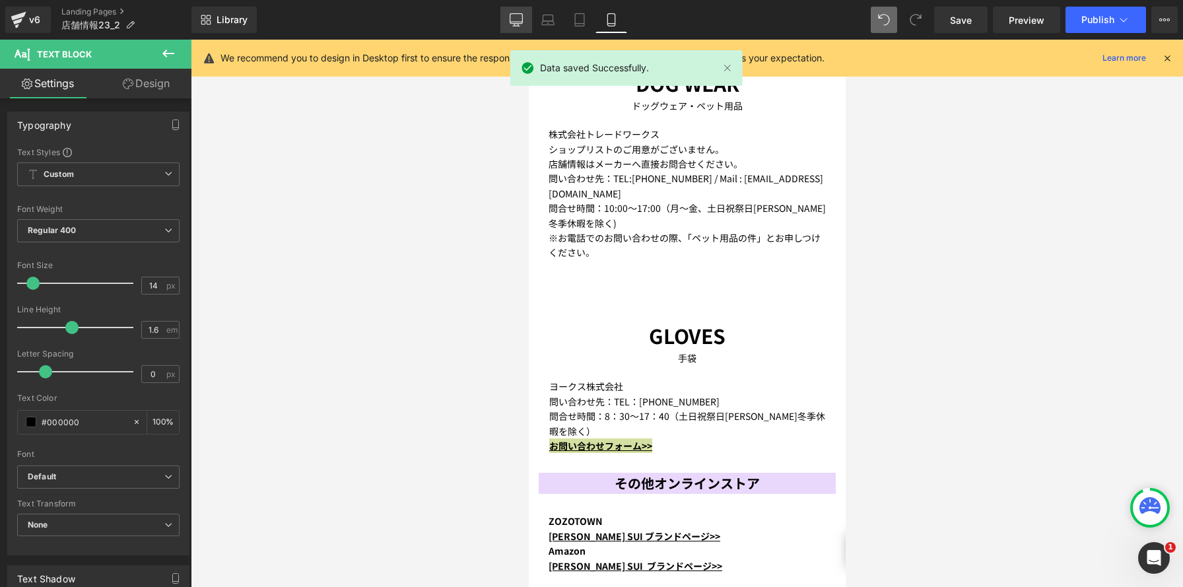
click at [511, 22] on icon at bounding box center [516, 19] width 13 height 10
type input "100"
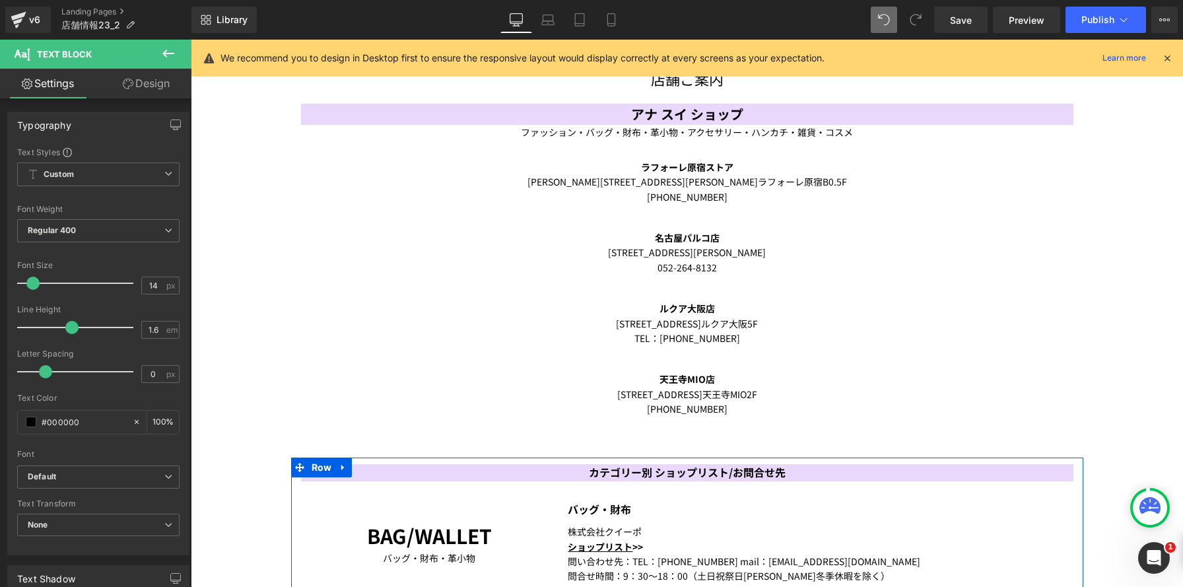
scroll to position [0, 0]
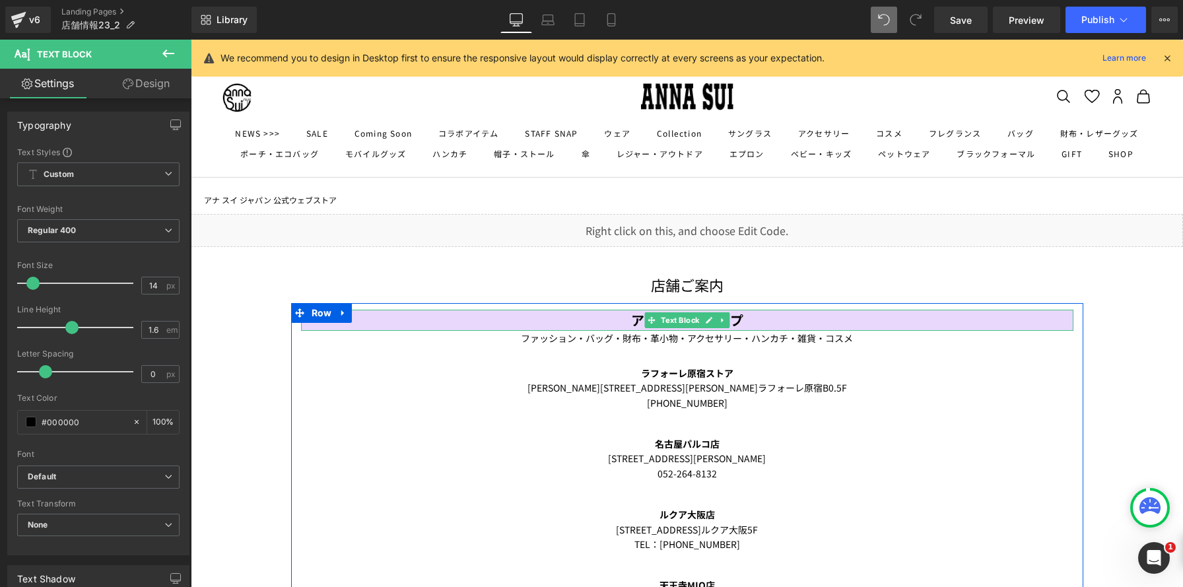
click at [417, 317] on p "アナ スイ ショップ" at bounding box center [687, 320] width 772 height 21
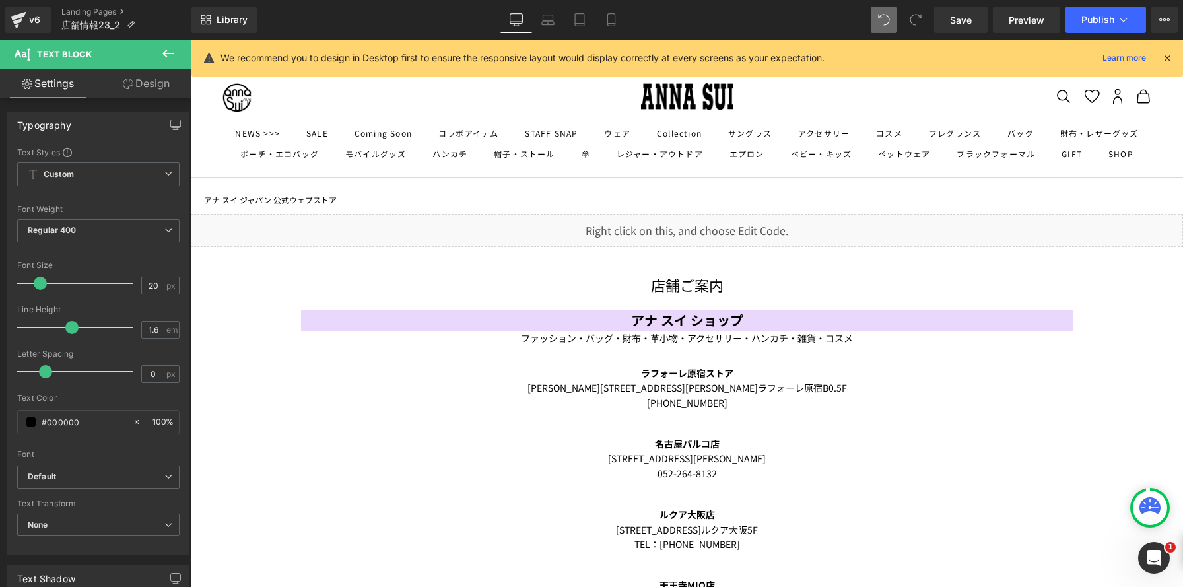
scroll to position [146, 0]
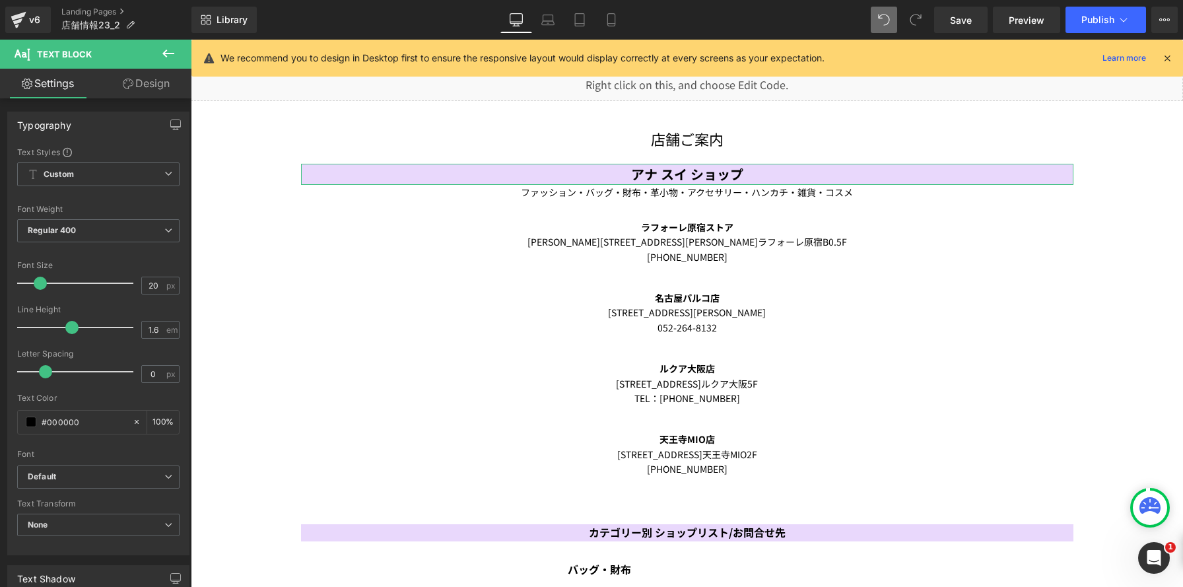
click at [163, 80] on link "Design" at bounding box center [146, 84] width 96 height 30
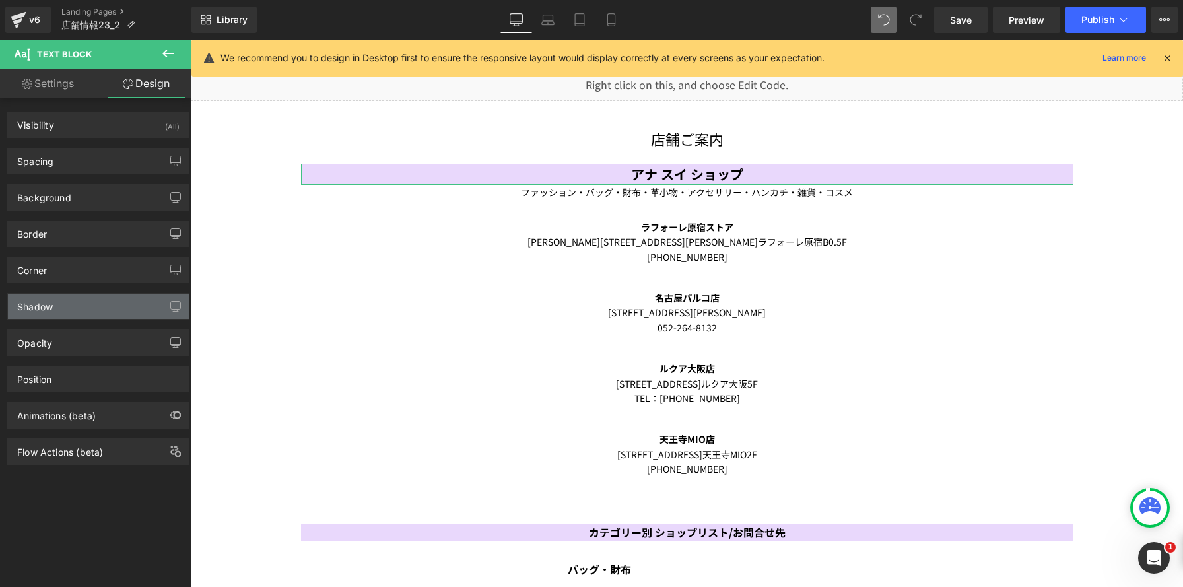
type input "#e9d8fc"
type input "100"
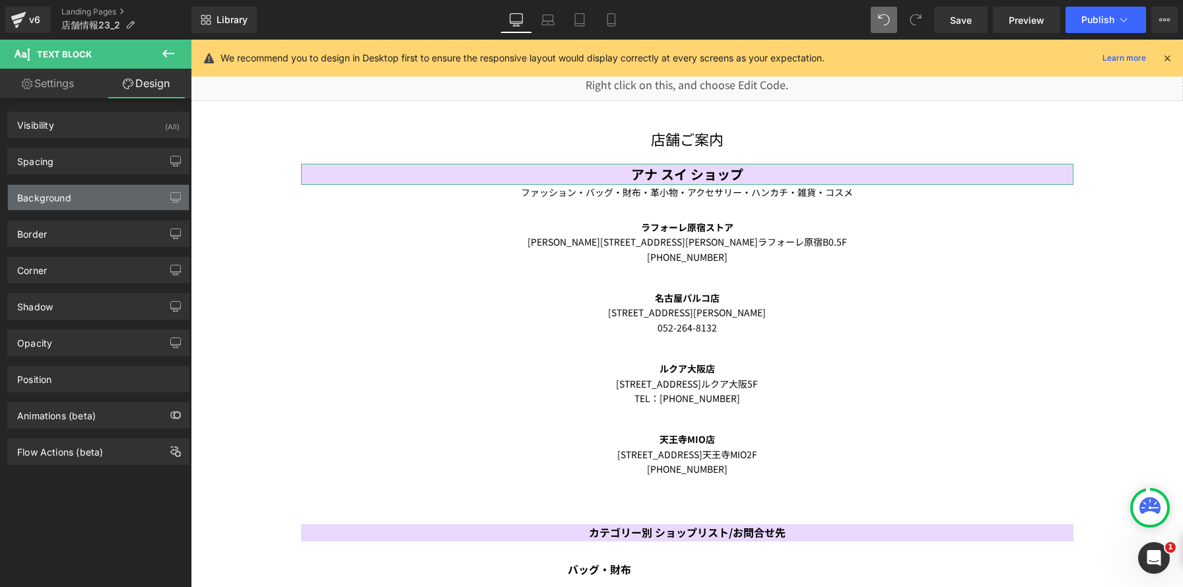
click at [104, 201] on div "Background" at bounding box center [98, 197] width 181 height 25
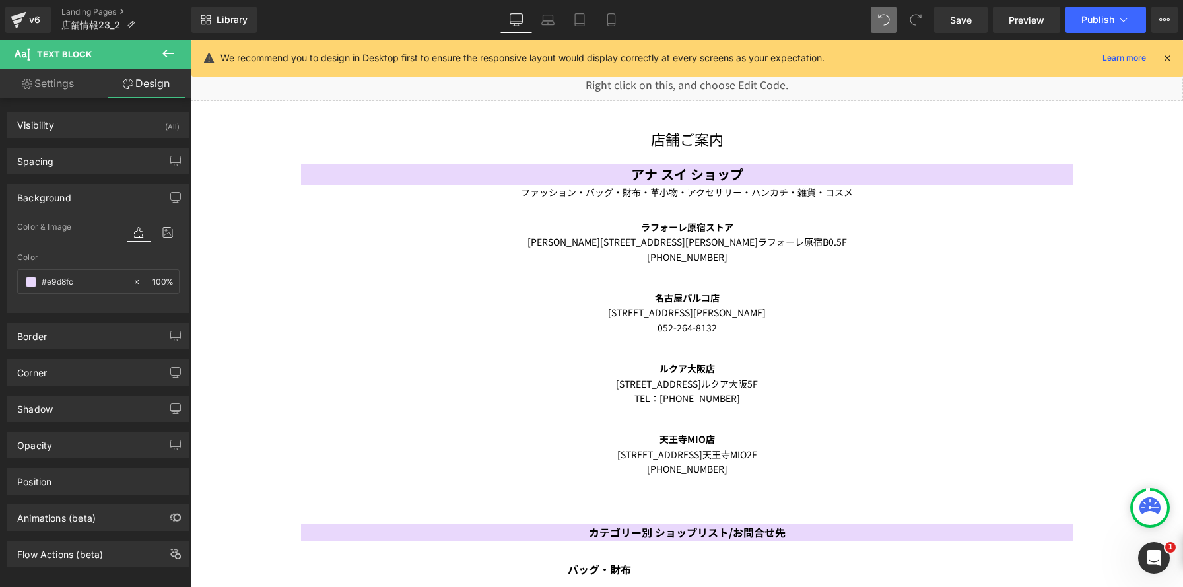
scroll to position [0, 0]
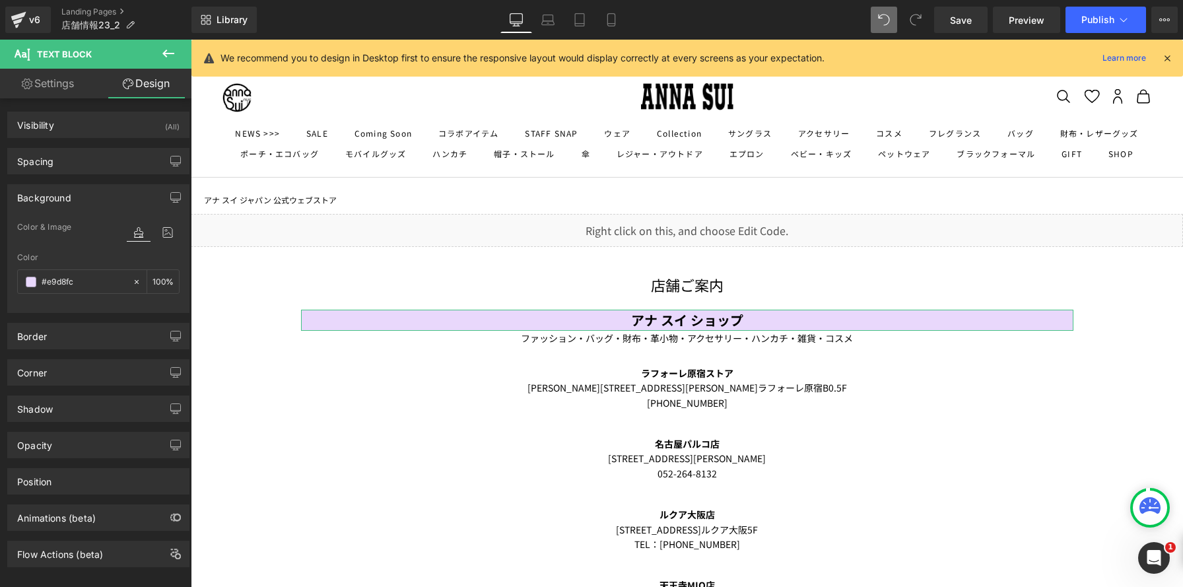
drag, startPoint x: 86, startPoint y: 286, endPoint x: 0, endPoint y: 262, distance: 89.0
click at [0, 262] on div "Background Color & Image color #e9d8fc Color #e9d8fc 100 % Image Replace Image …" at bounding box center [98, 243] width 197 height 139
drag, startPoint x: 86, startPoint y: 279, endPoint x: 34, endPoint y: 270, distance: 53.5
click at [34, 270] on div "#e9d8fc" at bounding box center [75, 281] width 114 height 23
paste input "E1D8F0"
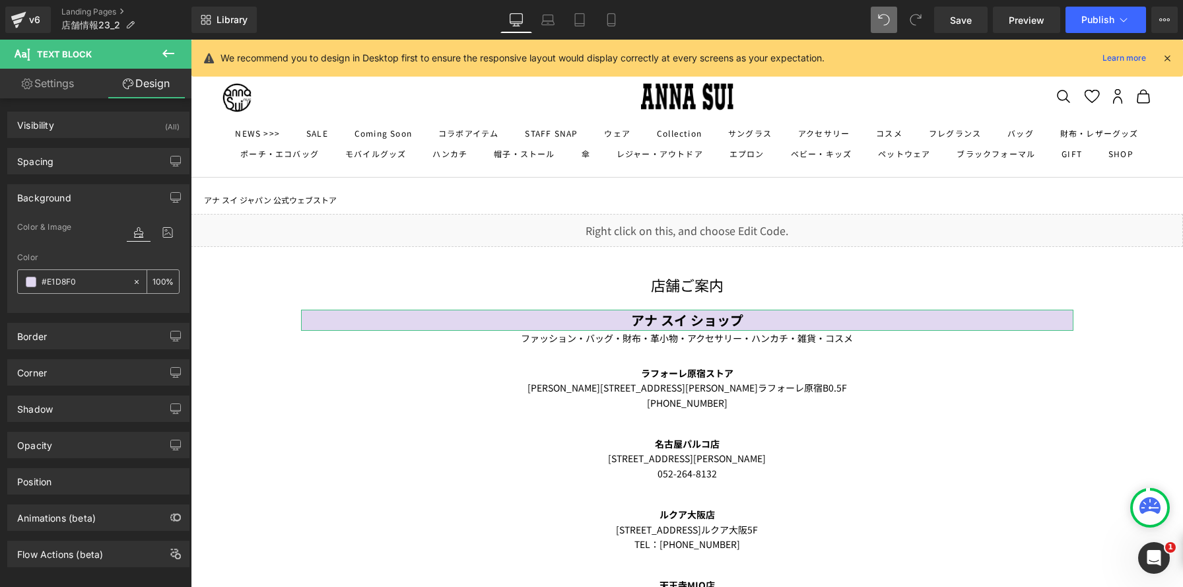
type input "#E1D8F0"
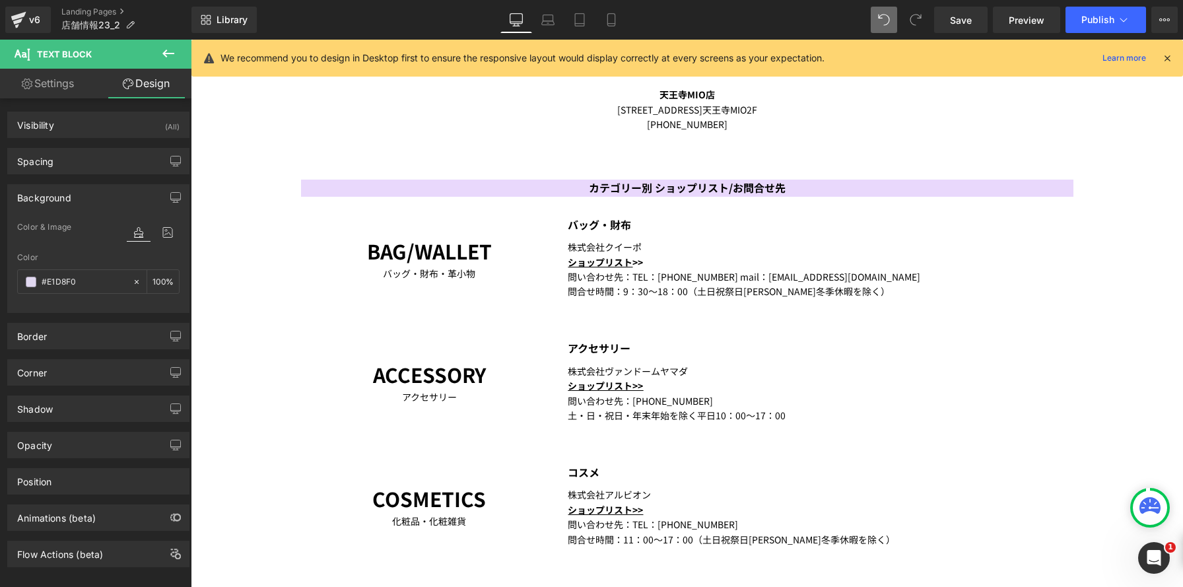
scroll to position [352, 0]
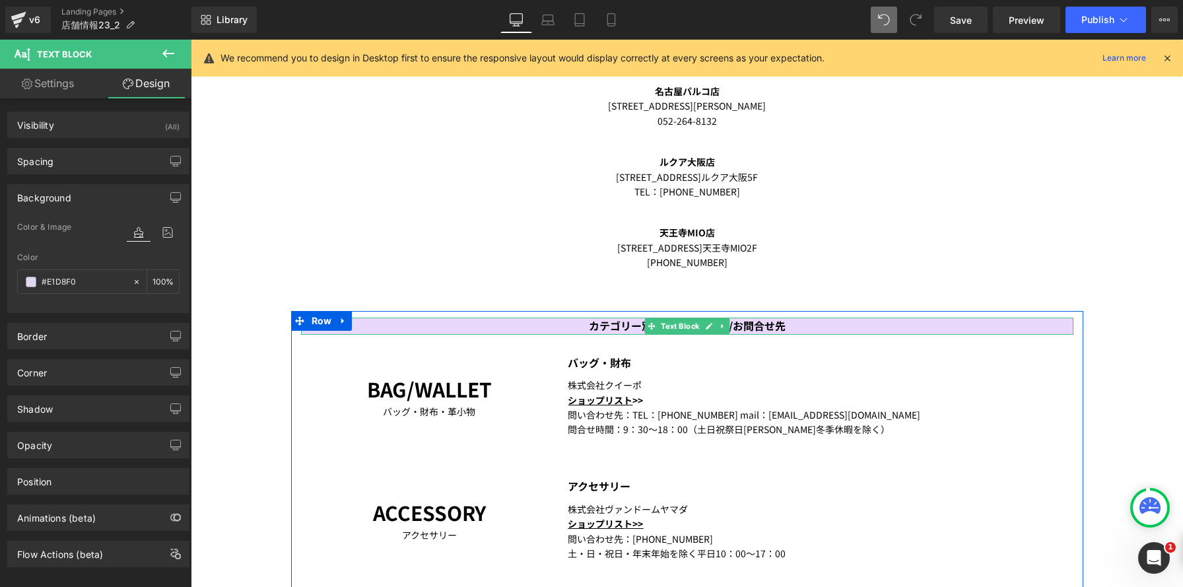
click at [459, 323] on p "カテゴリー別 ショップリスト/お問合せ先" at bounding box center [687, 325] width 772 height 17
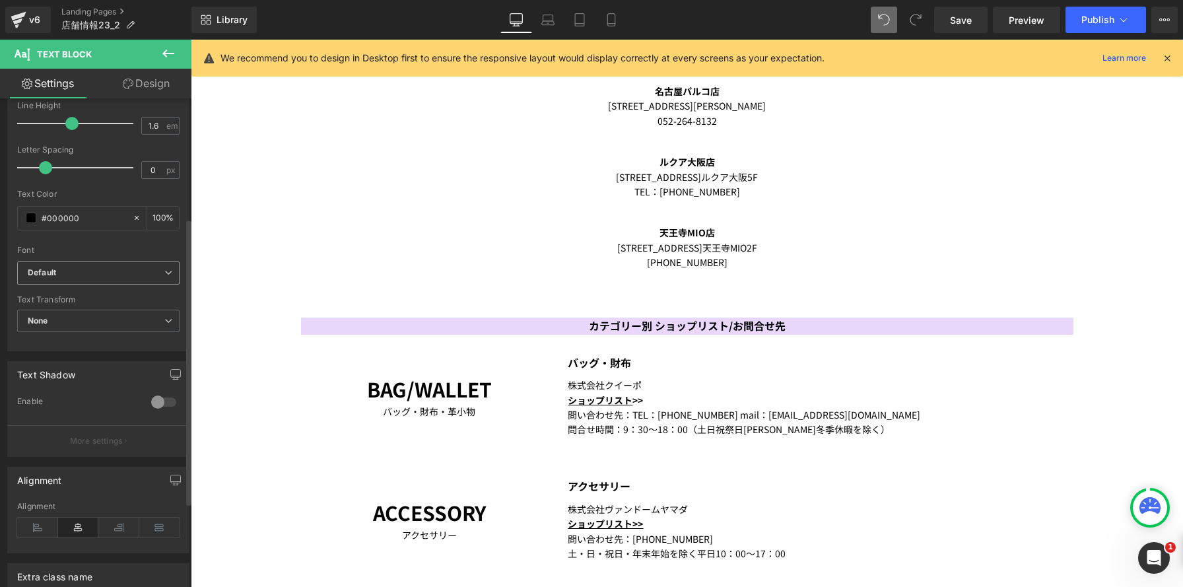
scroll to position [316, 0]
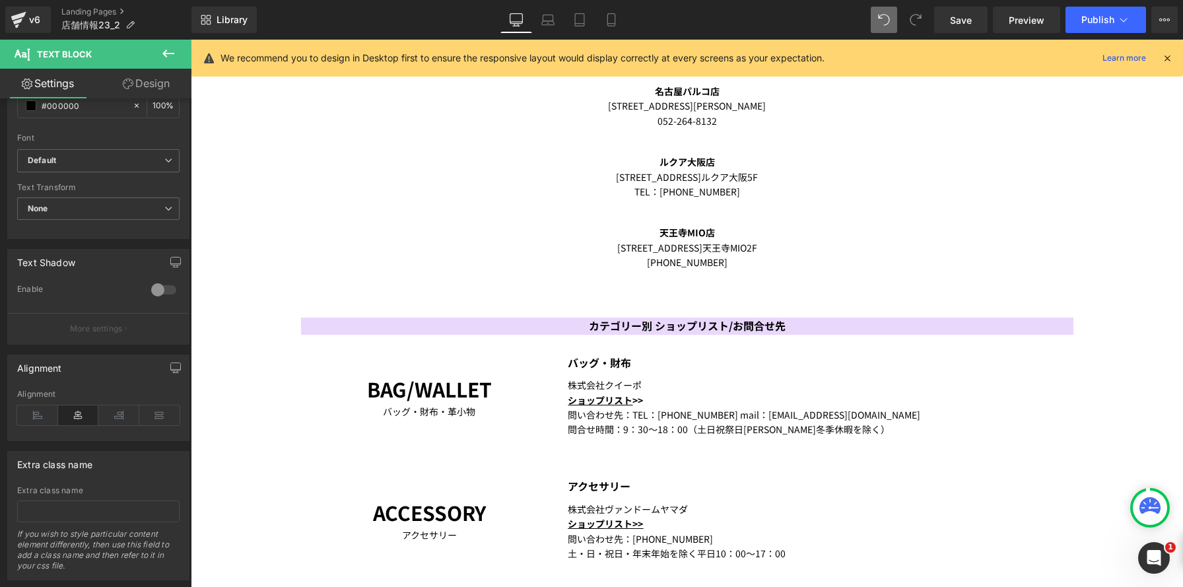
click at [346, 329] on link at bounding box center [339, 321] width 14 height 16
click at [147, 86] on link "Design" at bounding box center [146, 84] width 96 height 30
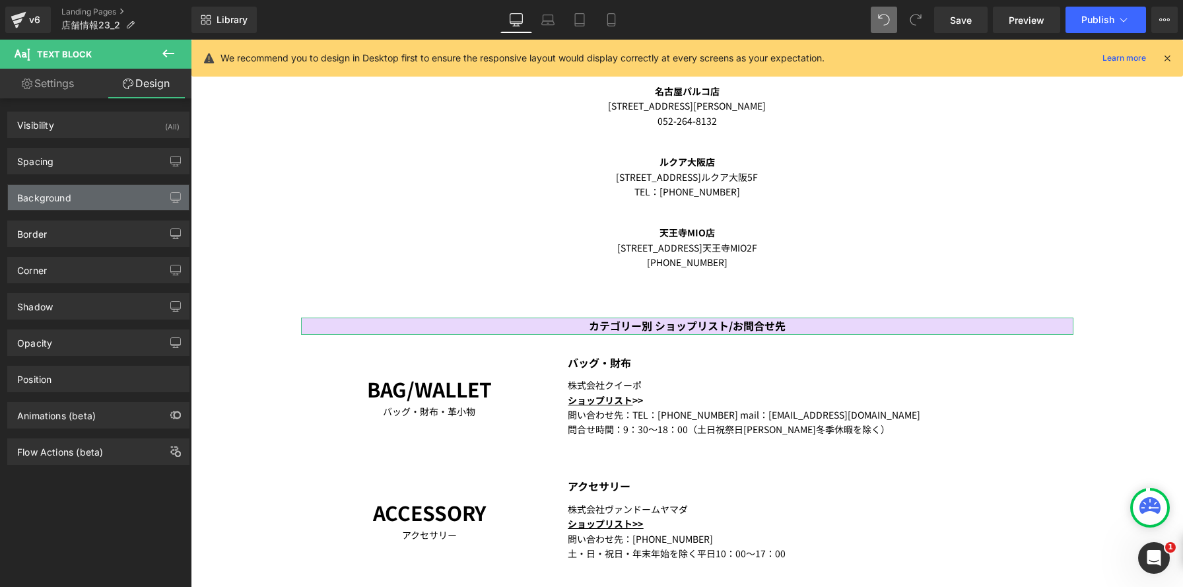
click at [79, 192] on div "Background" at bounding box center [98, 197] width 181 height 25
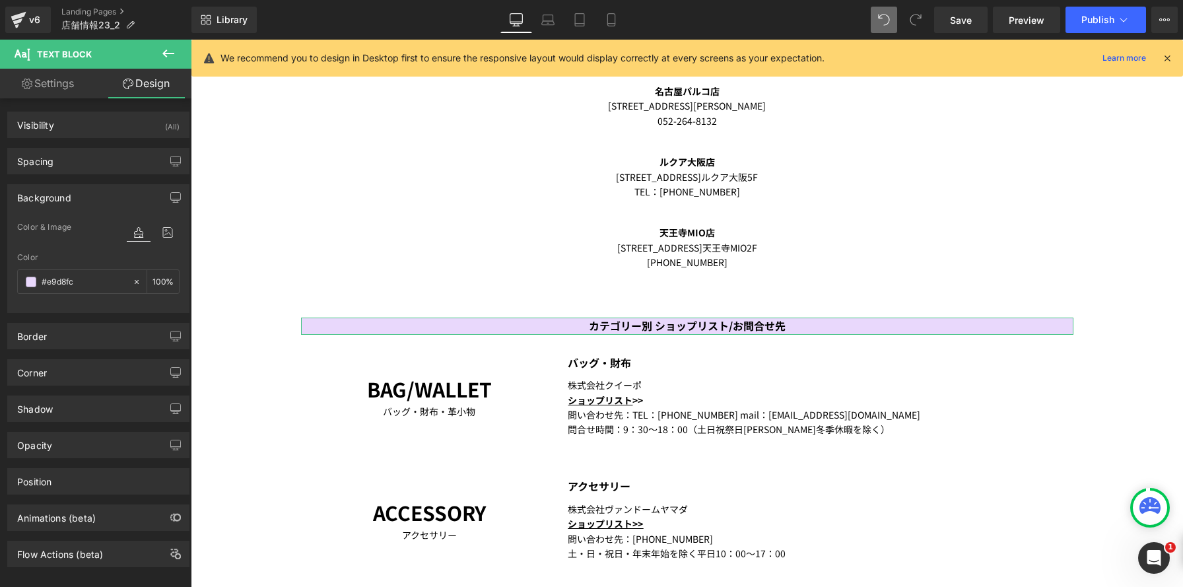
click at [0, 253] on div "Background Color & Image color #e9d8fc Color #e9d8fc 100 % Image Replace Image …" at bounding box center [98, 243] width 197 height 139
paste input "#E1D8F0"
type input "#E1D8F0#e9d8fc"
type input "0"
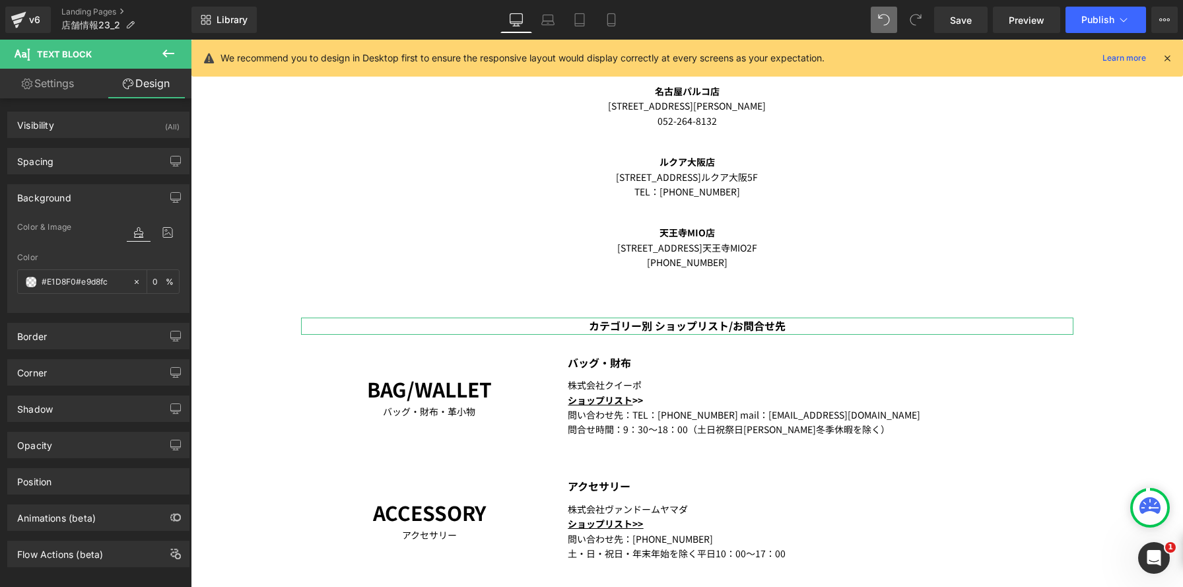
drag, startPoint x: 111, startPoint y: 282, endPoint x: 0, endPoint y: 254, distance: 114.3
click at [0, 254] on div "Background Color & Image color #E1D8F0#e9d8fc Color #E1D8F0#e9d8fc 0 % Image Re…" at bounding box center [98, 243] width 197 height 139
paste input "text"
type input "#E1D8F0"
type input "100"
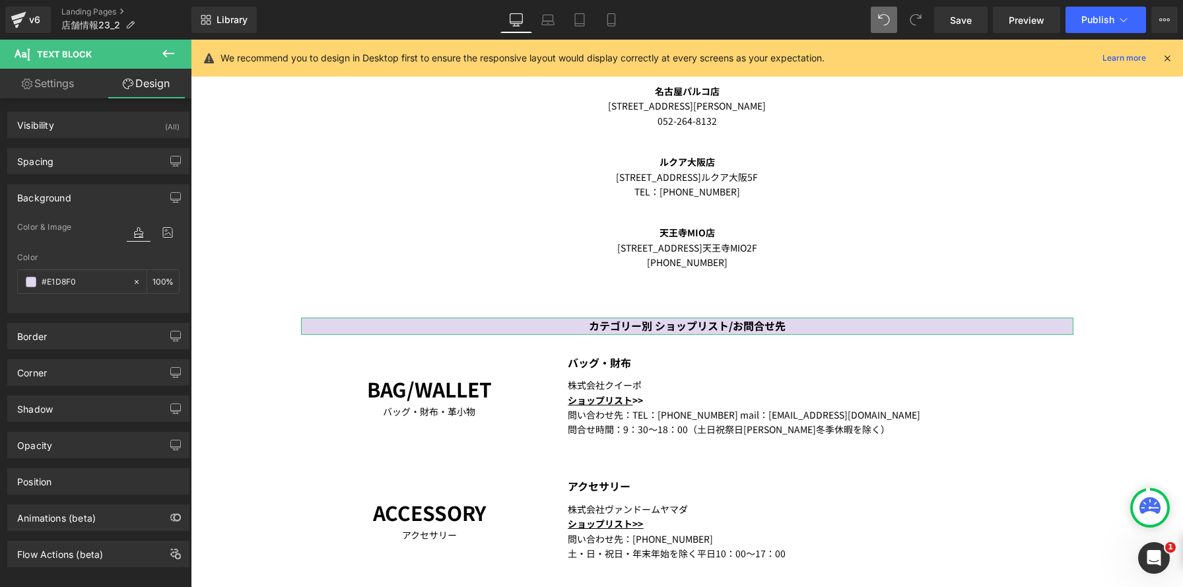
type input "#E1D8F0"
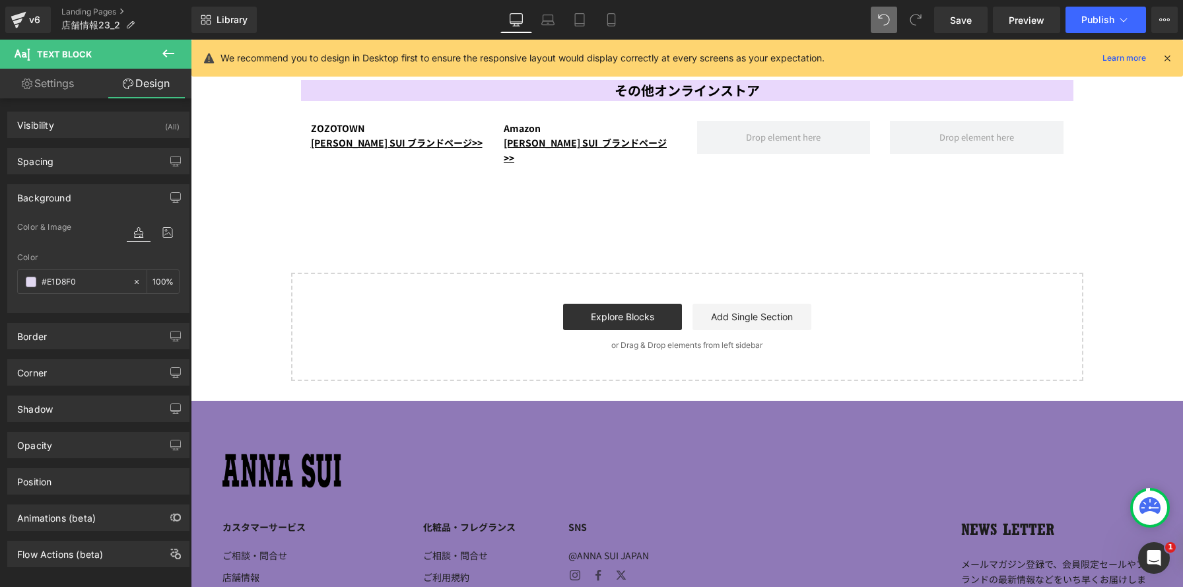
scroll to position [1983, 0]
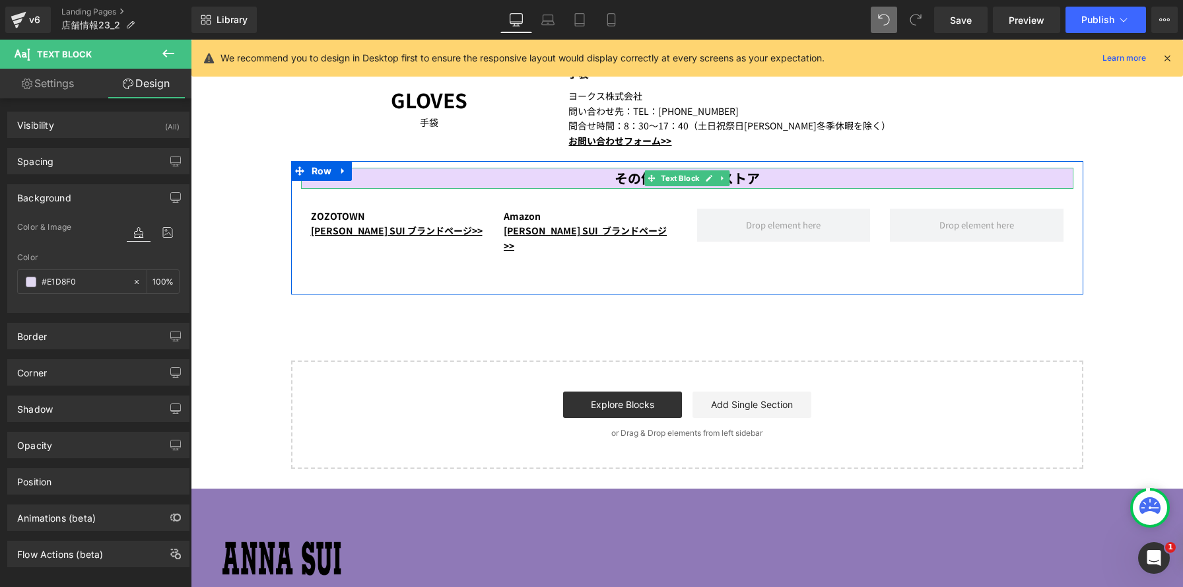
click at [409, 171] on p "その他オンラインストア" at bounding box center [687, 178] width 772 height 21
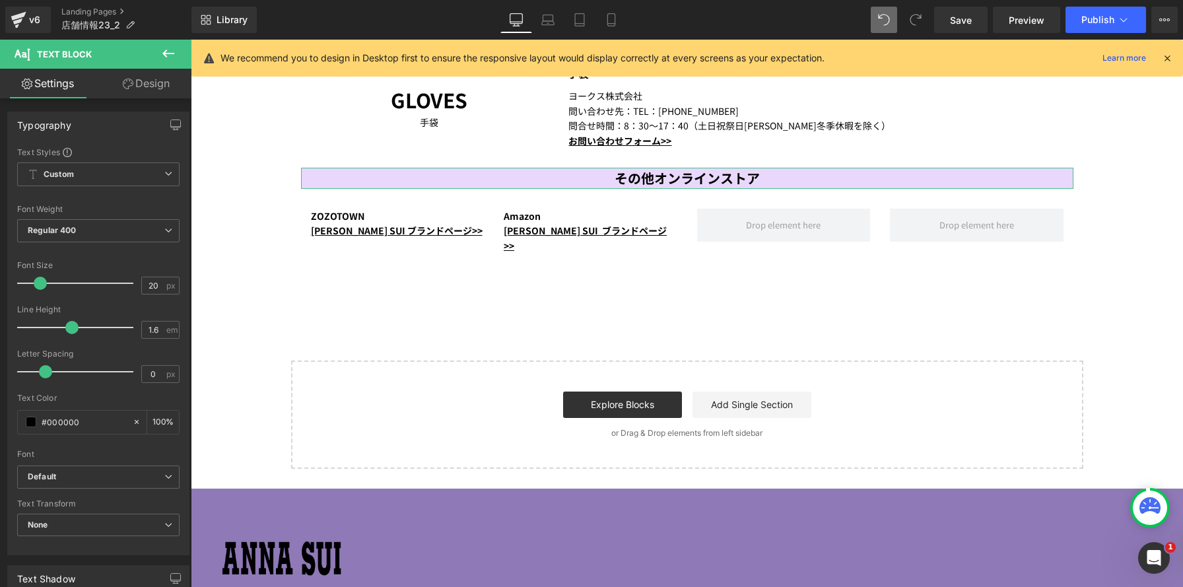
click at [156, 79] on link "Design" at bounding box center [146, 84] width 96 height 30
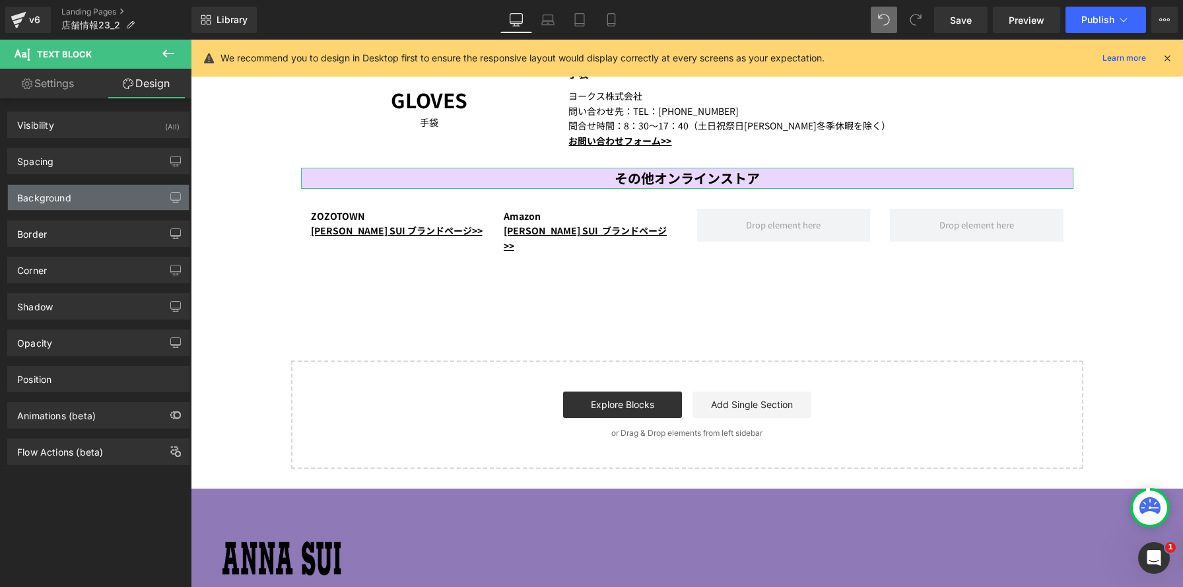
type input "#e9d8fc"
type input "100"
click at [65, 198] on div "Background" at bounding box center [44, 194] width 54 height 18
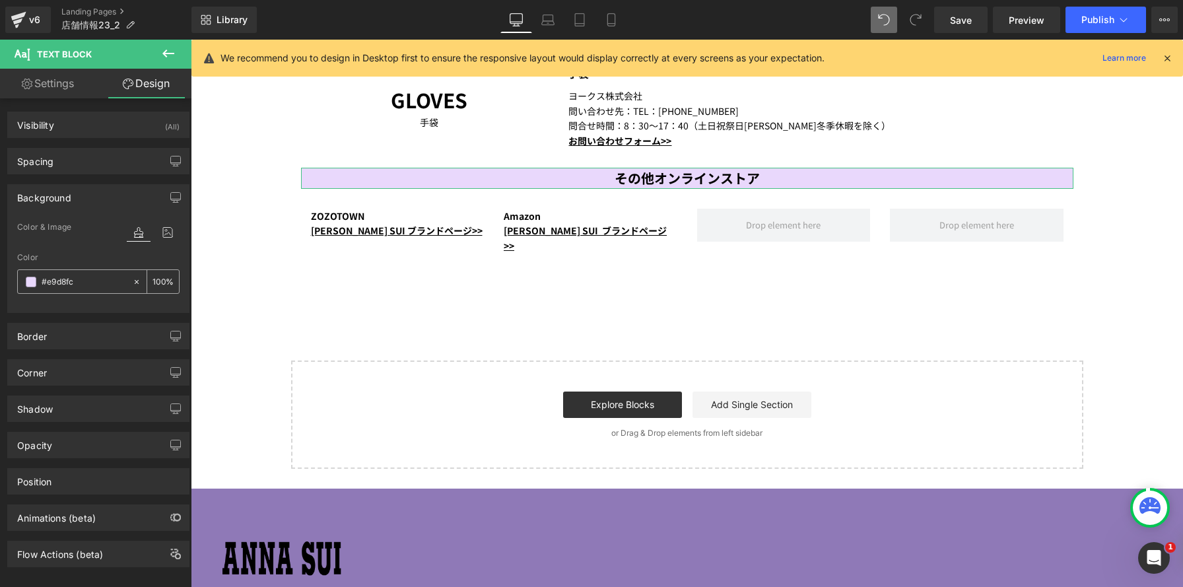
drag, startPoint x: 96, startPoint y: 281, endPoint x: 32, endPoint y: 269, distance: 65.8
click at [33, 270] on div "#e9d8fc" at bounding box center [75, 281] width 114 height 23
drag, startPoint x: 88, startPoint y: 286, endPoint x: 0, endPoint y: 251, distance: 94.3
click at [0, 251] on div "Background Color & Image color #e9d8fc Color #e9d8fc 100 % Image Replace Image …" at bounding box center [98, 243] width 197 height 139
paste input "E1D8F0"
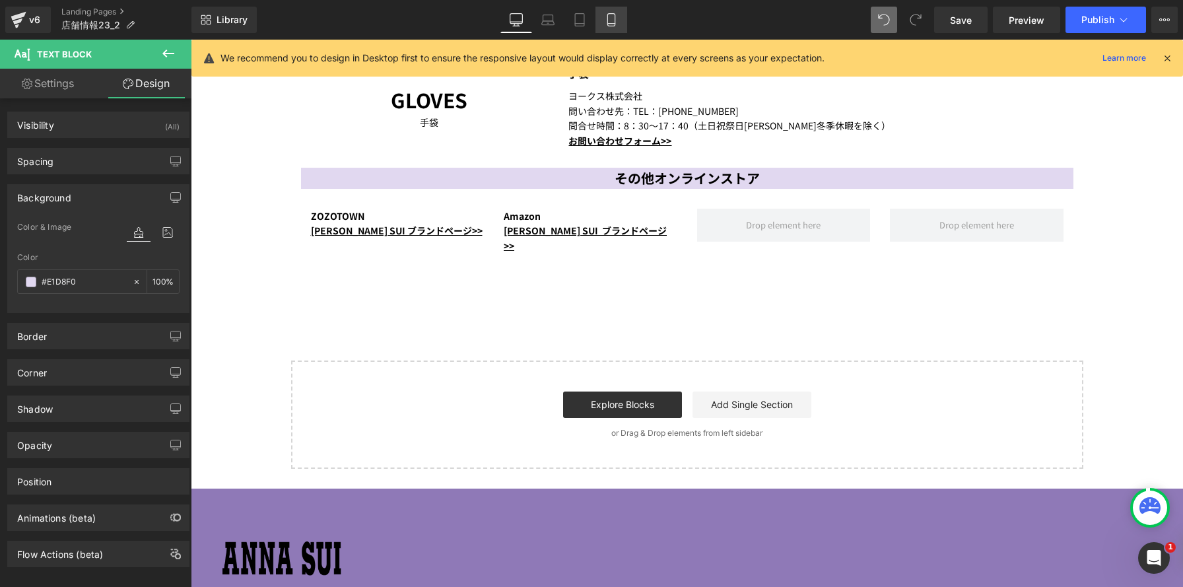
type input "#e1d8f0"
click at [607, 20] on icon at bounding box center [610, 20] width 7 height 13
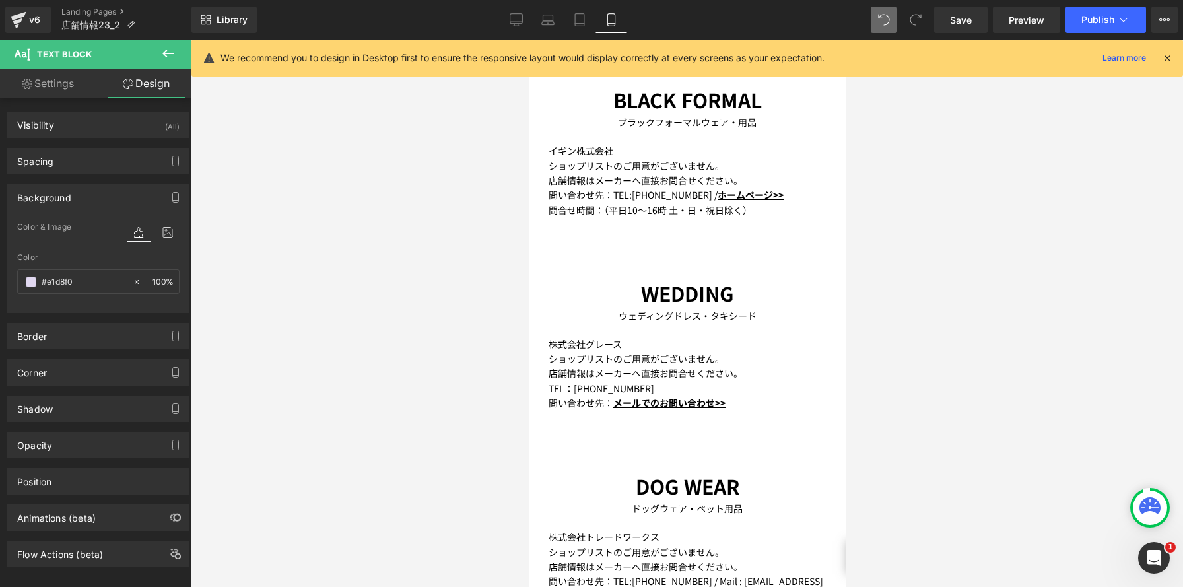
type input "100"
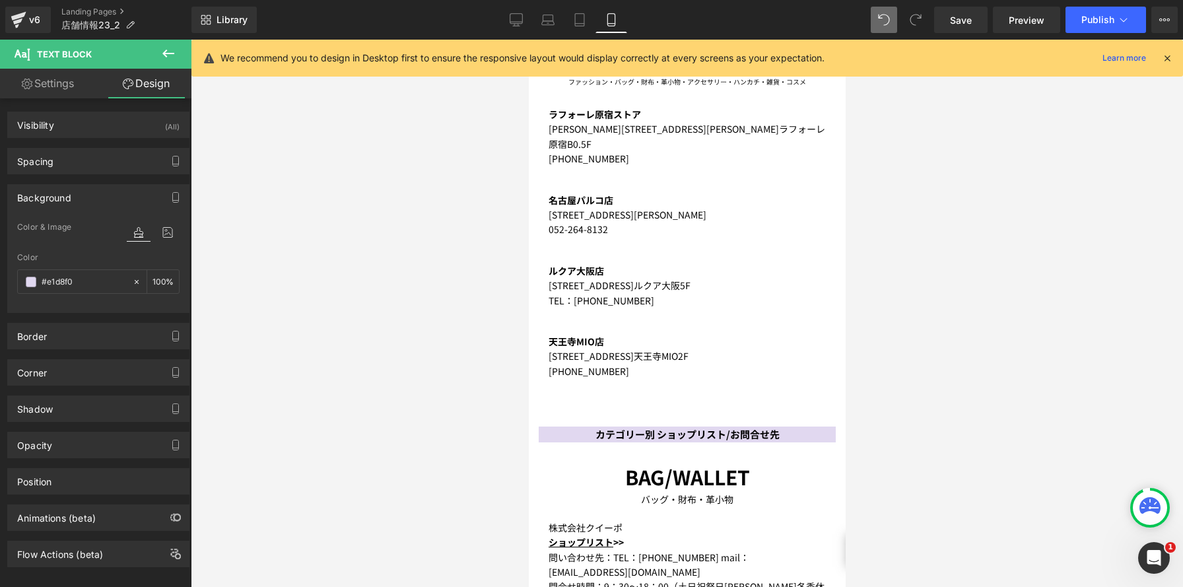
scroll to position [0, 0]
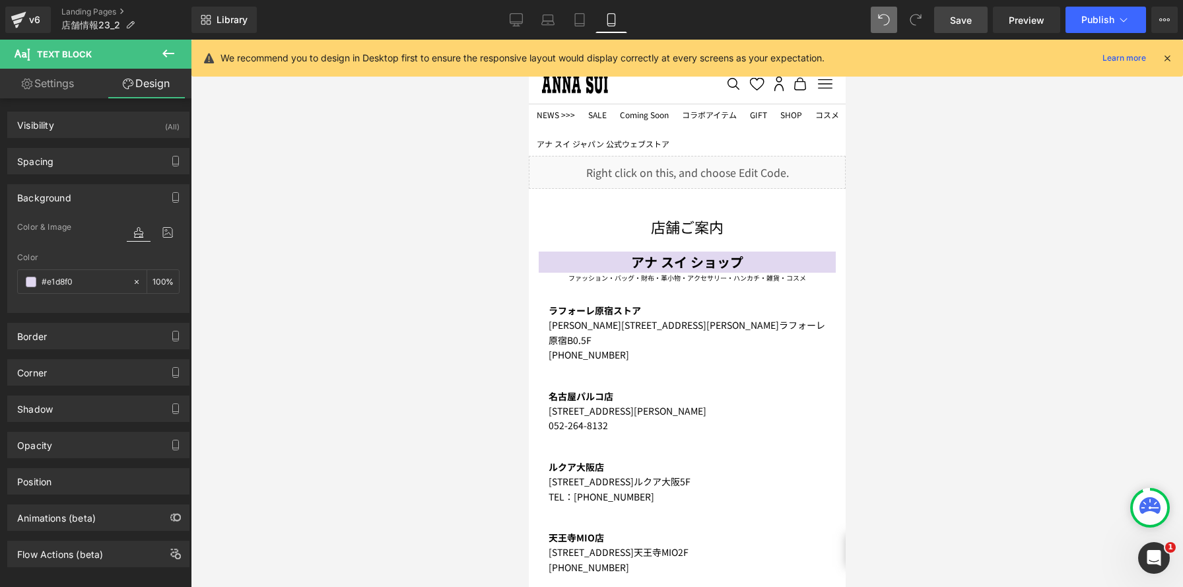
click at [954, 26] on link "Save" at bounding box center [960, 20] width 53 height 26
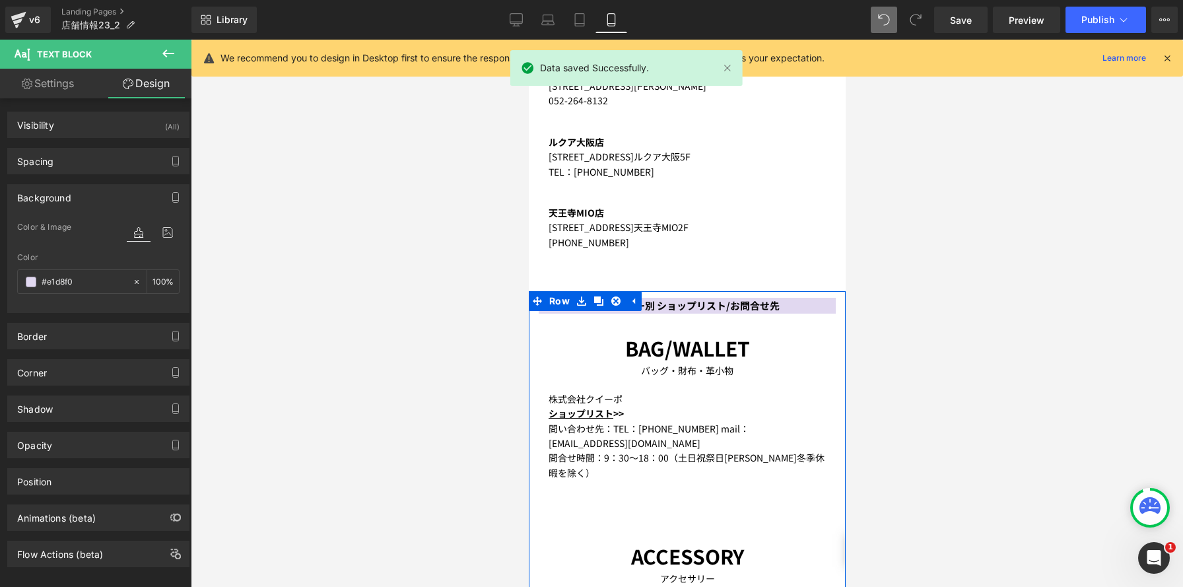
scroll to position [288, 0]
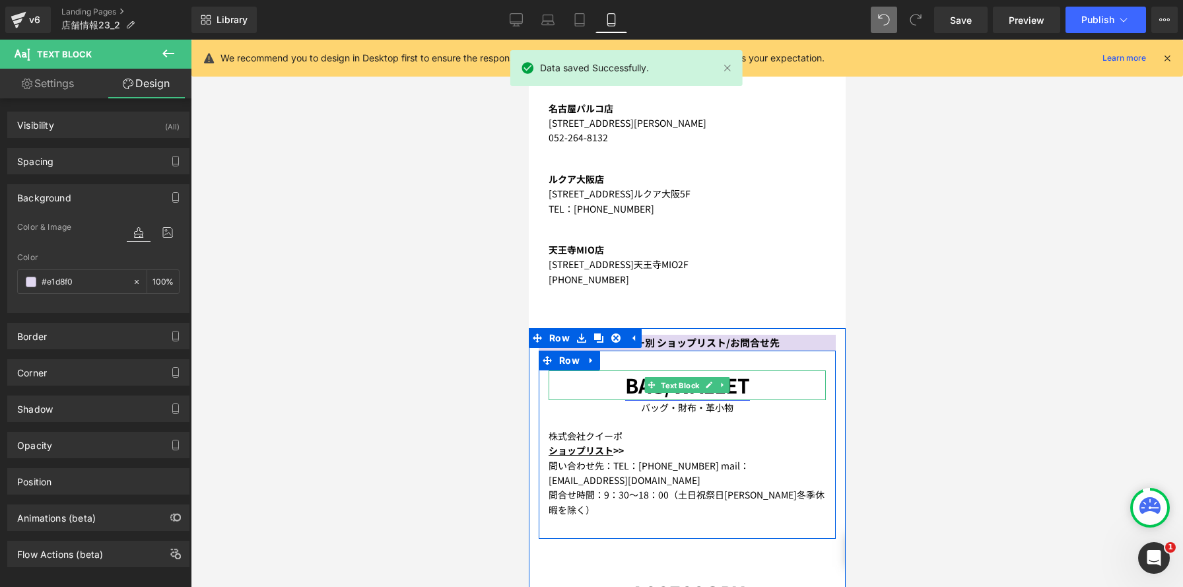
click at [696, 378] on span "Text Block" at bounding box center [679, 386] width 44 height 16
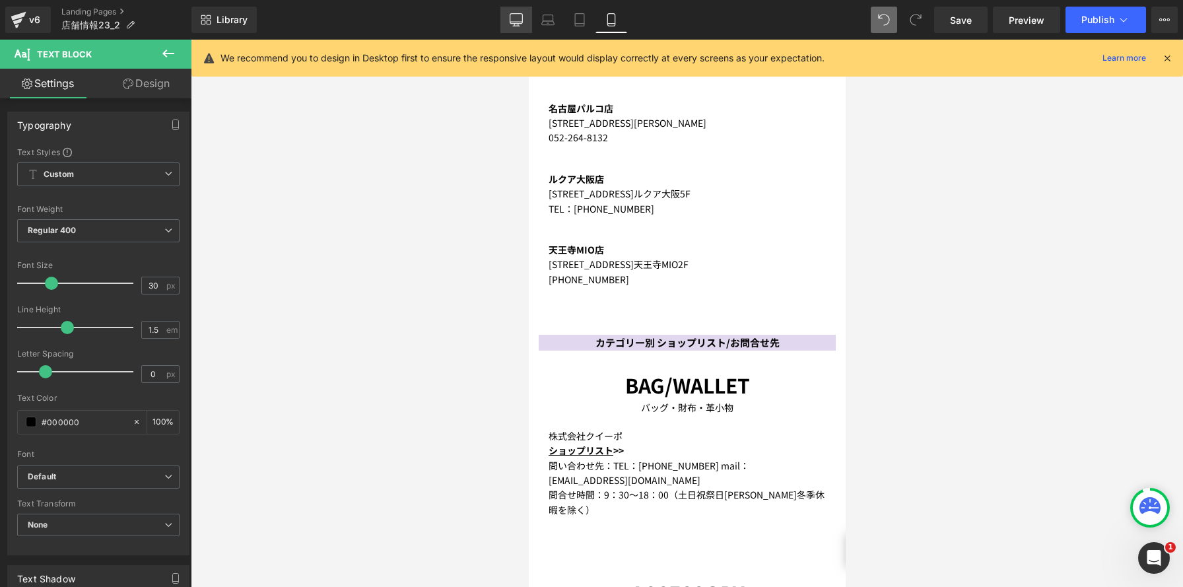
click at [514, 24] on icon at bounding box center [516, 19] width 13 height 13
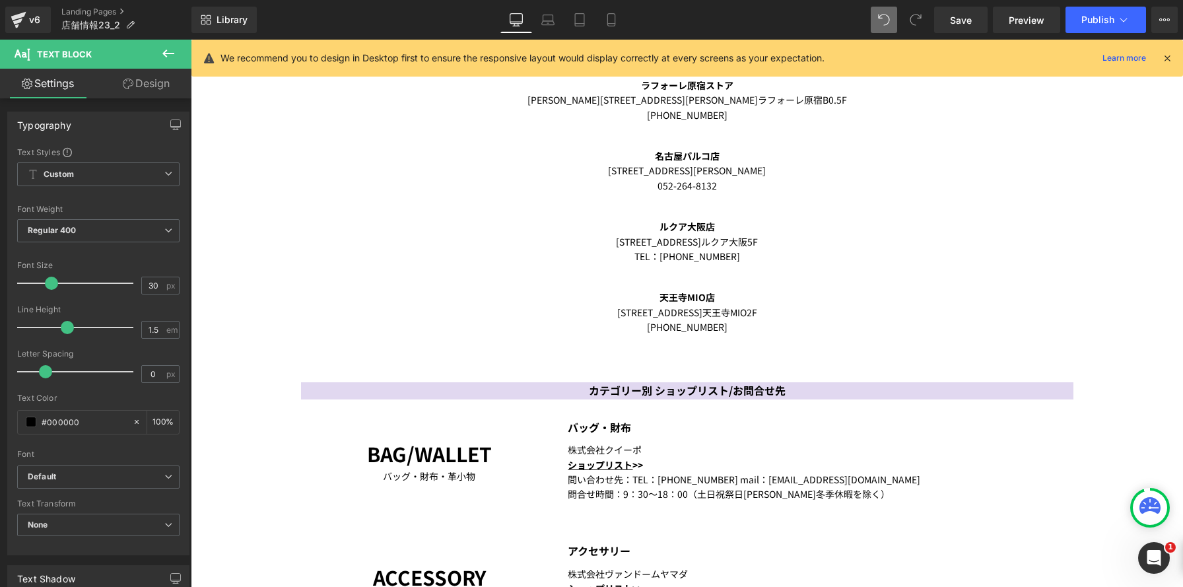
scroll to position [371, 0]
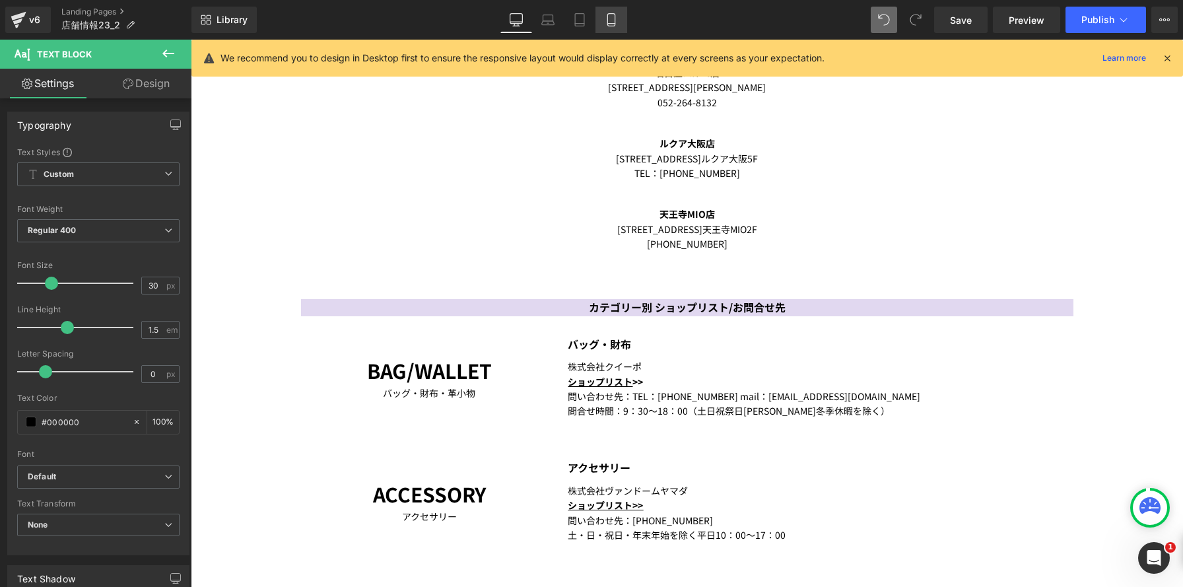
click at [611, 22] on icon at bounding box center [611, 19] width 13 height 13
type input "100"
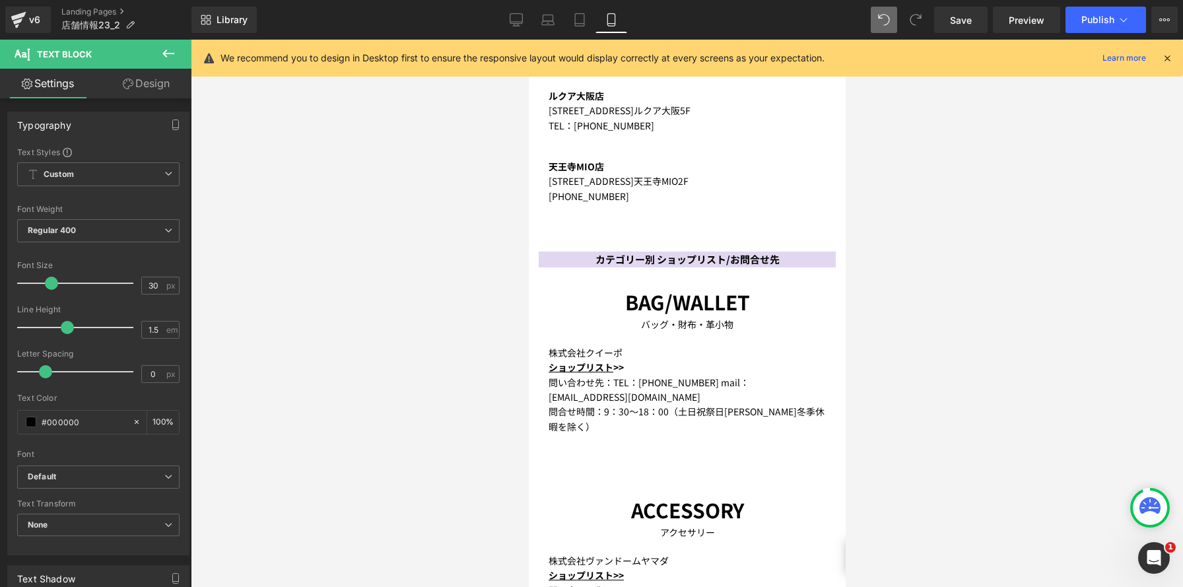
scroll to position [288, 0]
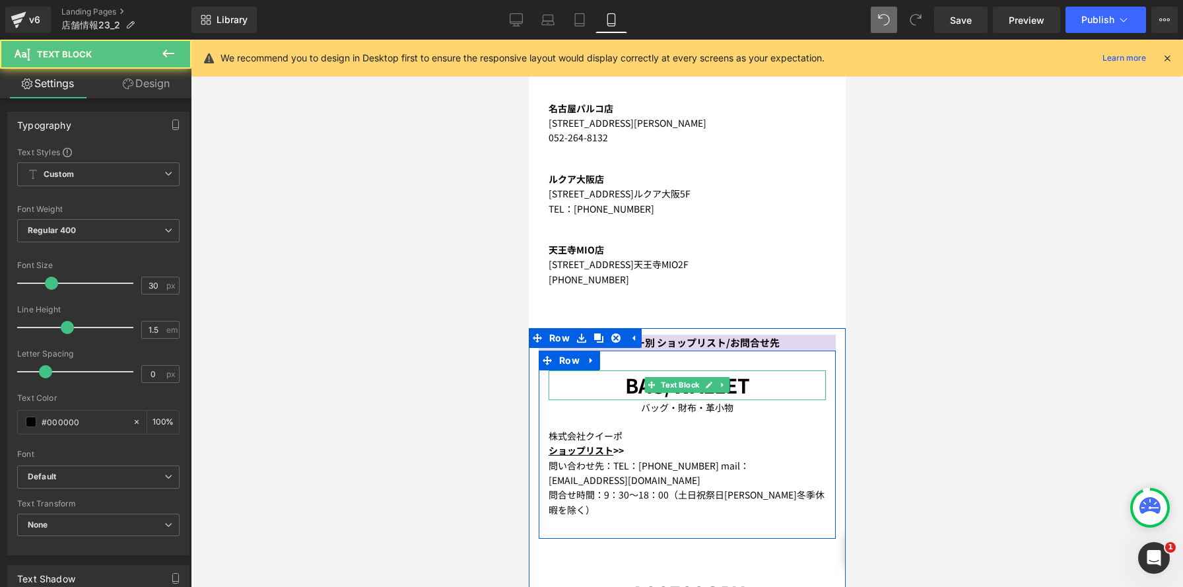
click at [593, 370] on p "BAG/WALLET" at bounding box center [686, 385] width 277 height 30
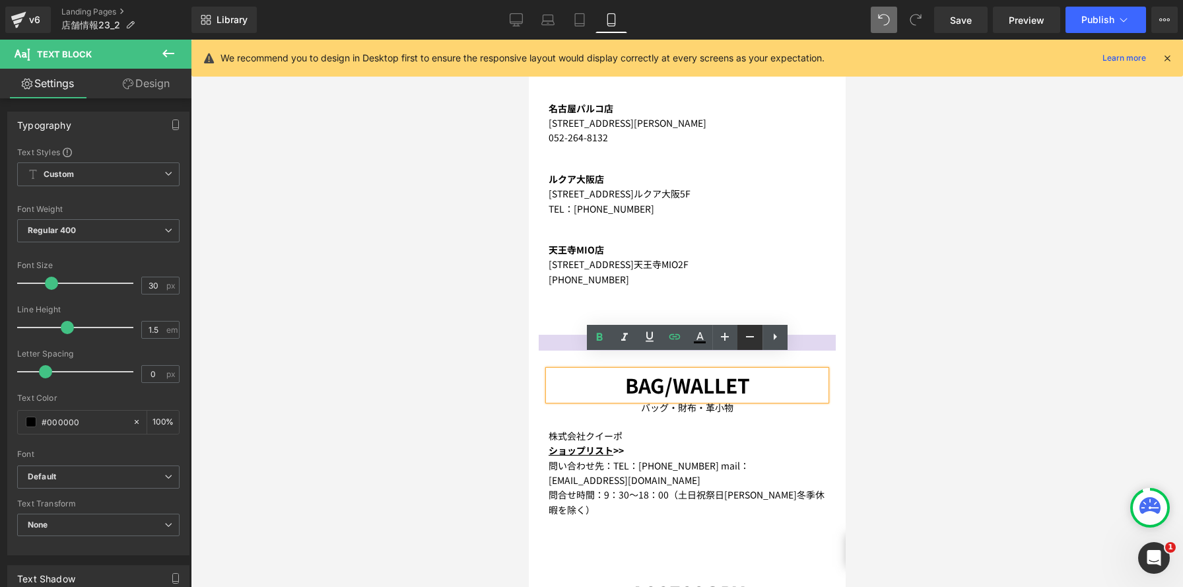
click at [745, 335] on icon at bounding box center [750, 337] width 16 height 16
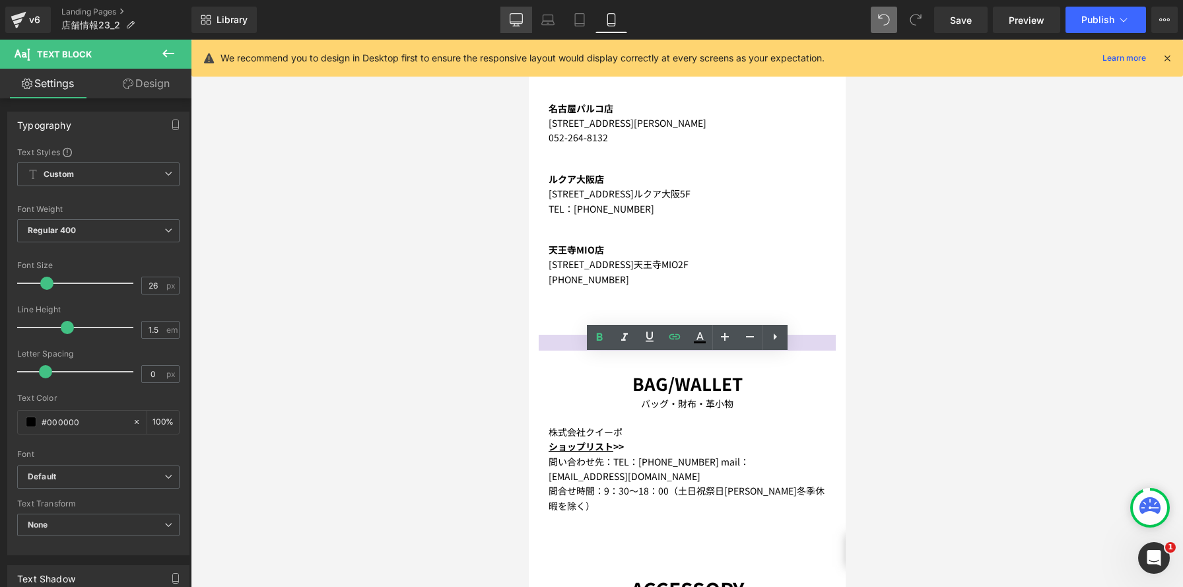
click at [513, 19] on icon at bounding box center [516, 19] width 13 height 13
type input "30"
type input "100"
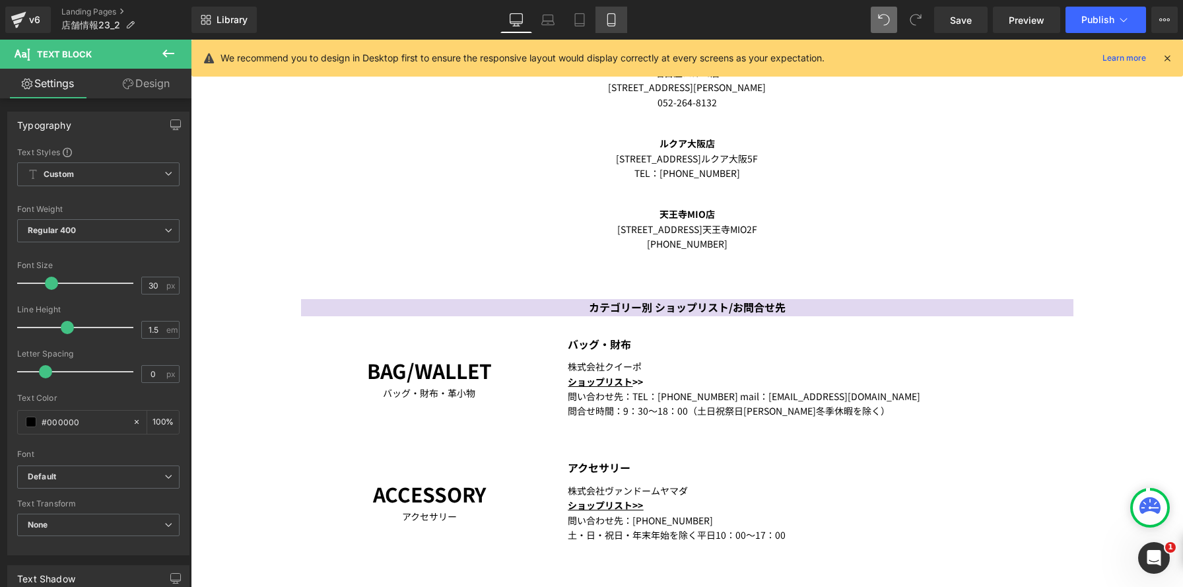
click at [617, 20] on icon at bounding box center [611, 19] width 13 height 13
type input "26"
type input "100"
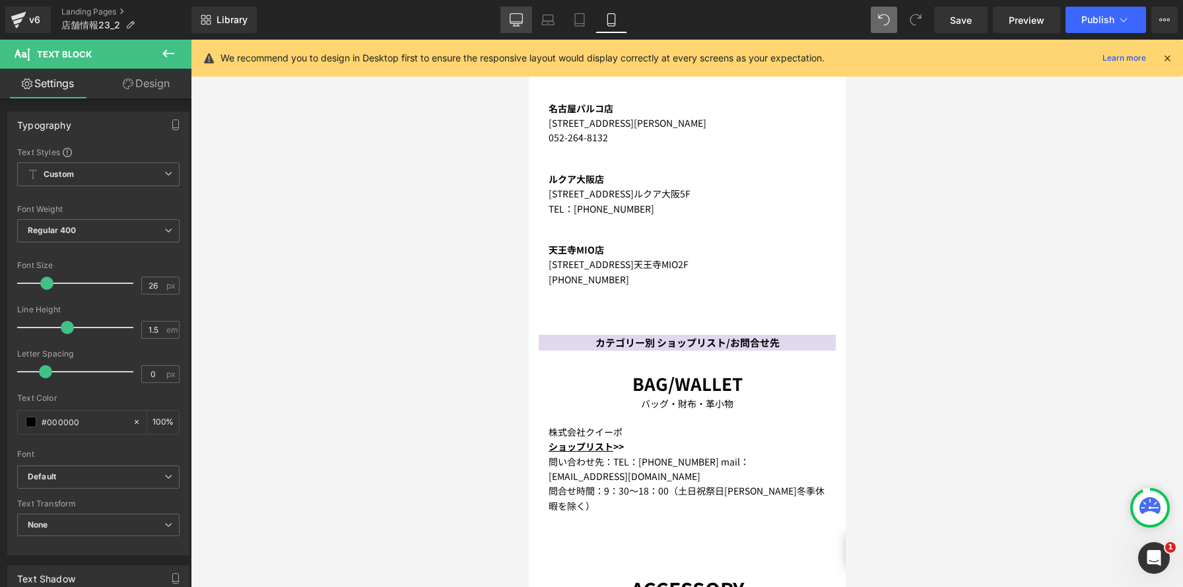
click at [513, 21] on icon at bounding box center [516, 19] width 13 height 13
type input "30"
type input "100"
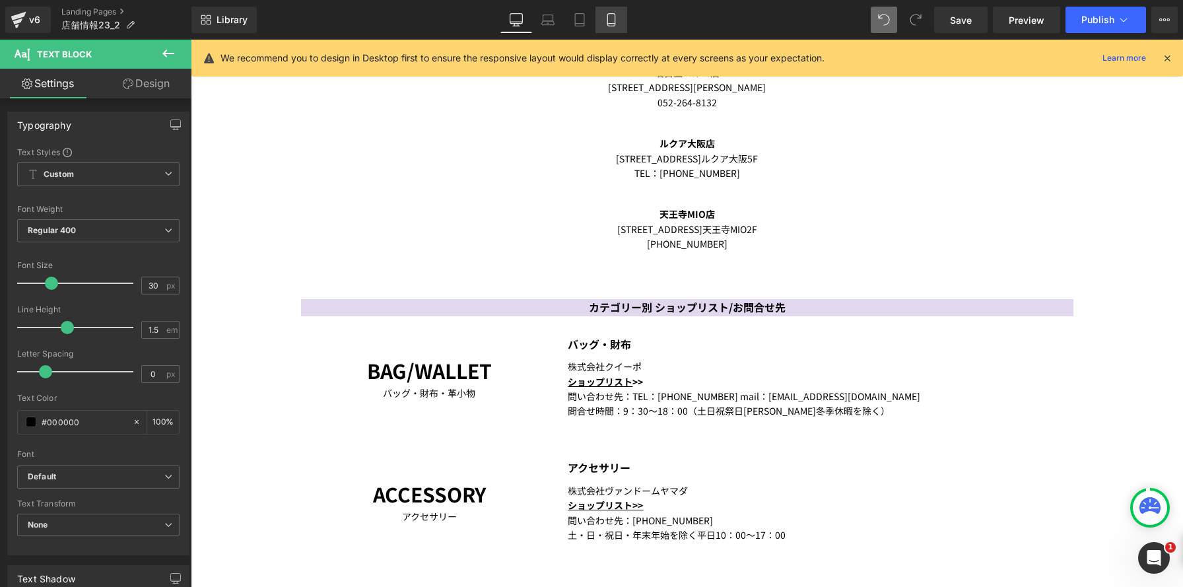
drag, startPoint x: 218, startPoint y: 231, endPoint x: 613, endPoint y: 17, distance: 449.2
click at [611, 14] on icon at bounding box center [611, 19] width 13 height 13
type input "26"
type input "100"
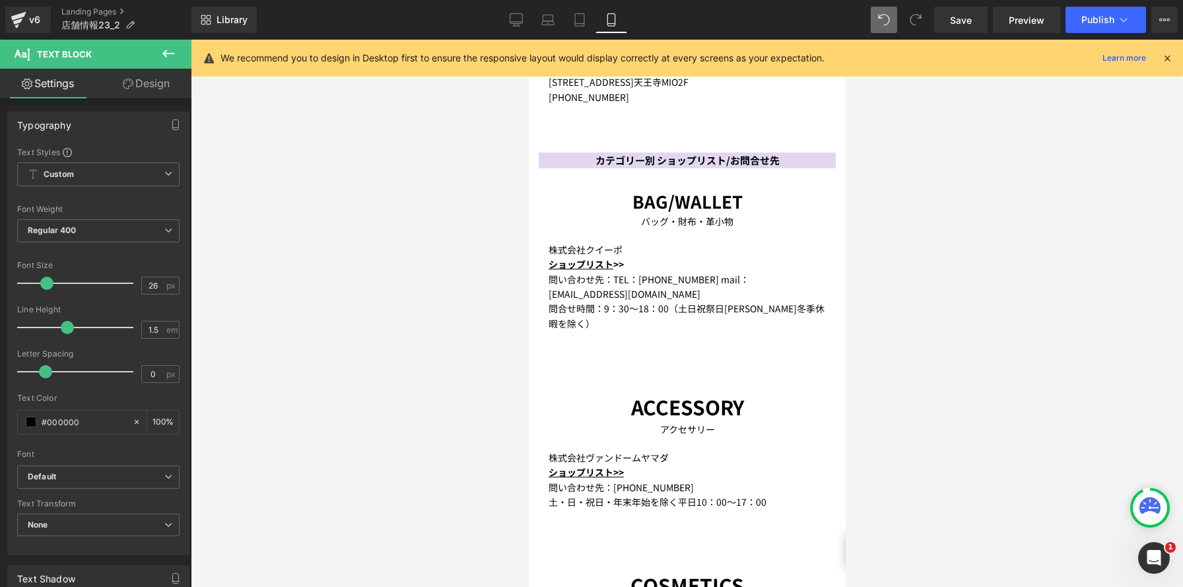
scroll to position [489, 0]
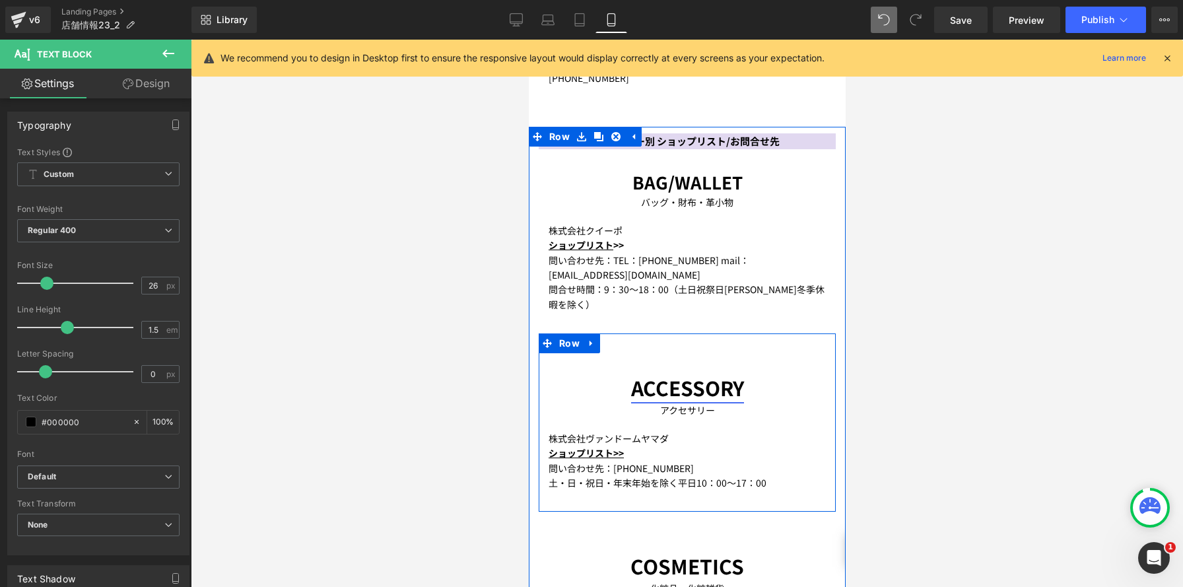
click at [733, 373] on link "ACCESSORY" at bounding box center [686, 387] width 113 height 29
click at [770, 373] on p "ACCESSORY" at bounding box center [686, 388] width 277 height 30
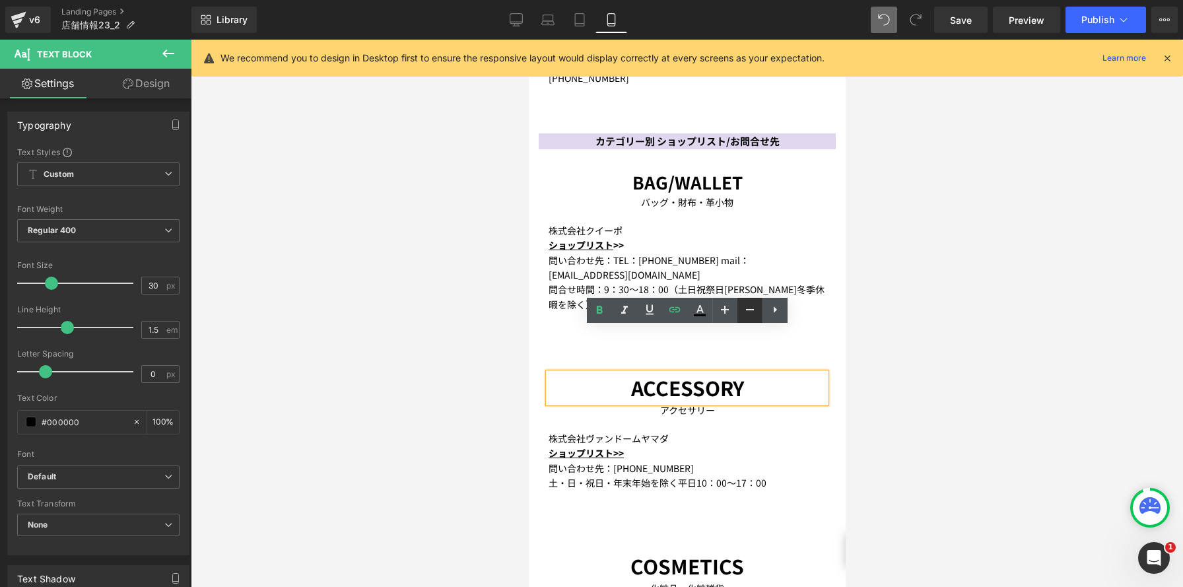
click at [748, 309] on icon at bounding box center [750, 310] width 16 height 16
type input "26"
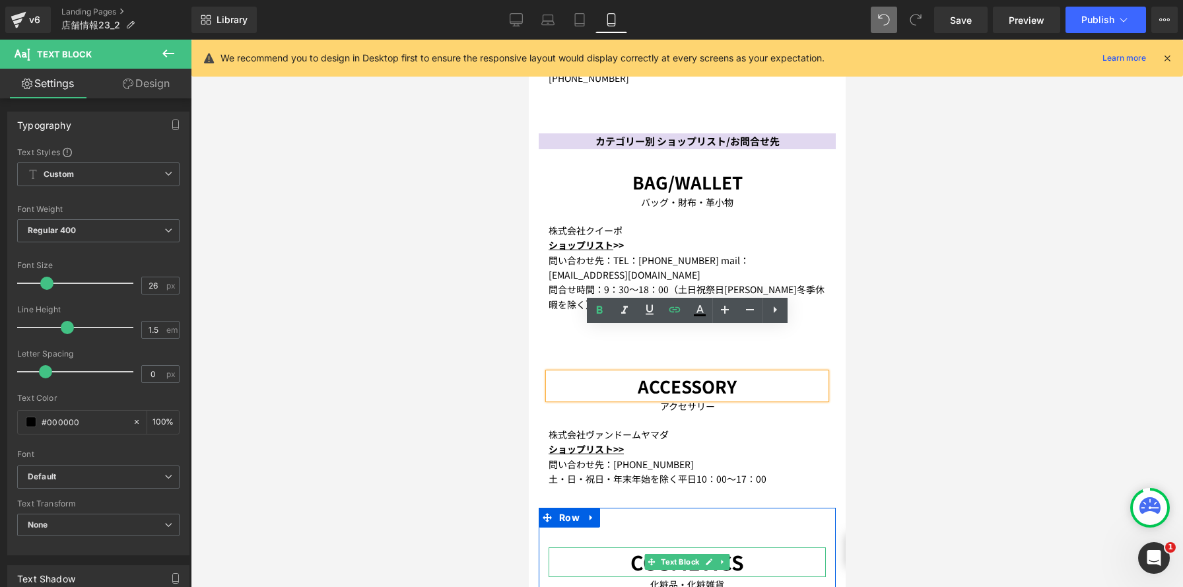
click at [768, 547] on p "COSMETICS" at bounding box center [686, 562] width 277 height 30
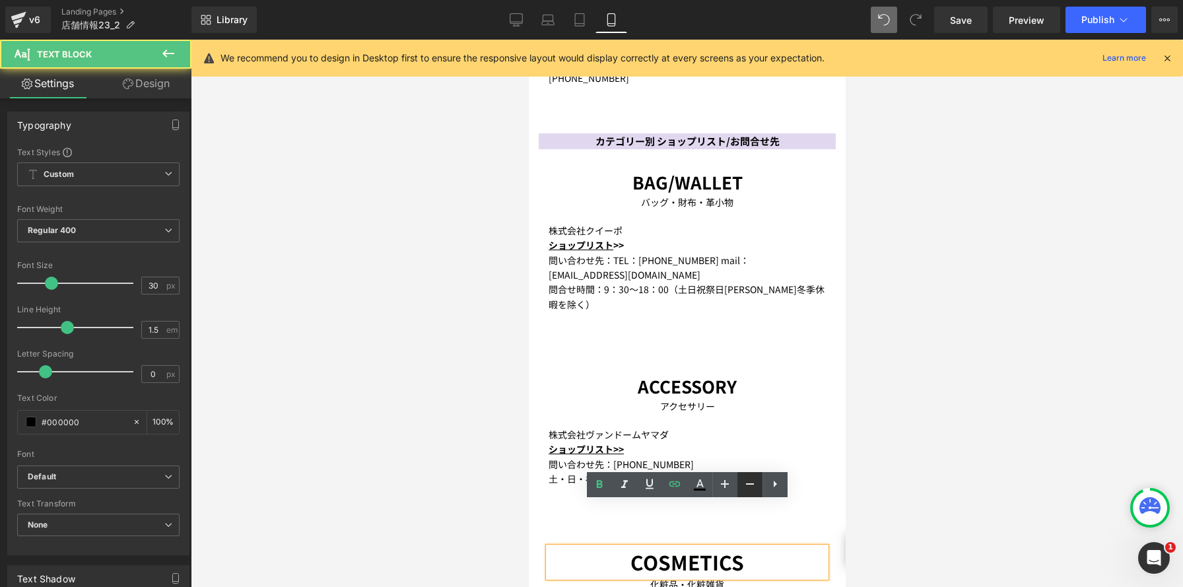
click at [750, 484] on icon at bounding box center [750, 484] width 16 height 16
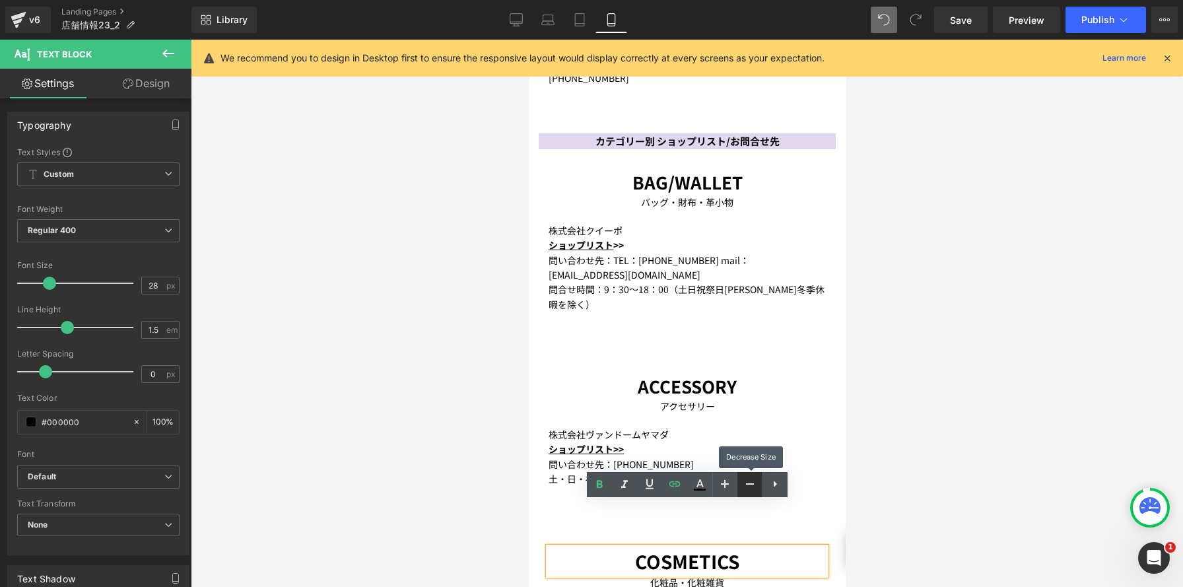
click at [750, 484] on icon at bounding box center [750, 484] width 16 height 16
type input "26"
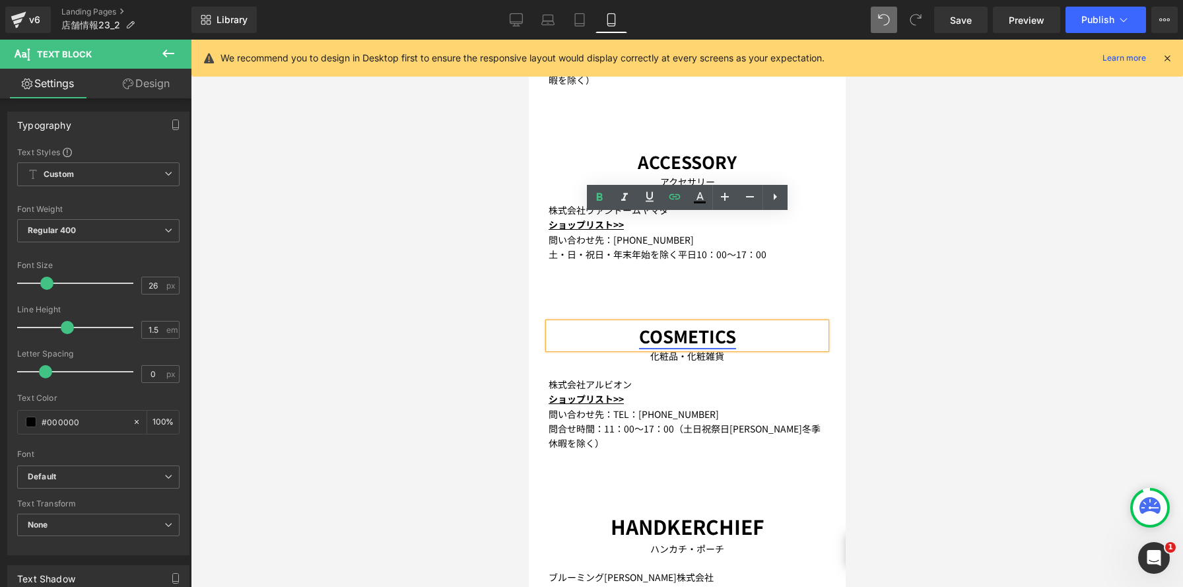
scroll to position [813, 0]
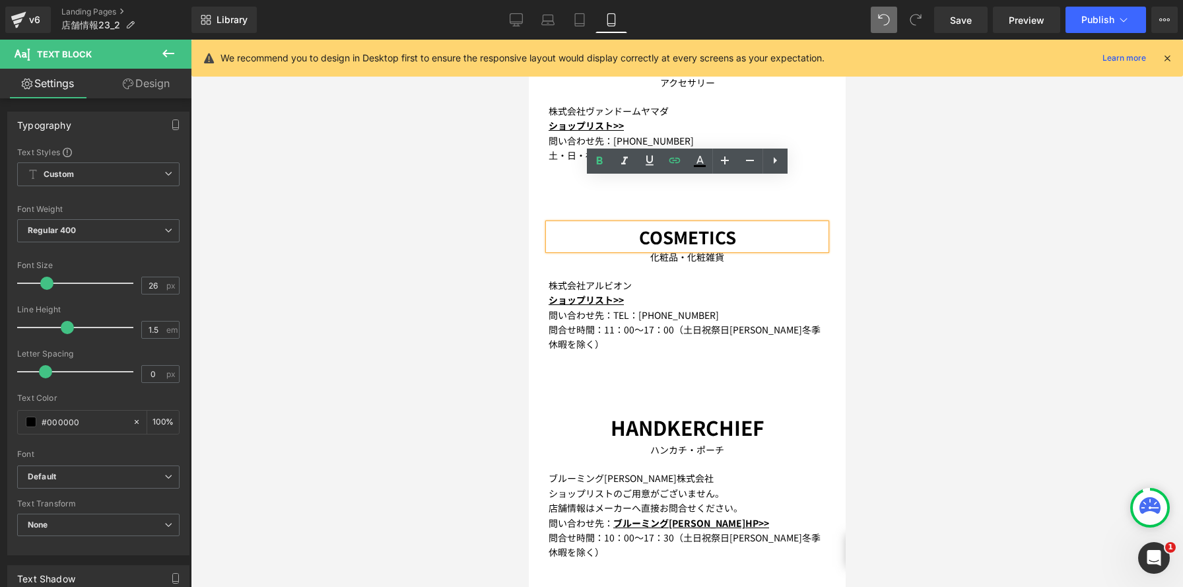
click at [693, 413] on b "HANDKERCHIEF" at bounding box center [687, 427] width 154 height 29
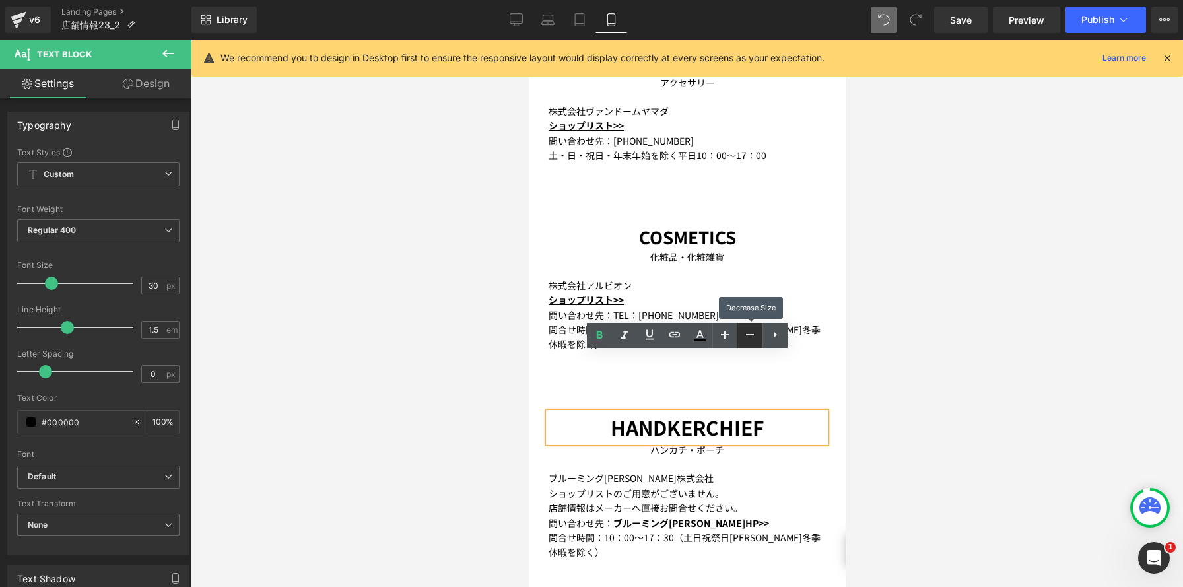
click at [751, 337] on icon at bounding box center [750, 335] width 16 height 16
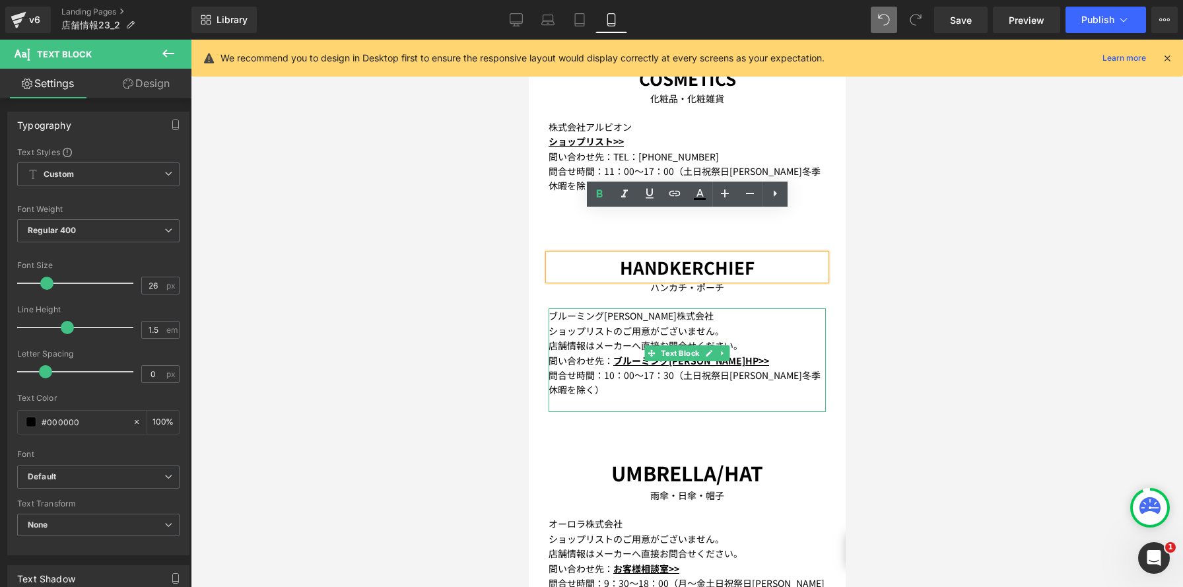
scroll to position [1063, 0]
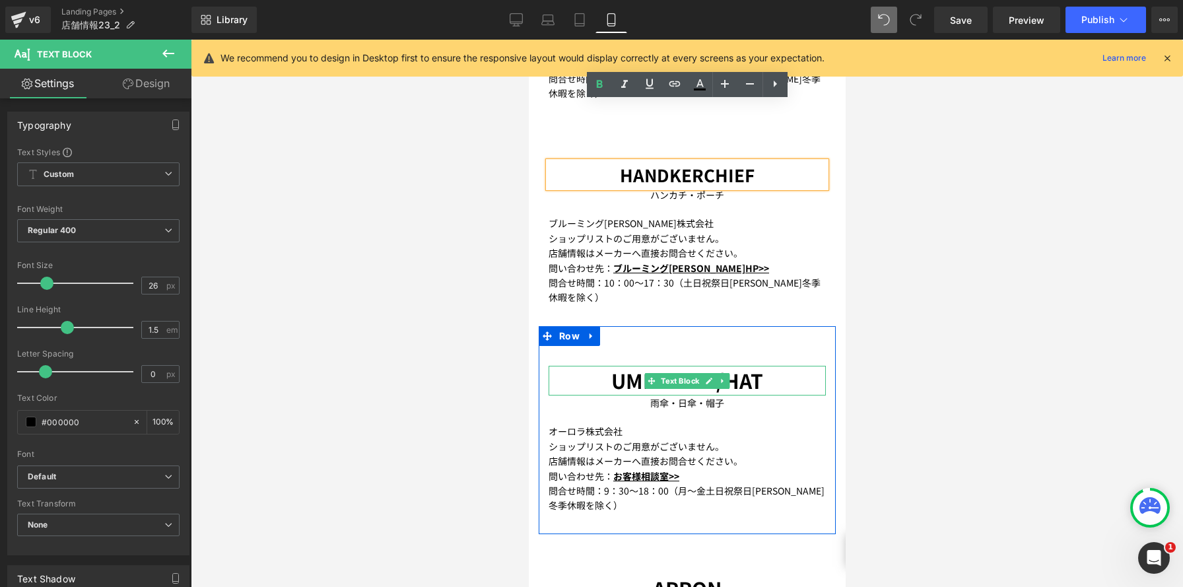
click at [704, 373] on link at bounding box center [709, 381] width 14 height 16
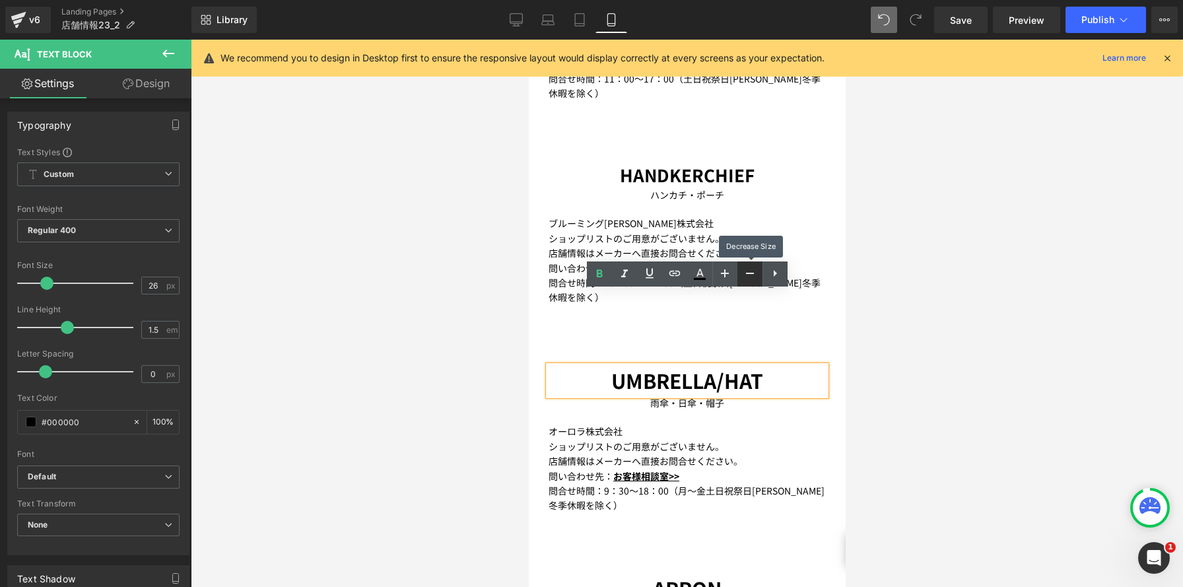
click at [0, 0] on icon at bounding box center [0, 0] width 0 height 0
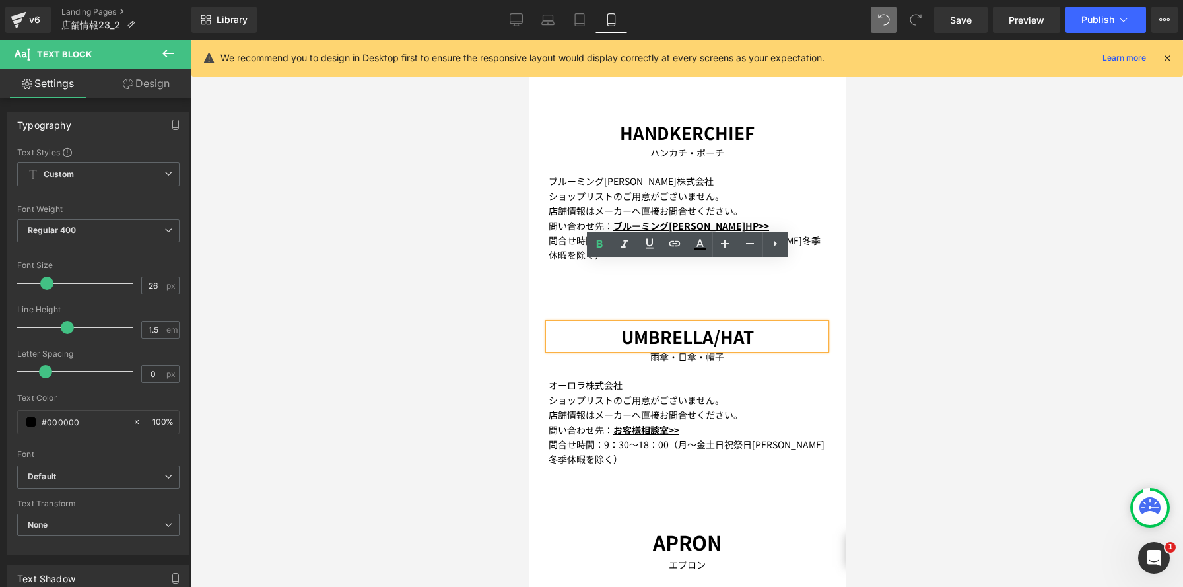
scroll to position [1118, 0]
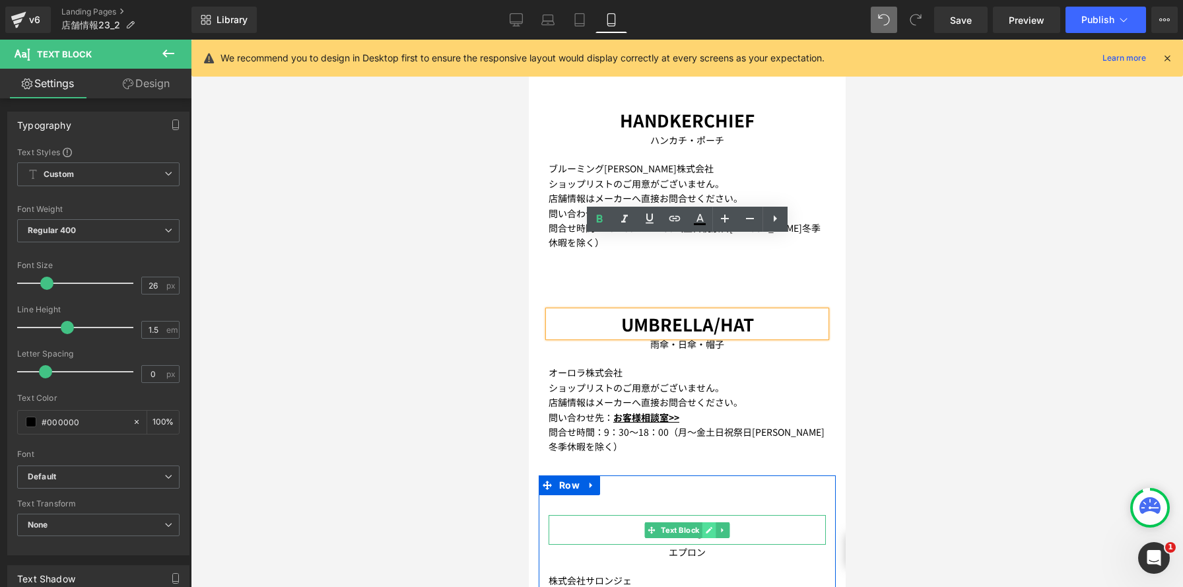
click at [707, 526] on icon at bounding box center [708, 530] width 7 height 8
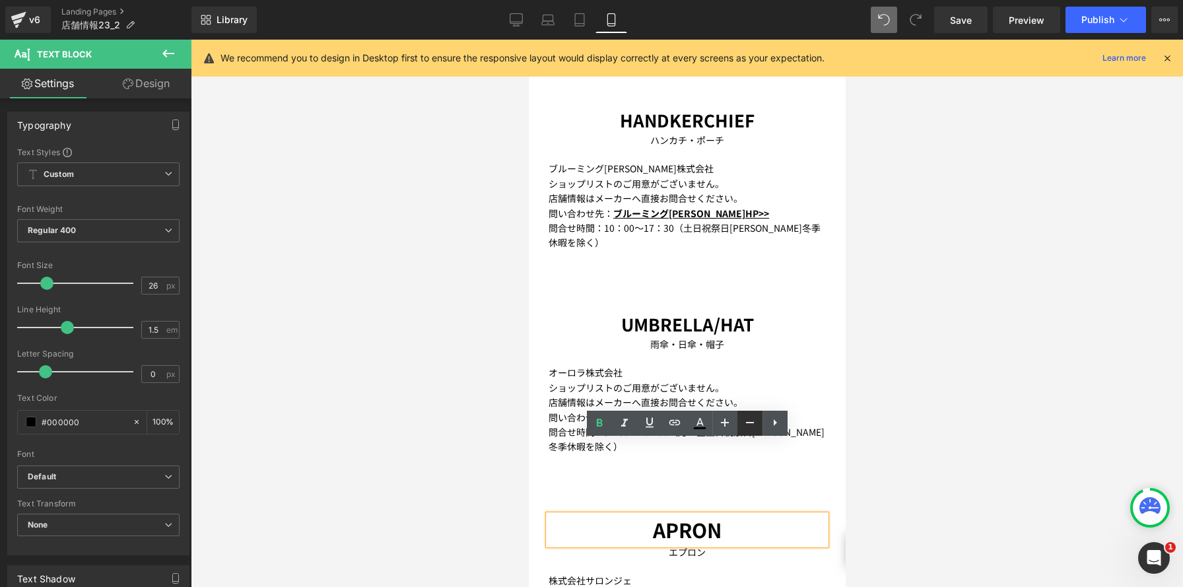
click at [747, 416] on icon at bounding box center [750, 423] width 16 height 16
click at [748, 420] on icon at bounding box center [750, 423] width 16 height 16
type input "26"
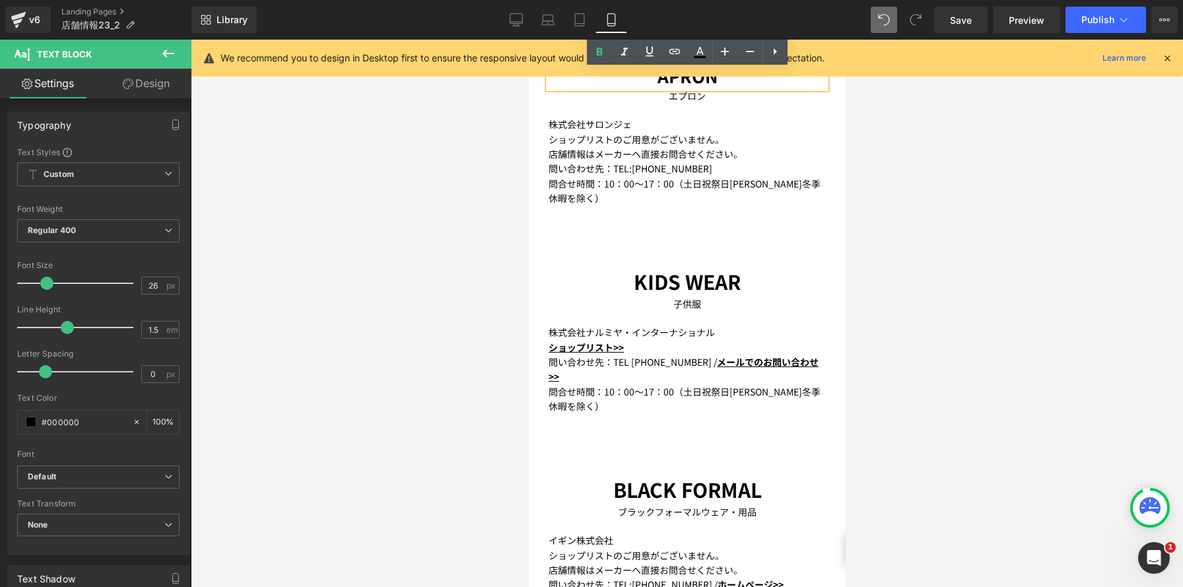
scroll to position [1578, 0]
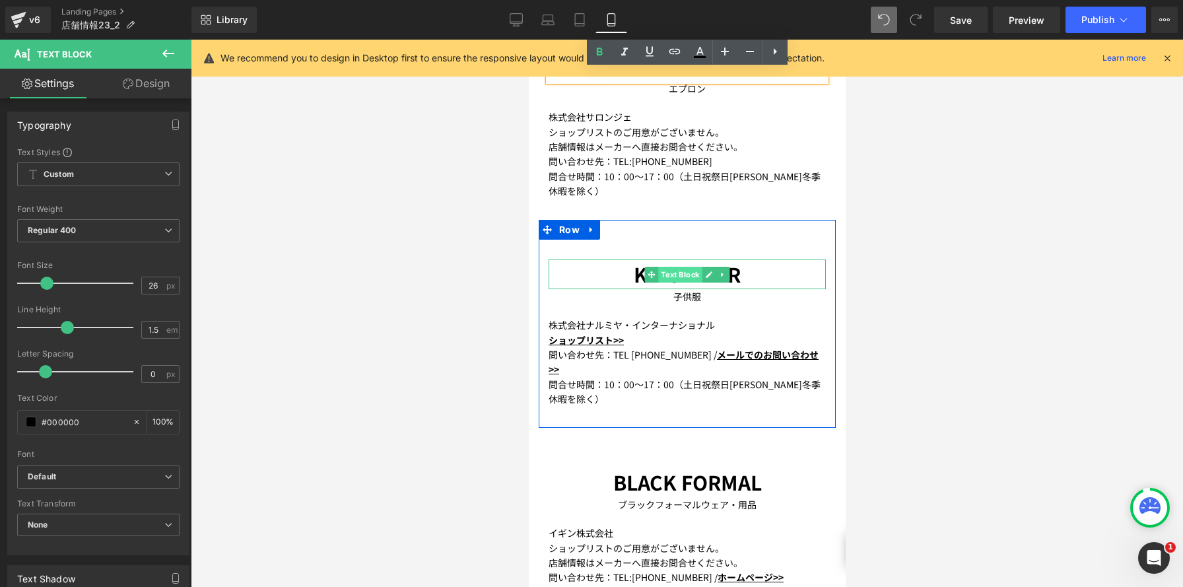
click at [691, 267] on span "Text Block" at bounding box center [679, 275] width 44 height 16
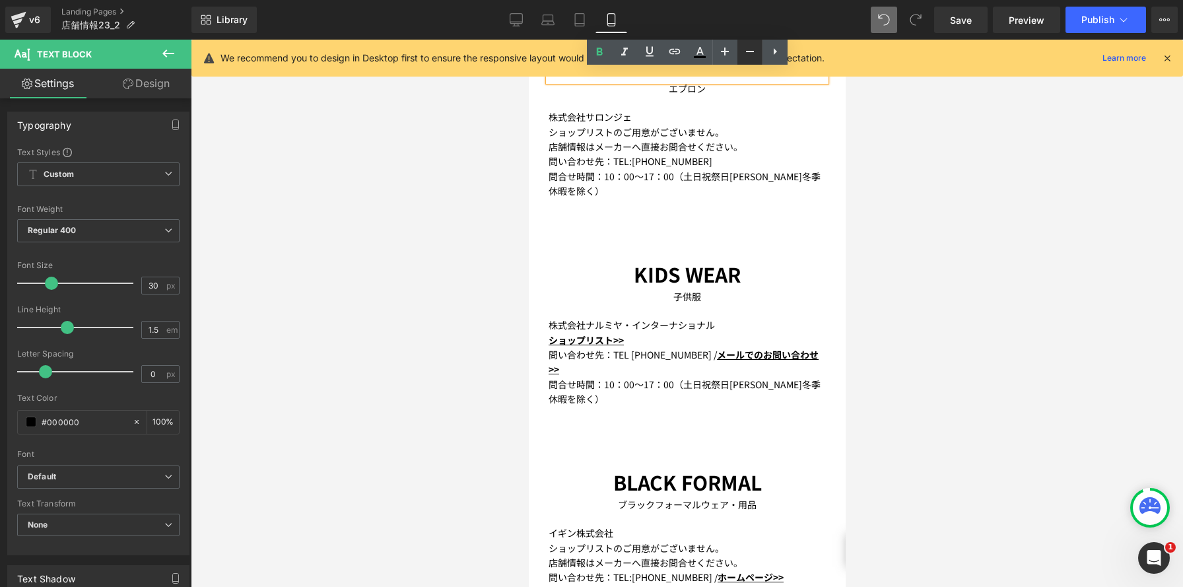
click at [747, 55] on icon at bounding box center [750, 52] width 16 height 16
click at [722, 55] on icon at bounding box center [725, 52] width 16 height 16
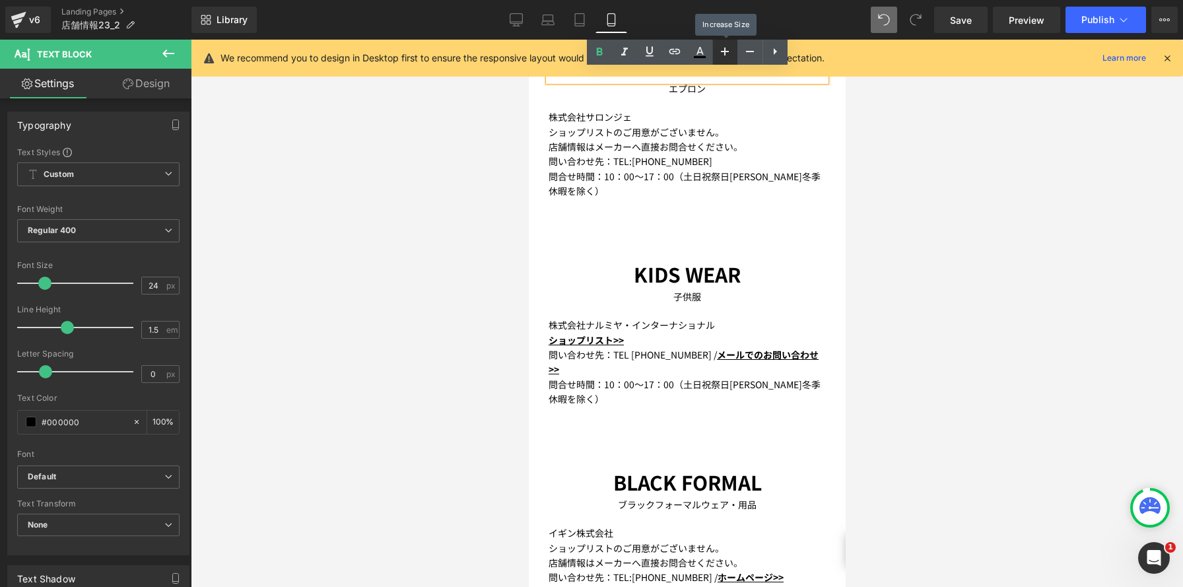
drag, startPoint x: 722, startPoint y: 55, endPoint x: 198, endPoint y: 50, distance: 524.1
click at [722, 55] on icon at bounding box center [725, 52] width 16 height 16
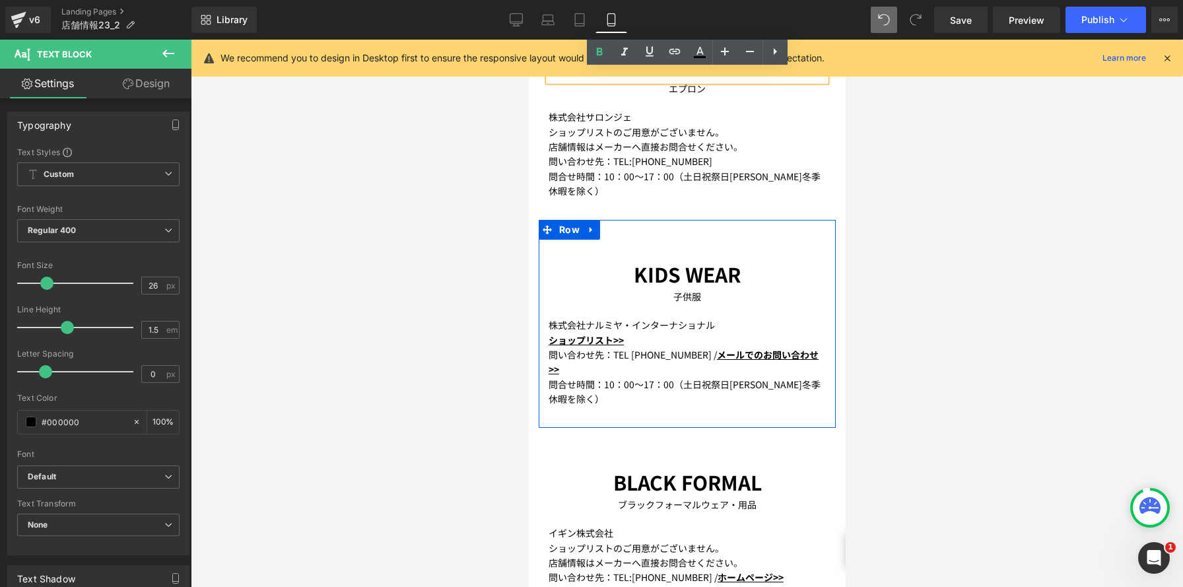
scroll to position [1554, 0]
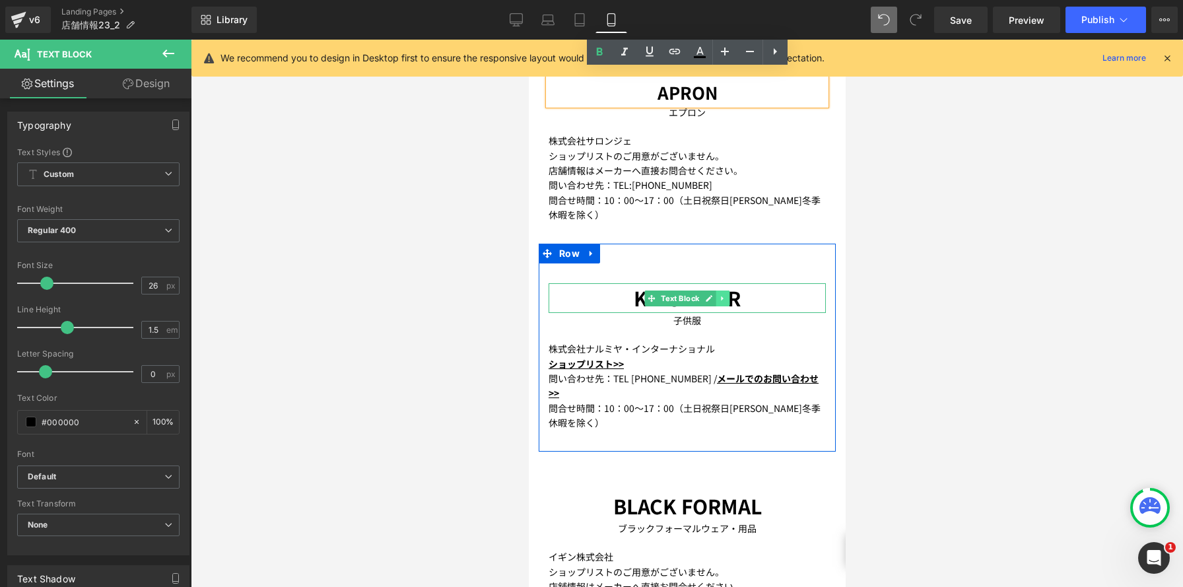
click at [715, 283] on div "KIDS WEAR Text Block" at bounding box center [686, 298] width 277 height 30
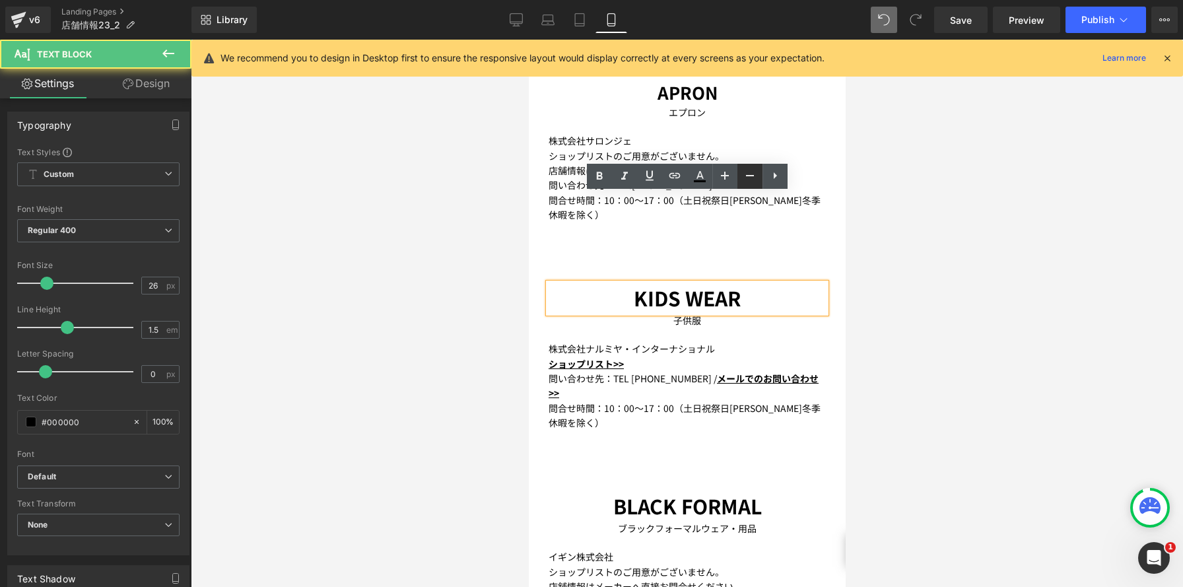
click at [742, 171] on icon at bounding box center [750, 176] width 16 height 16
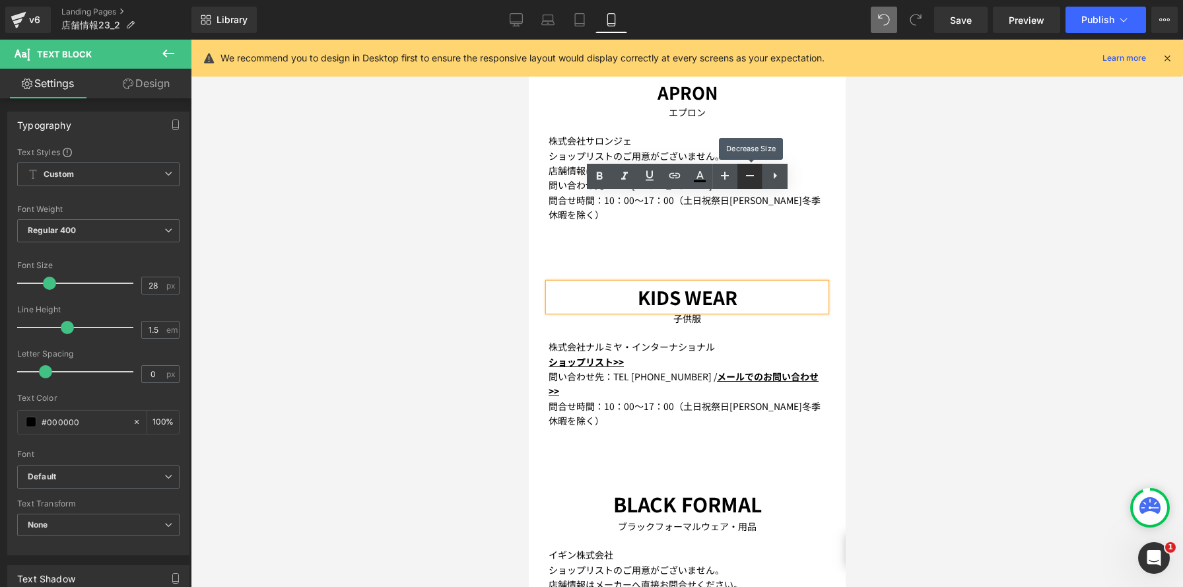
click at [742, 171] on icon at bounding box center [750, 176] width 16 height 16
type input "26"
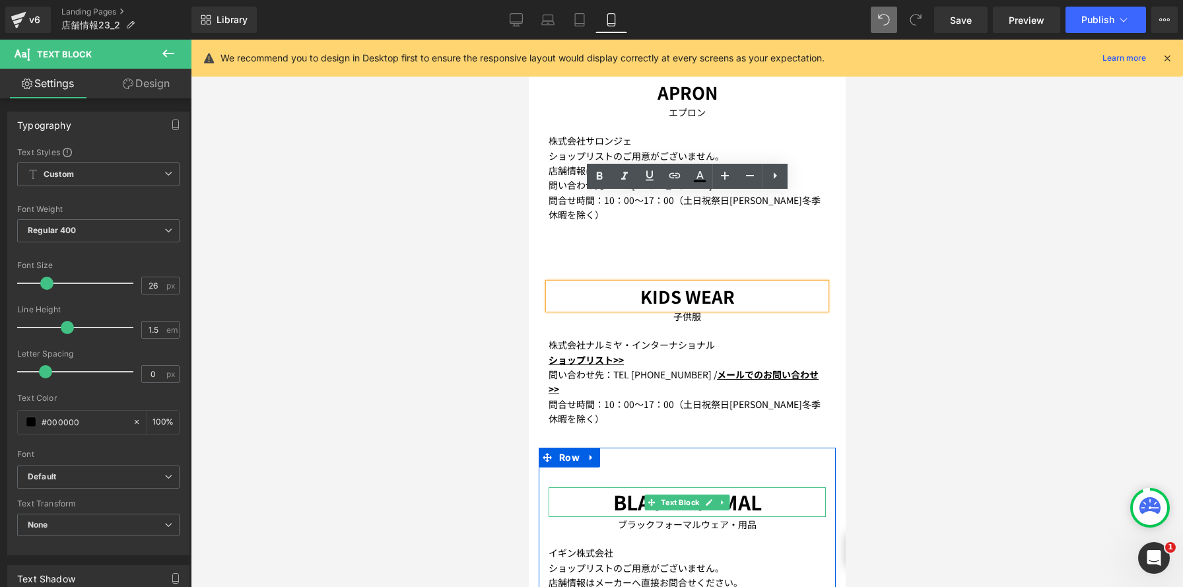
click at [774, 487] on p "BLACK FORMAL" at bounding box center [686, 502] width 277 height 30
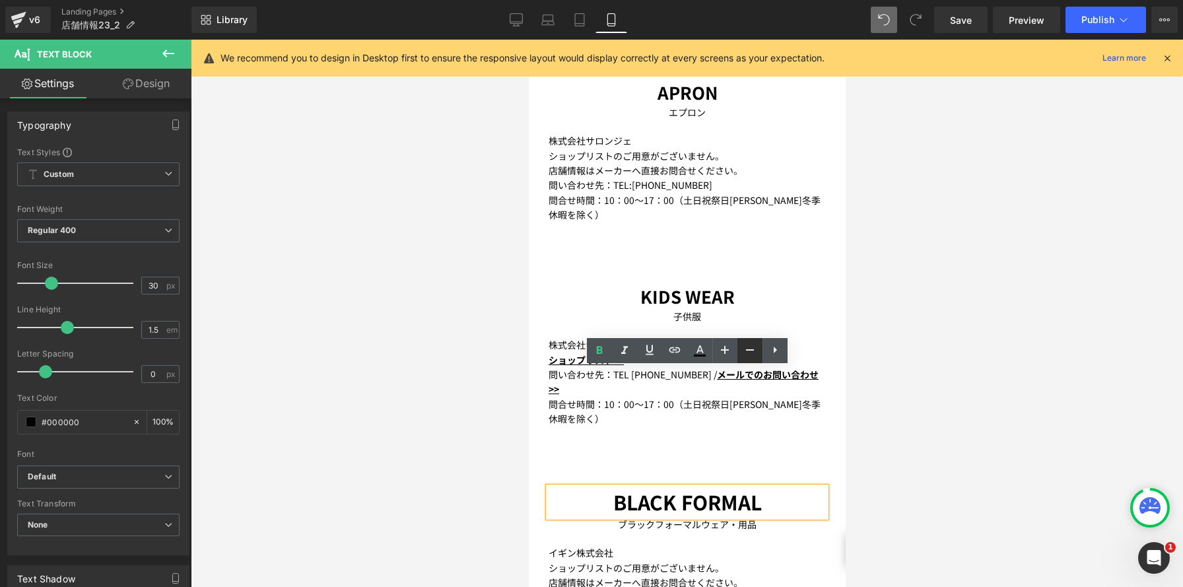
click at [756, 349] on icon at bounding box center [750, 350] width 16 height 16
type input "26"
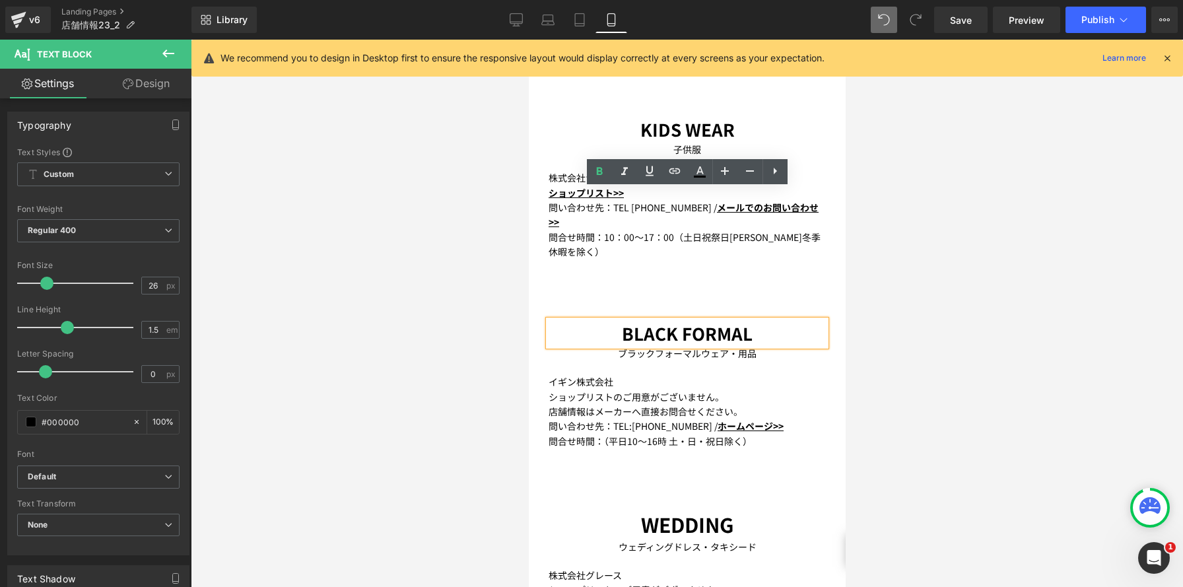
scroll to position [1795, 0]
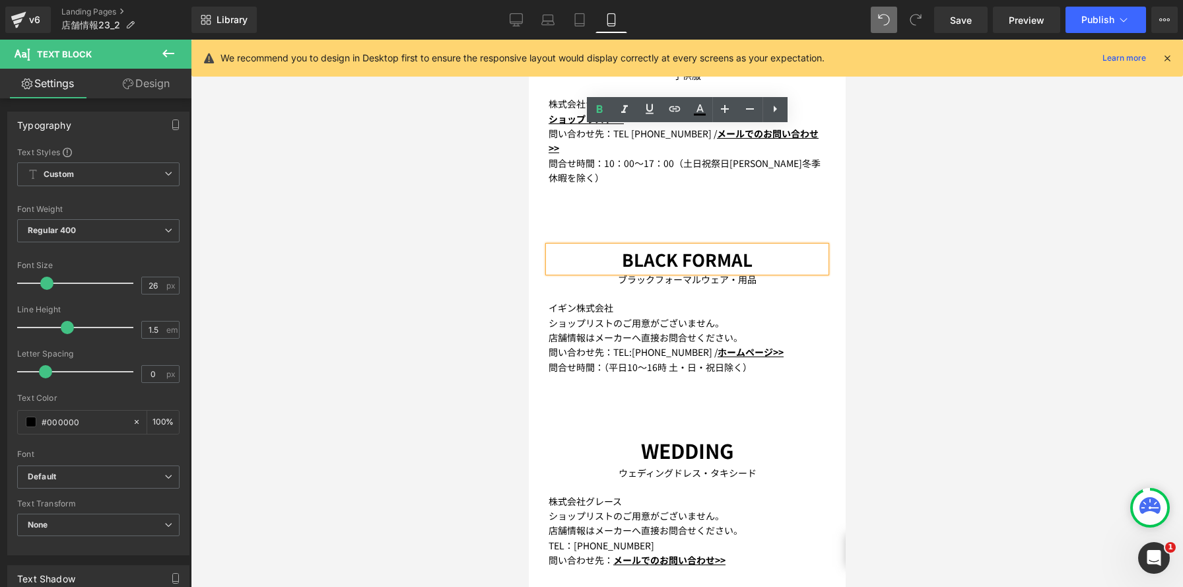
click at [759, 436] on p "WEDDING" at bounding box center [686, 451] width 277 height 30
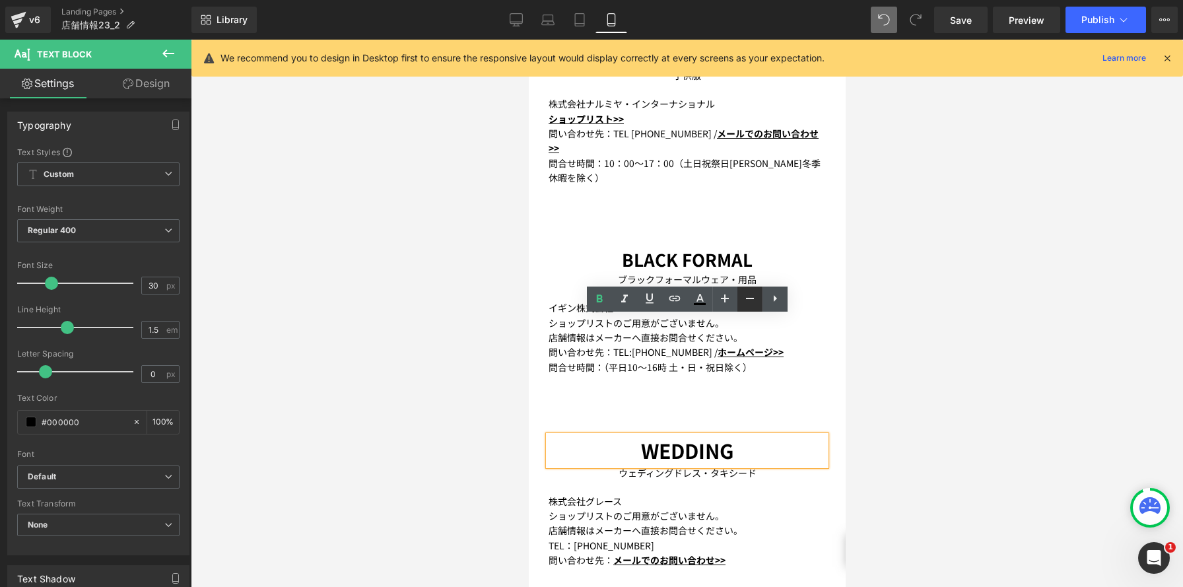
click at [745, 298] on icon at bounding box center [750, 298] width 16 height 16
type input "26"
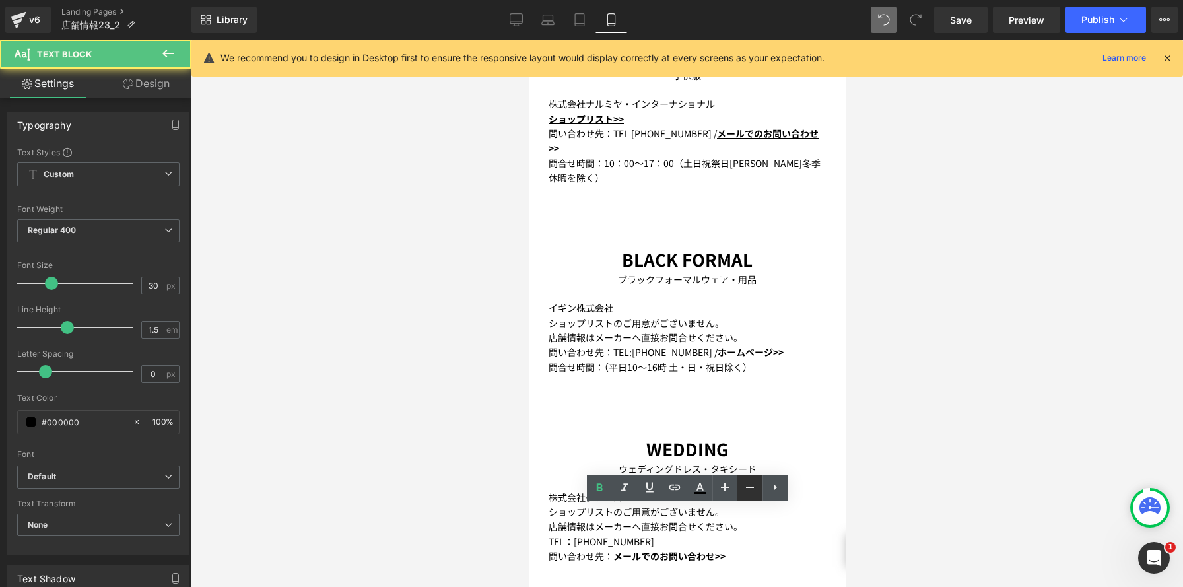
click at [749, 479] on link at bounding box center [749, 487] width 25 height 25
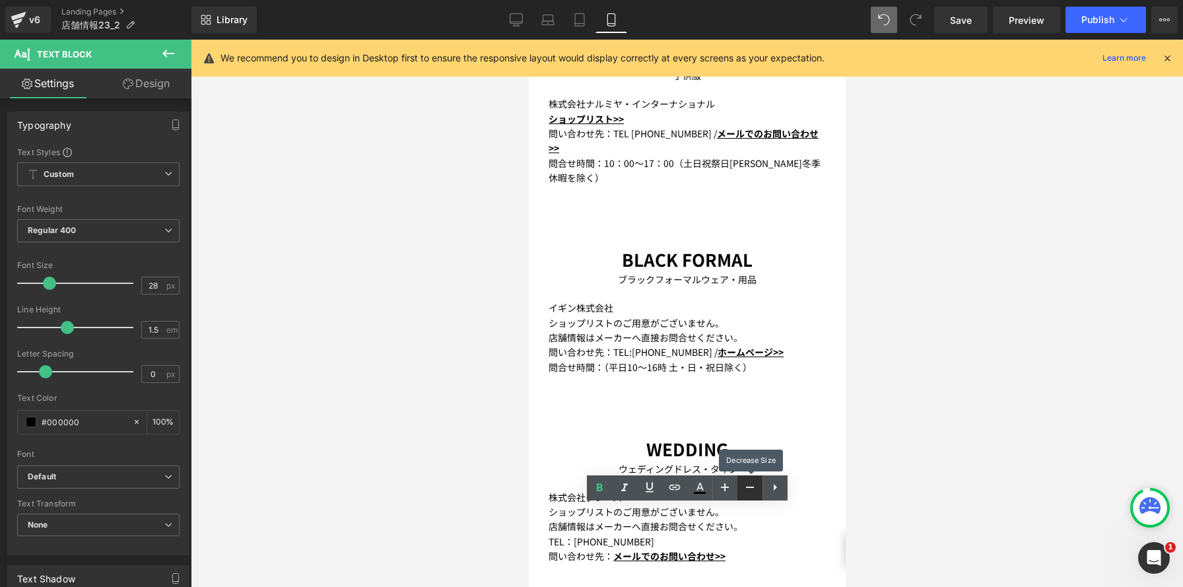
click at [750, 488] on icon at bounding box center [750, 487] width 16 height 16
type input "26"
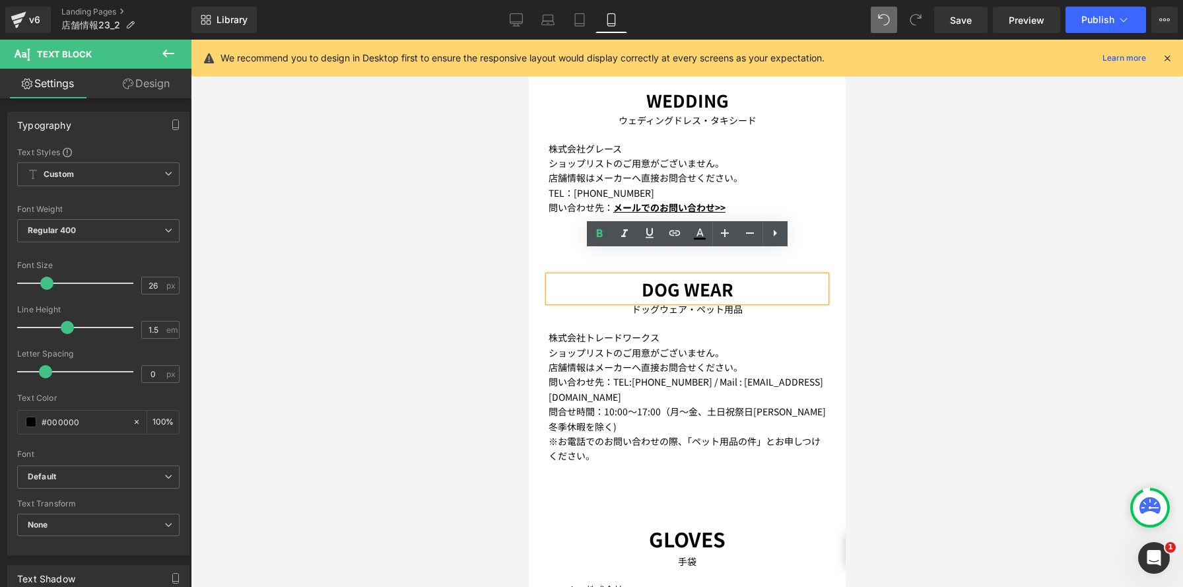
scroll to position [2162, 0]
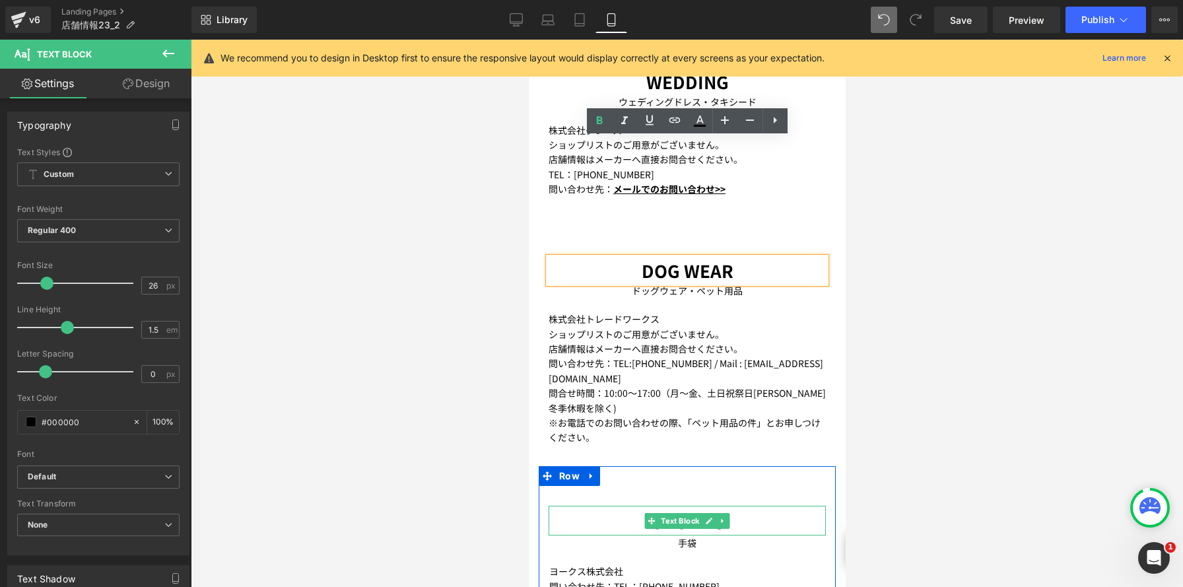
click at [740, 532] on div at bounding box center [686, 533] width 277 height 3
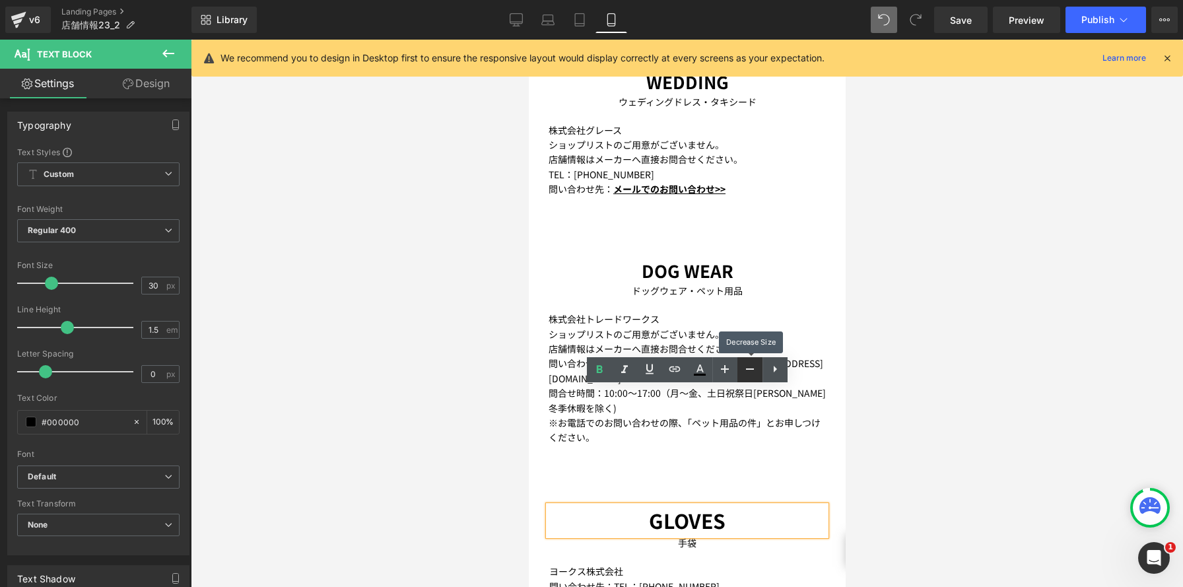
click at [747, 367] on icon at bounding box center [750, 369] width 16 height 16
type input "26"
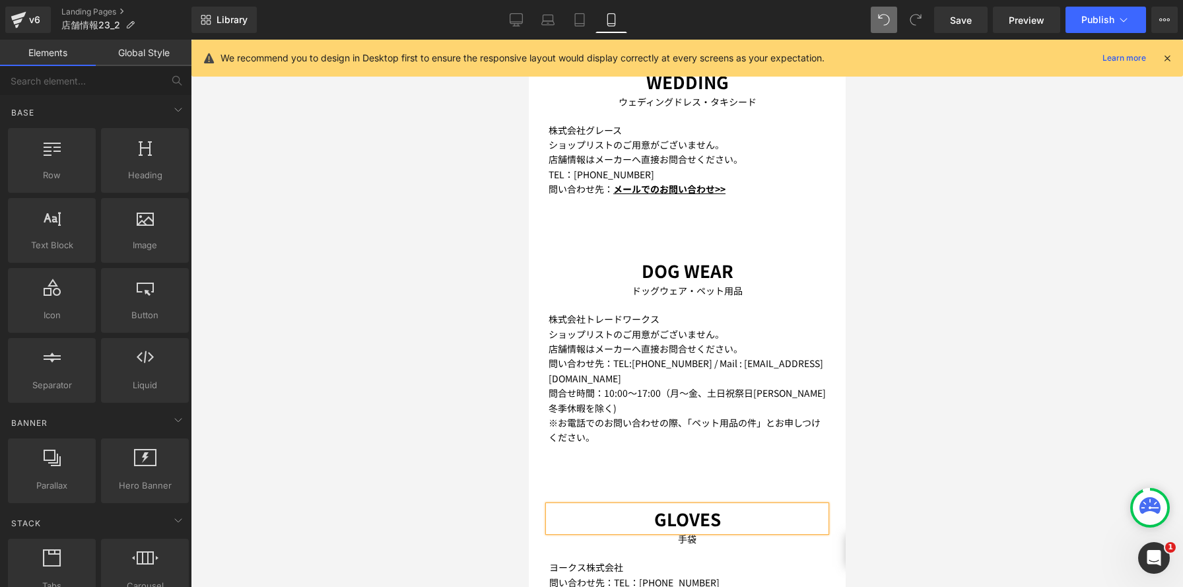
click at [492, 323] on div at bounding box center [687, 313] width 992 height 547
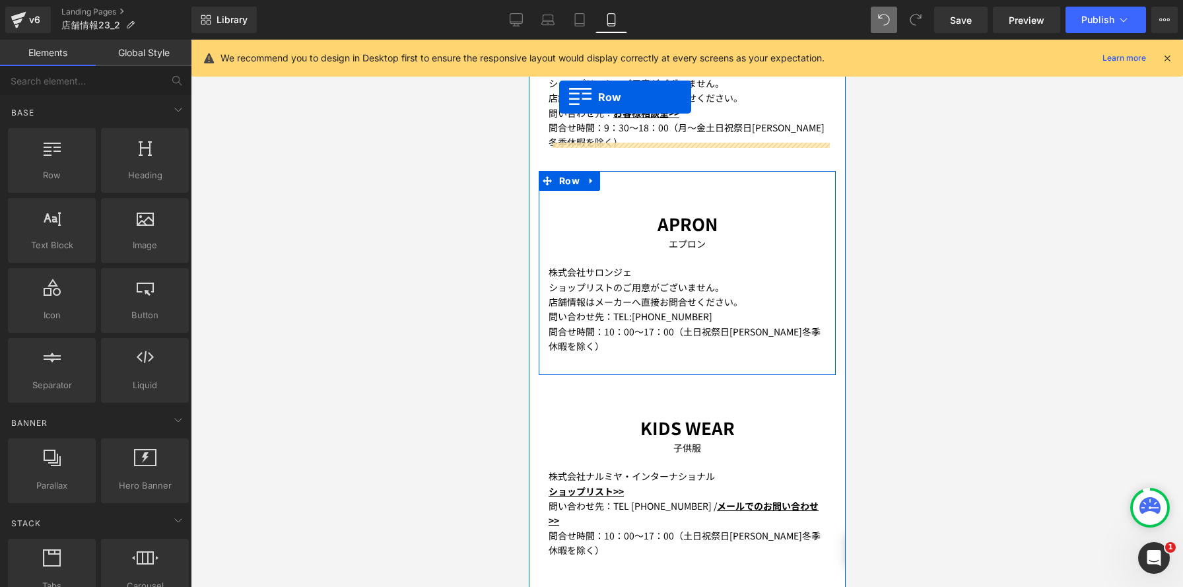
scroll to position [1370, 0]
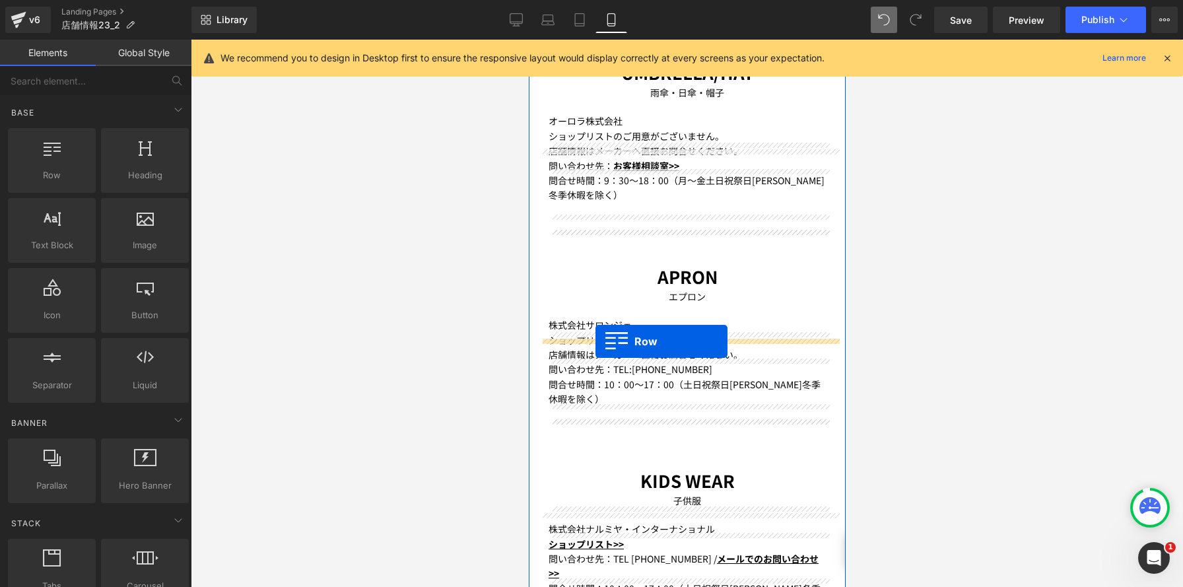
drag, startPoint x: 545, startPoint y: 359, endPoint x: 595, endPoint y: 341, distance: 52.6
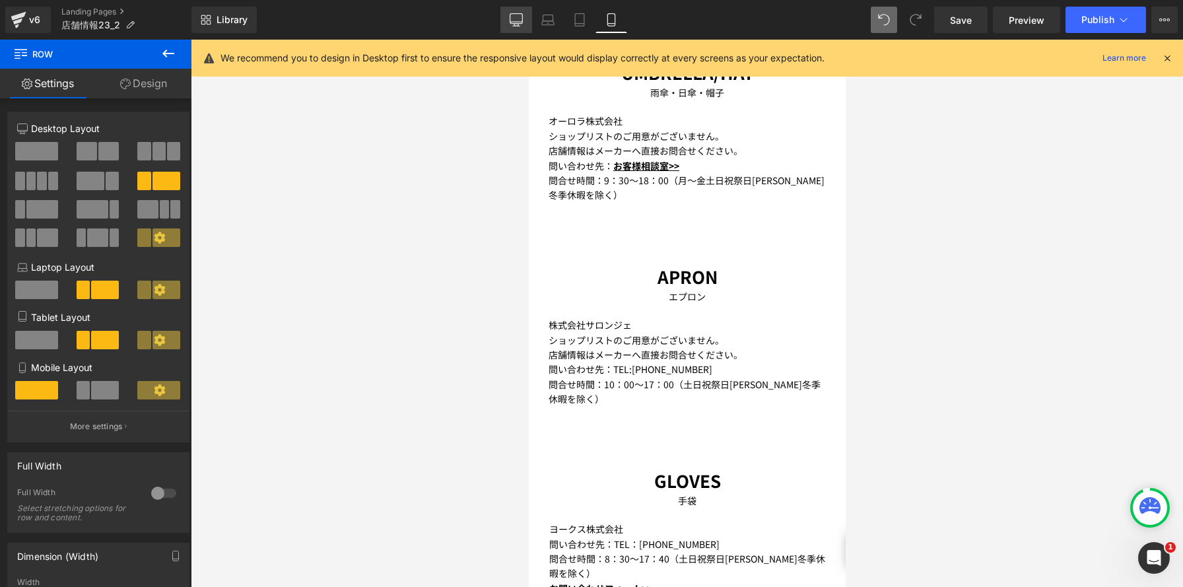
click at [523, 23] on icon at bounding box center [516, 19] width 13 height 13
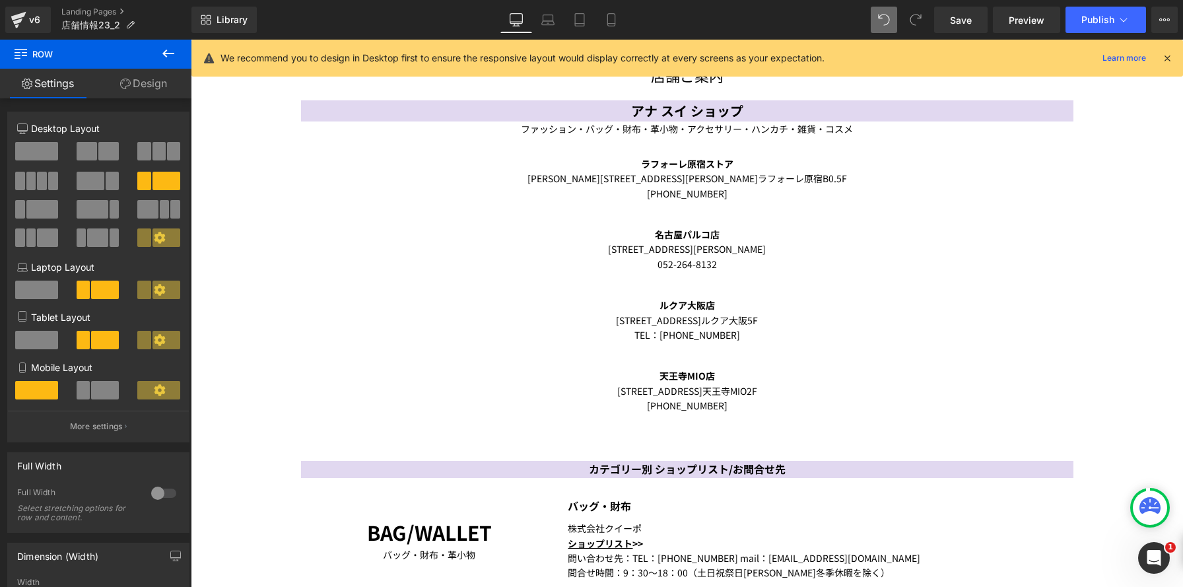
scroll to position [112, 0]
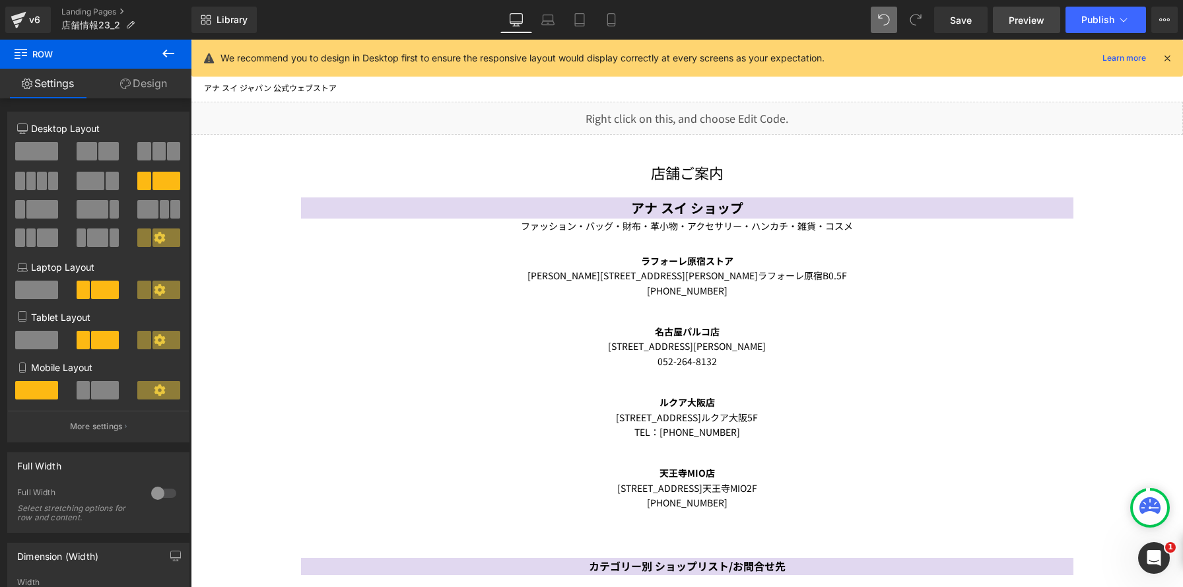
drag, startPoint x: 949, startPoint y: 20, endPoint x: 1001, endPoint y: 28, distance: 53.3
click at [949, 20] on link "Save" at bounding box center [960, 20] width 53 height 26
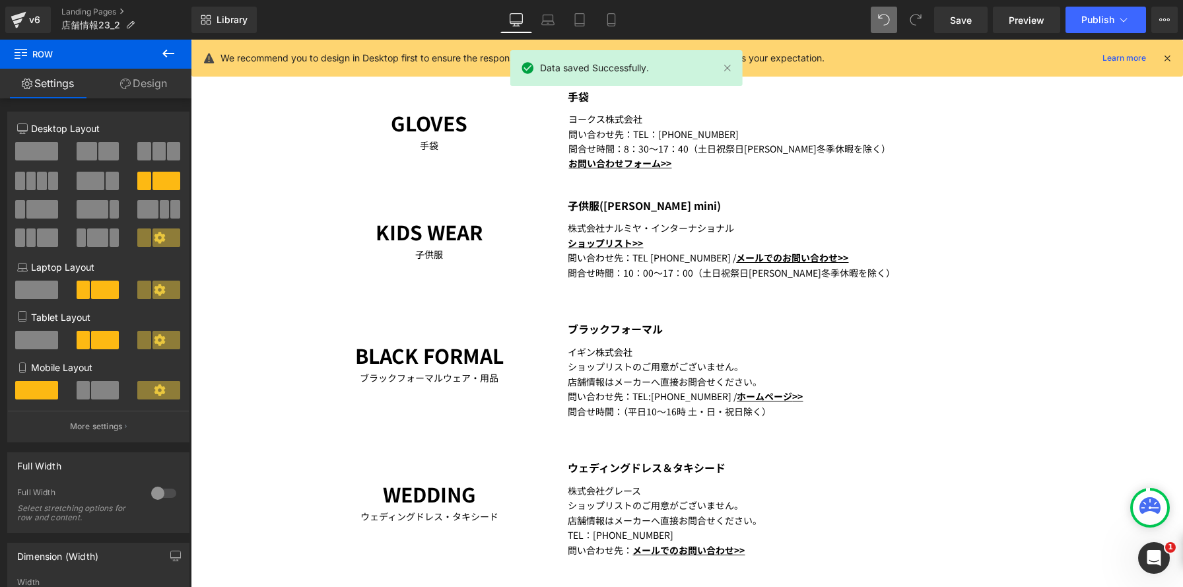
scroll to position [1708, 0]
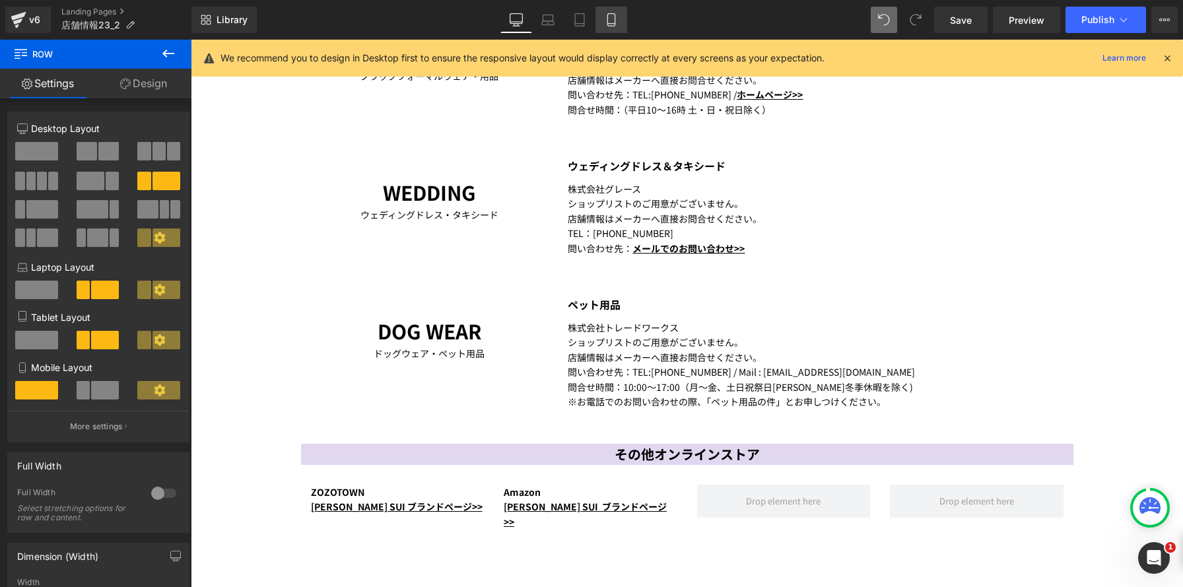
click at [621, 24] on link "Mobile" at bounding box center [611, 20] width 32 height 26
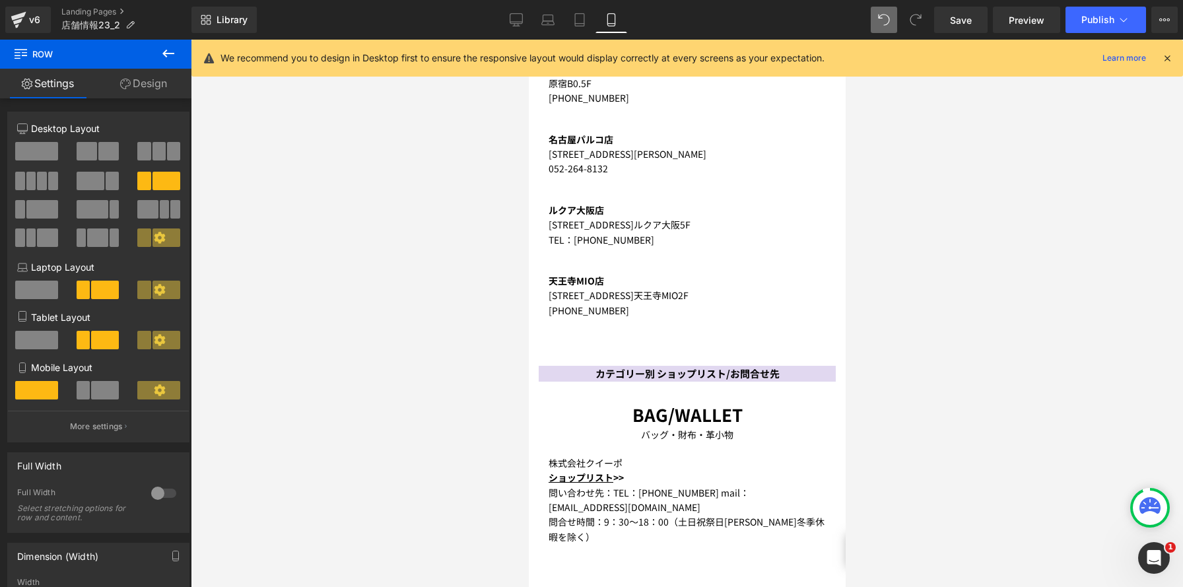
scroll to position [0, 0]
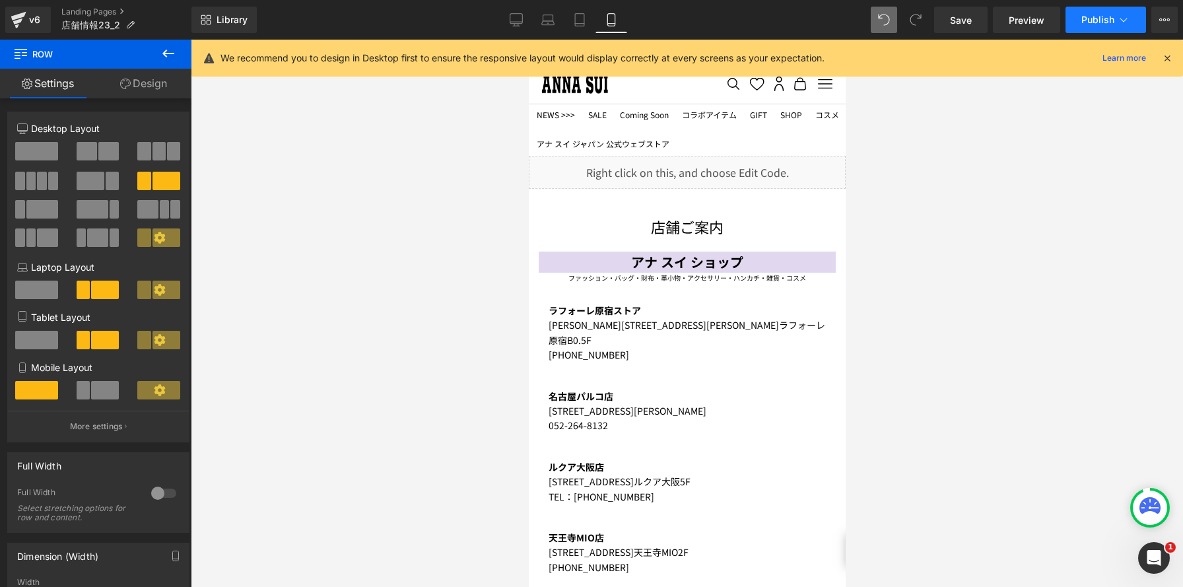
click at [1094, 26] on button "Publish" at bounding box center [1105, 20] width 81 height 26
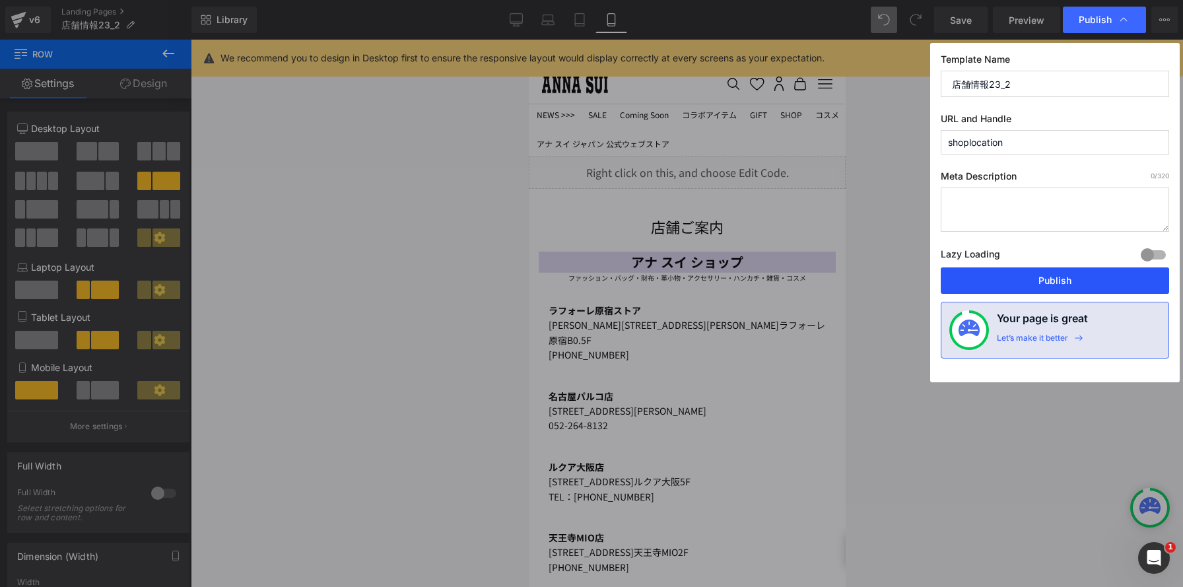
click at [1023, 283] on button "Publish" at bounding box center [1055, 280] width 228 height 26
